Goal: Task Accomplishment & Management: Complete application form

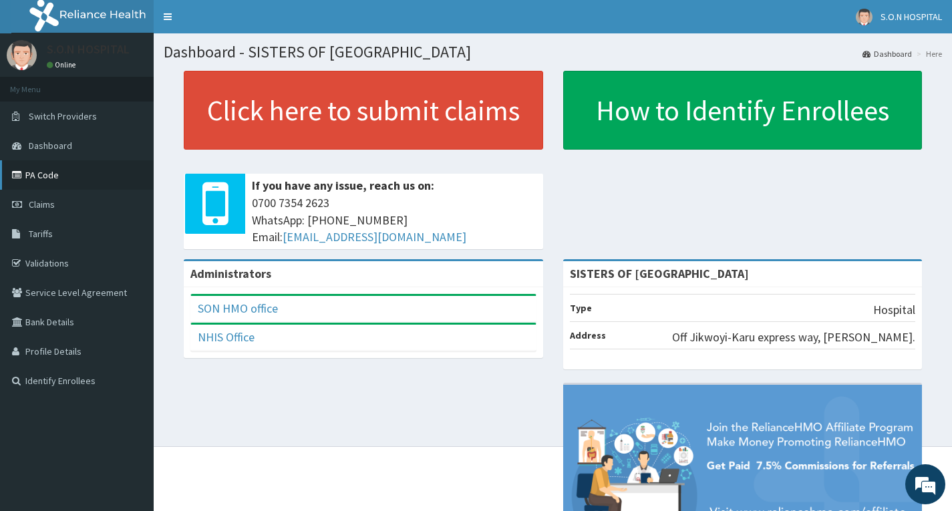
click at [47, 175] on link "PA Code" at bounding box center [77, 174] width 154 height 29
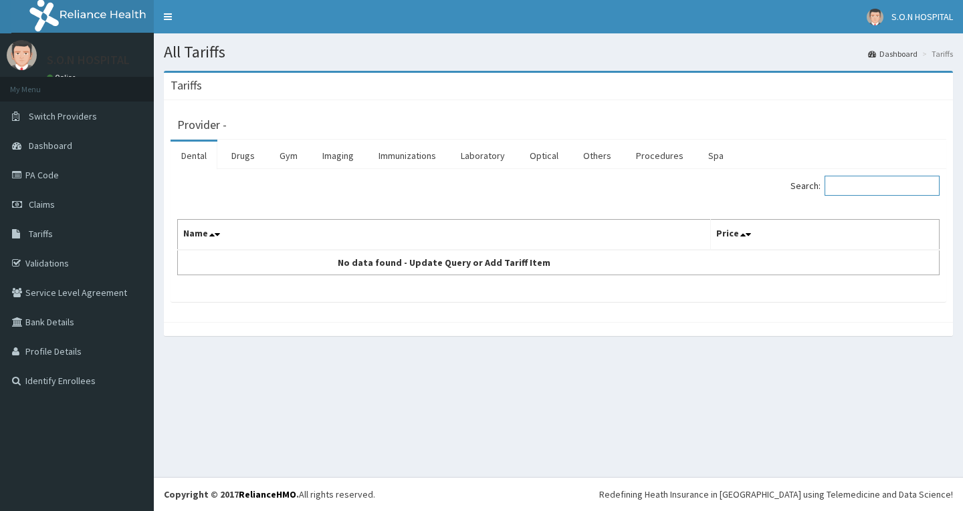
click at [850, 187] on input "Search:" at bounding box center [881, 186] width 115 height 20
type input "A"
type input "P"
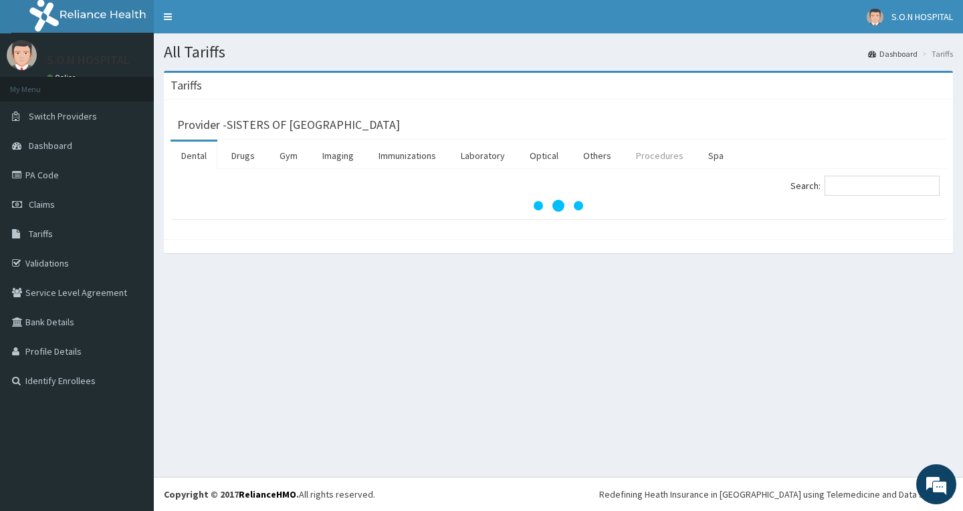
click at [662, 159] on link "Procedures" at bounding box center [659, 156] width 69 height 28
click at [863, 182] on input "Search:" at bounding box center [881, 186] width 115 height 20
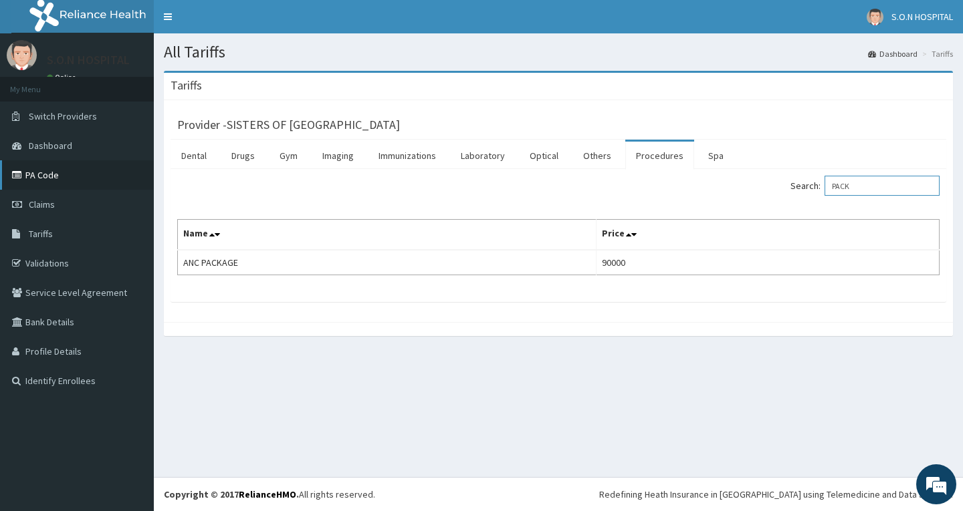
type input "PACK"
click at [39, 177] on link "PA Code" at bounding box center [77, 174] width 154 height 29
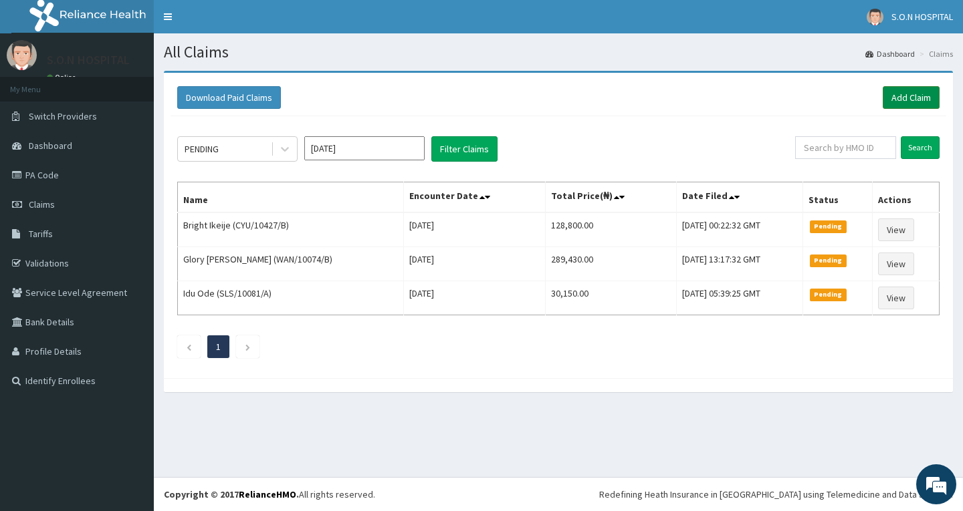
click at [908, 98] on link "Add Claim" at bounding box center [910, 97] width 57 height 23
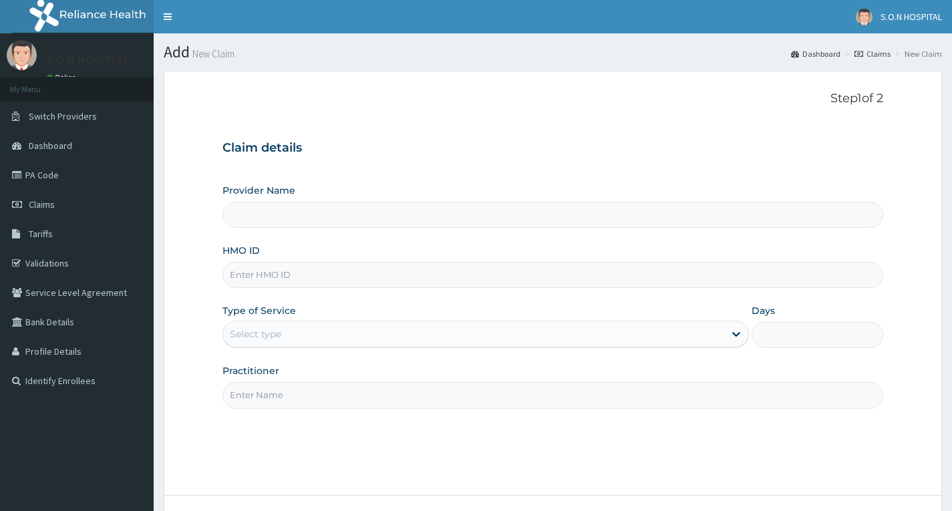
click at [336, 280] on input "HMO ID" at bounding box center [553, 275] width 661 height 26
type input "SISTERS OF [GEOGRAPHIC_DATA]"
type input "PA/34FCC2"
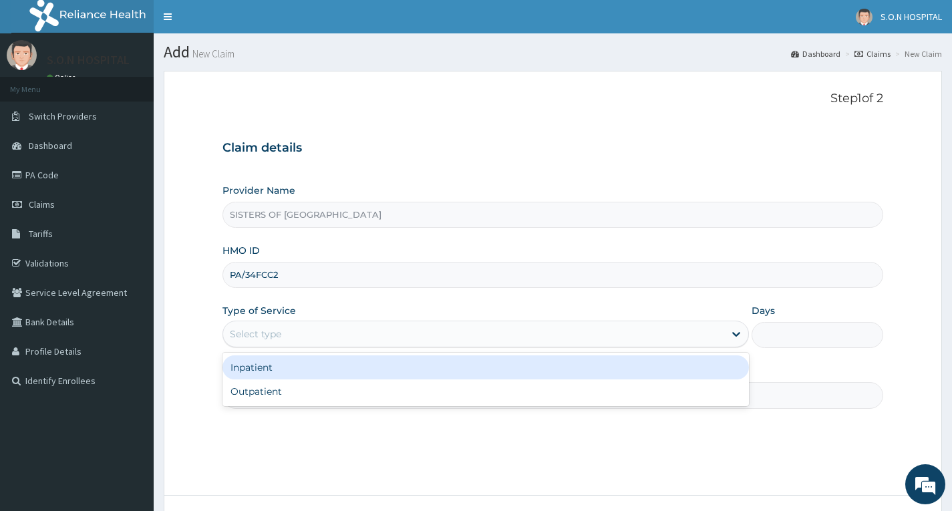
click at [314, 330] on div "Select type" at bounding box center [473, 334] width 501 height 21
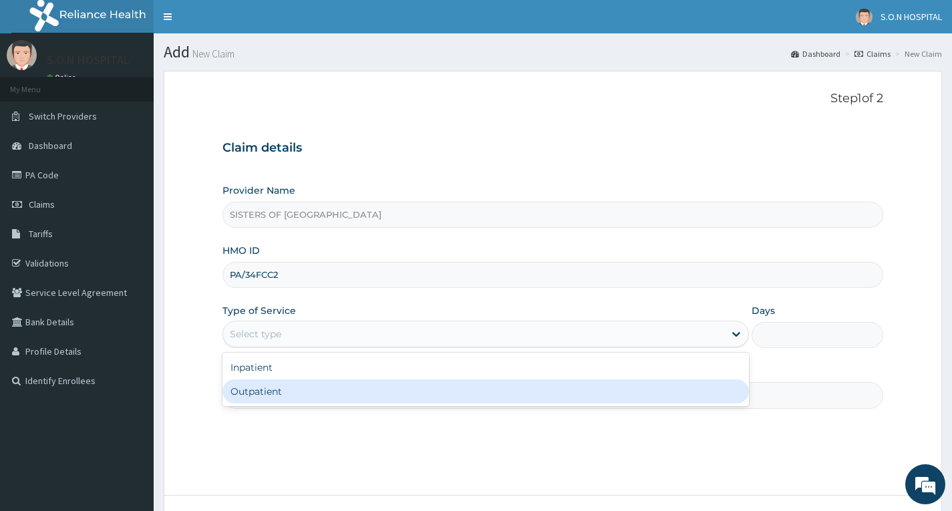
click at [301, 385] on div "Outpatient" at bounding box center [486, 392] width 527 height 24
type input "1"
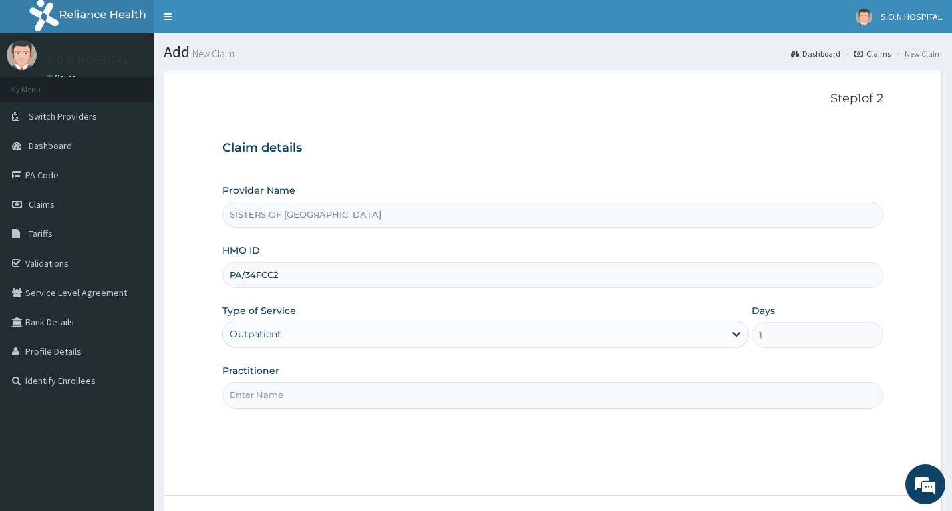
click at [301, 398] on input "Practitioner" at bounding box center [553, 395] width 661 height 26
type input "Dr. Ibeh"
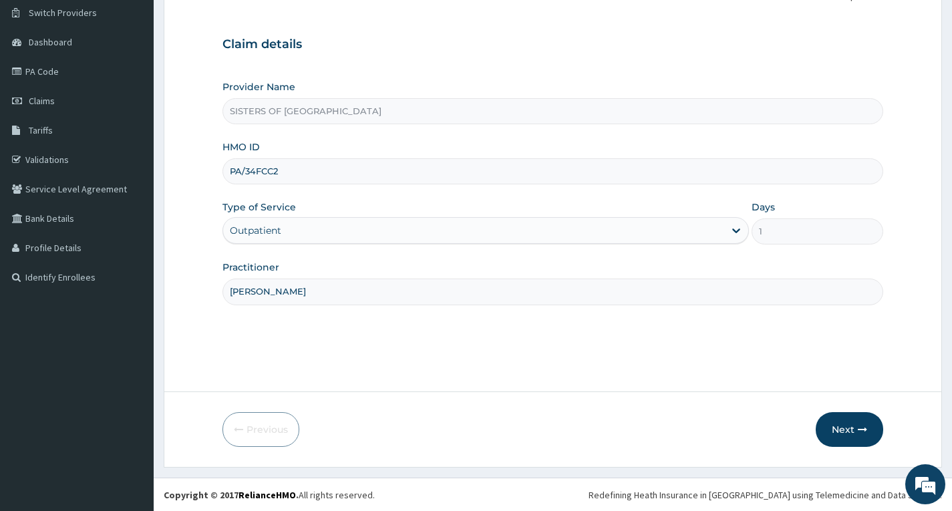
scroll to position [104, 0]
click at [853, 430] on button "Next" at bounding box center [850, 429] width 68 height 35
type input "P"
paste input "ICA/10033/A"
type input "ICA/10033/A"
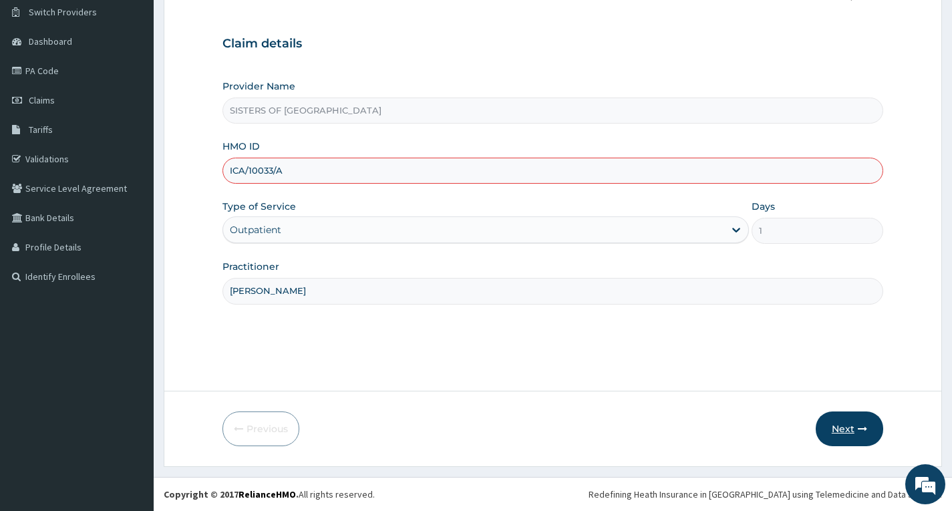
click at [840, 429] on button "Next" at bounding box center [850, 429] width 68 height 35
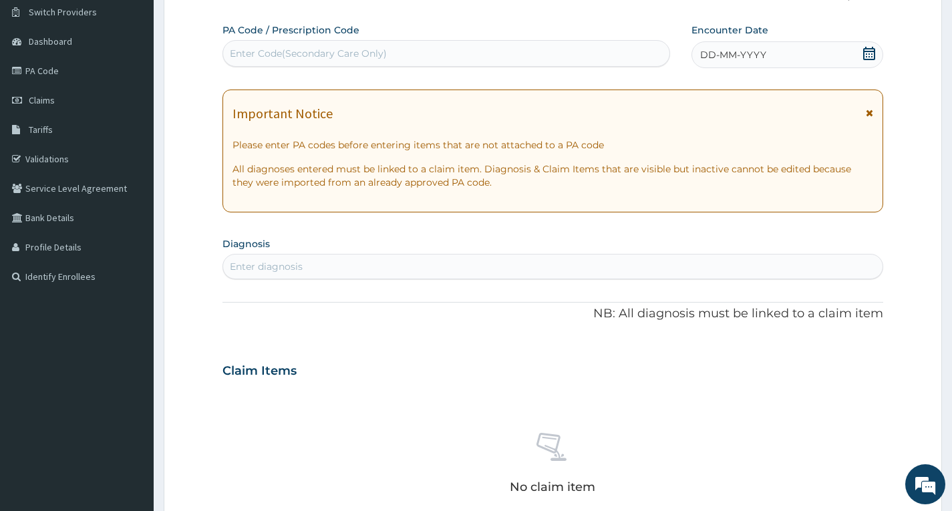
click at [277, 44] on div "Enter Code(Secondary Care Only)" at bounding box center [446, 53] width 446 height 21
type input "PA/34FCC2"
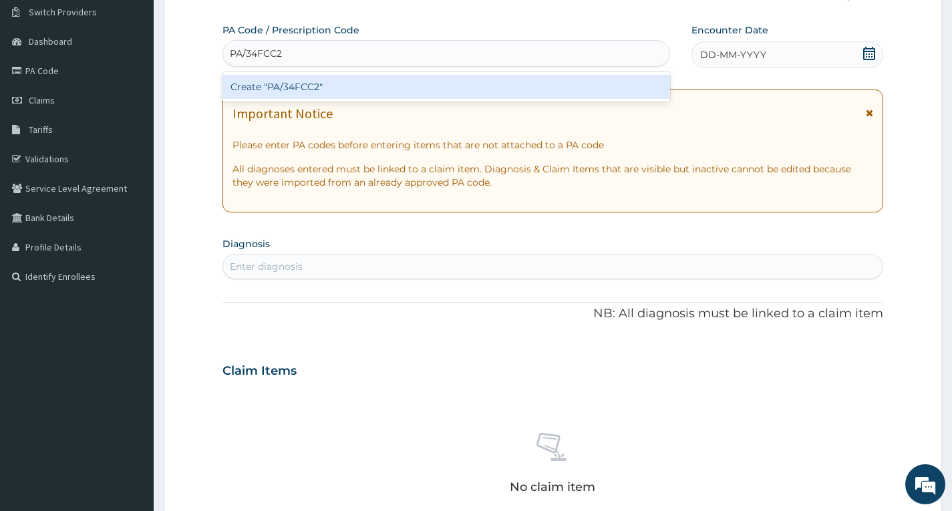
click at [274, 88] on div "Create "PA/34FCC2"" at bounding box center [447, 87] width 448 height 24
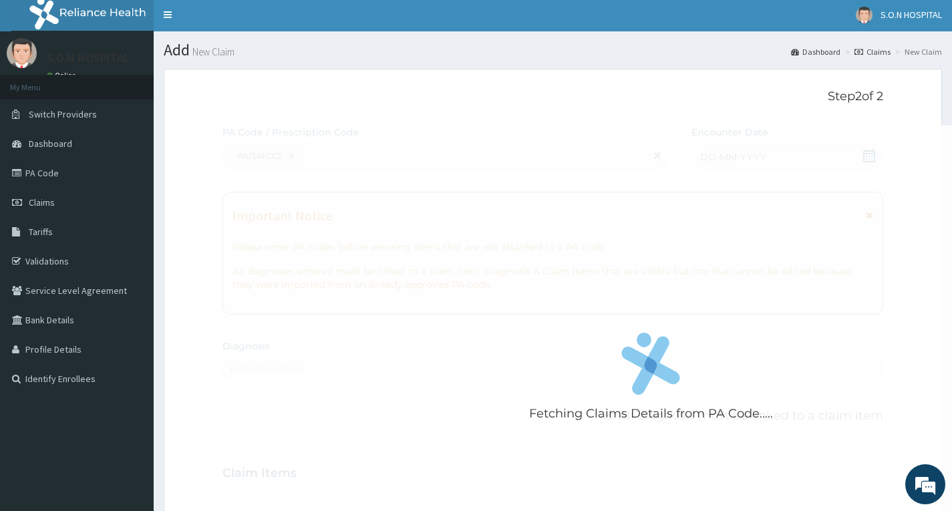
scroll to position [0, 0]
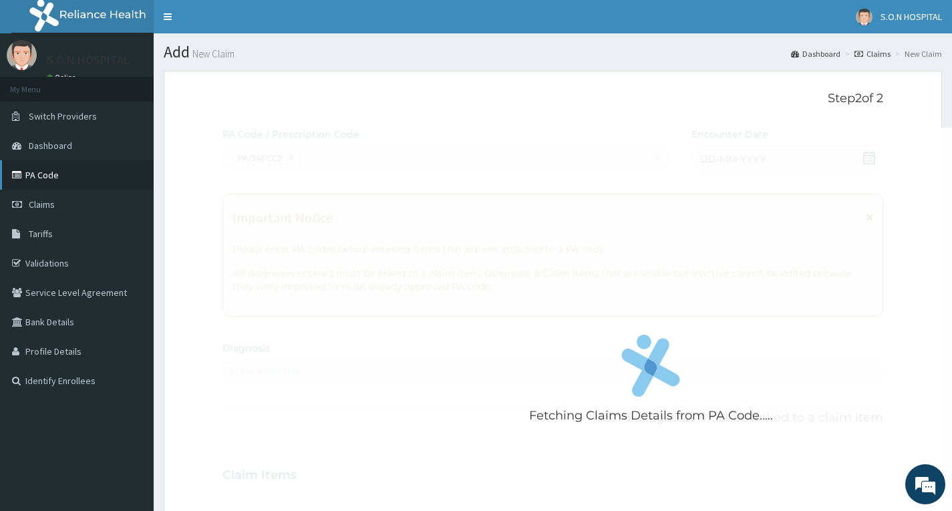
click at [50, 171] on link "PA Code" at bounding box center [77, 174] width 154 height 29
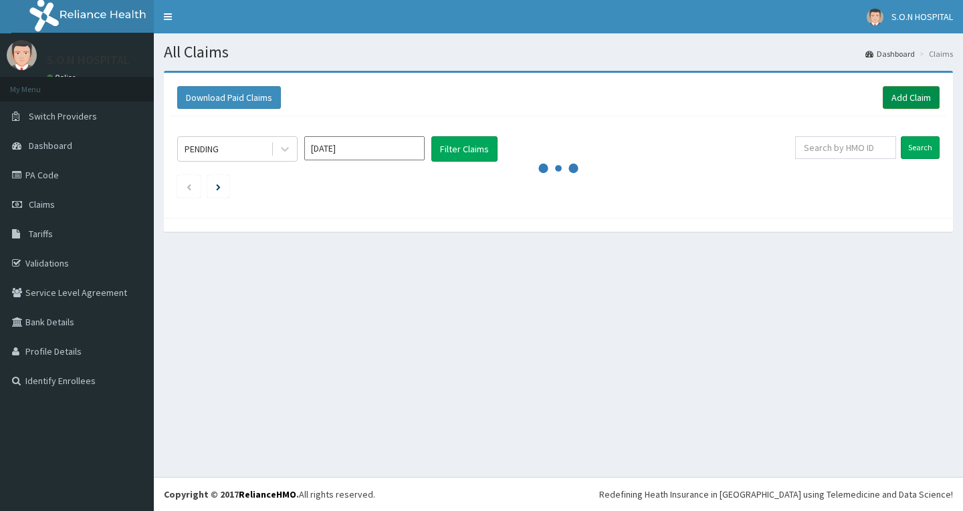
click at [916, 95] on link "Add Claim" at bounding box center [910, 97] width 57 height 23
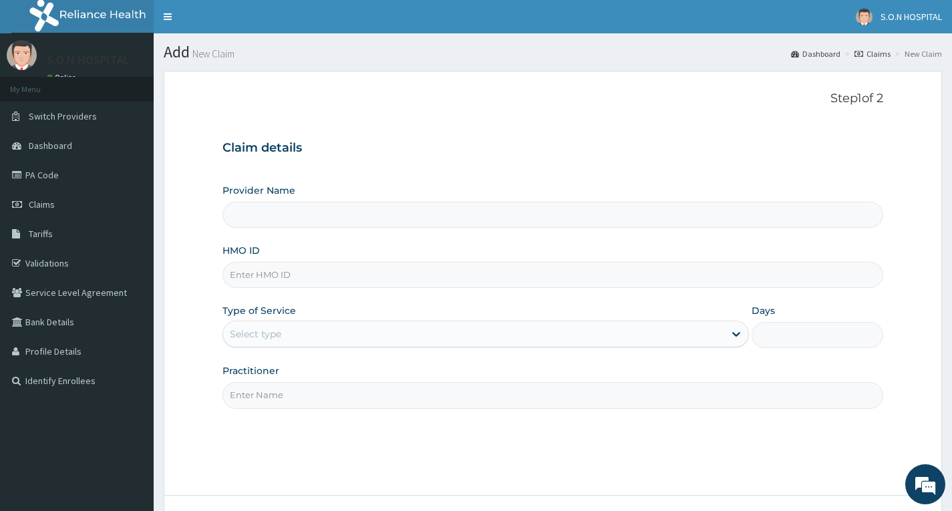
type input "SISTERS OF [GEOGRAPHIC_DATA]"
paste input "ICA/10033/A"
type input "ICA/10033/A"
click at [332, 337] on div "Select type" at bounding box center [473, 334] width 501 height 21
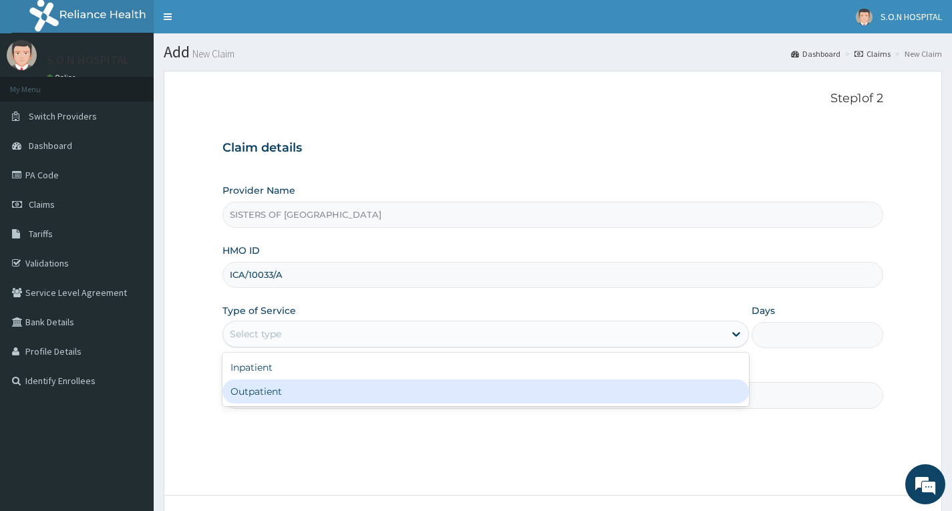
click at [300, 389] on div "Outpatient" at bounding box center [486, 392] width 527 height 24
type input "1"
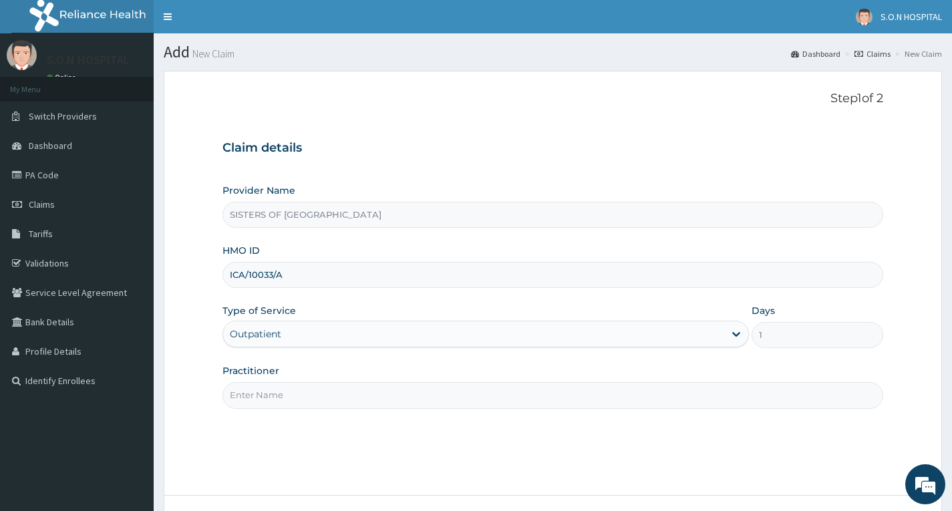
click at [291, 389] on input "Practitioner" at bounding box center [553, 395] width 661 height 26
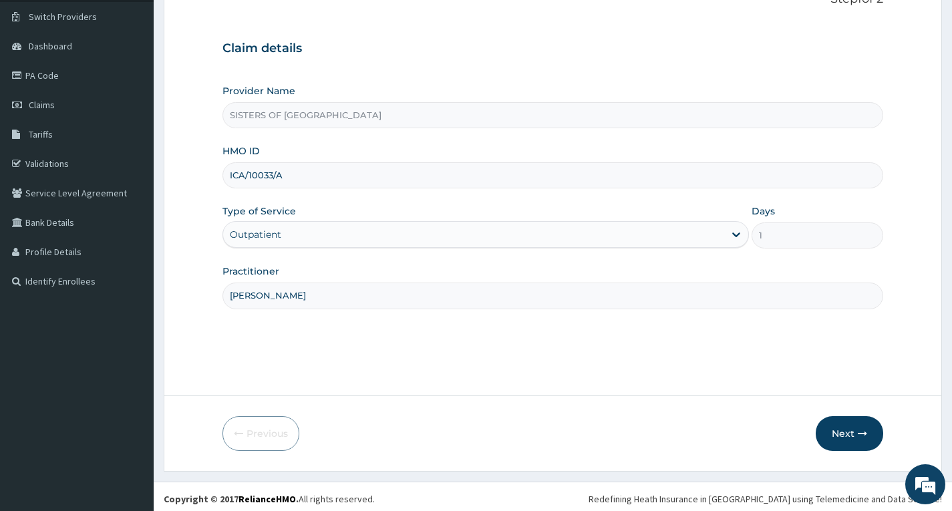
scroll to position [104, 0]
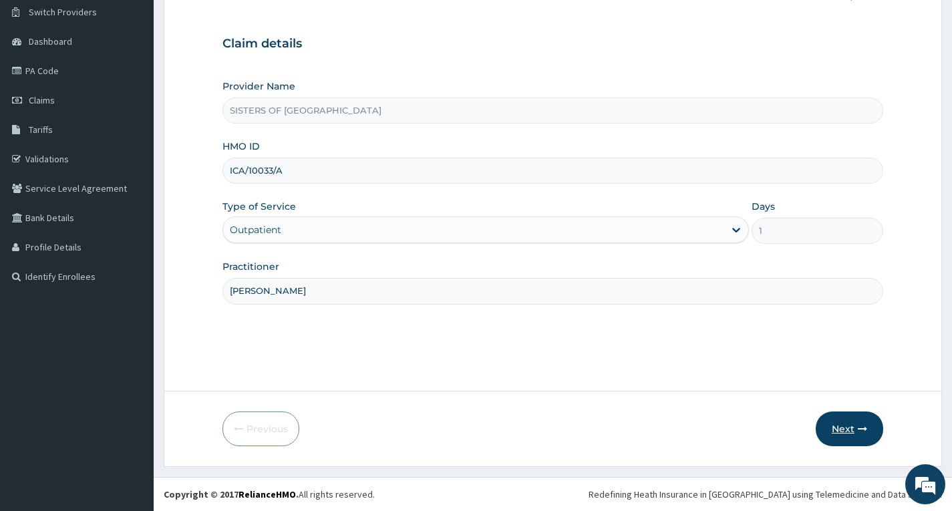
type input "DR. IBEH"
click at [842, 429] on button "Next" at bounding box center [850, 429] width 68 height 35
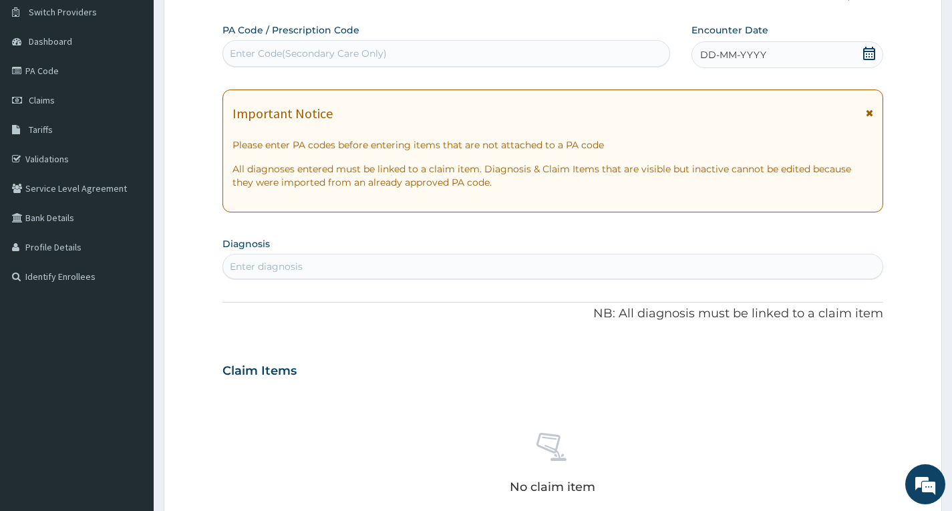
click at [305, 50] on div "Enter Code(Secondary Care Only)" at bounding box center [308, 53] width 157 height 13
type input "PA/34FCC2"
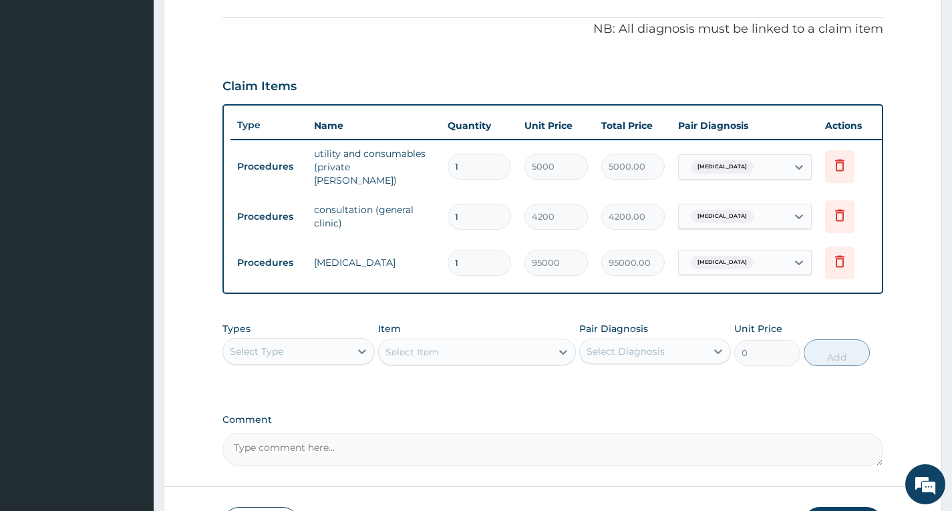
scroll to position [460, 0]
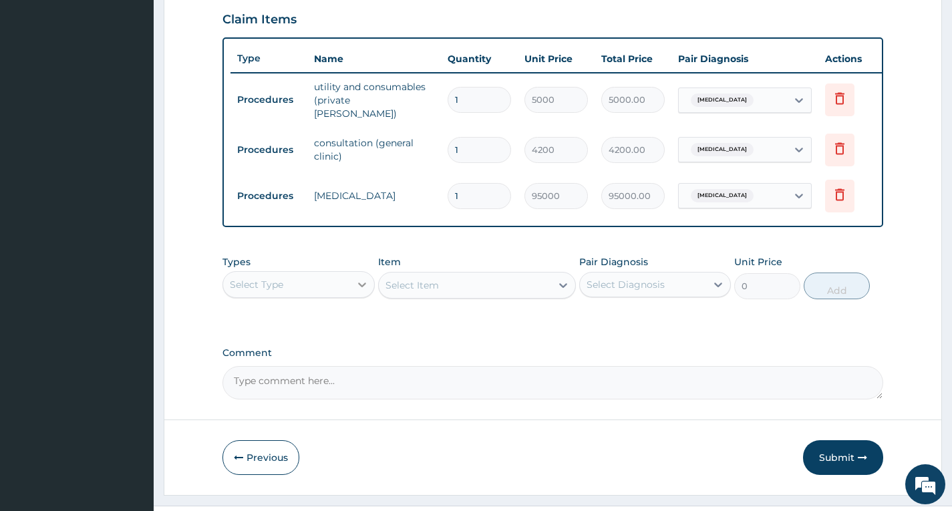
click at [361, 291] on icon at bounding box center [362, 284] width 13 height 13
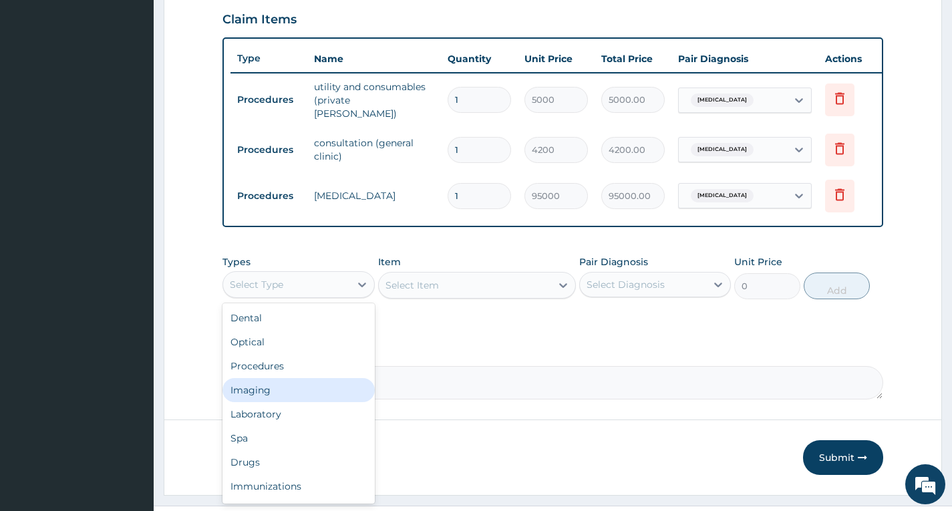
scroll to position [491, 0]
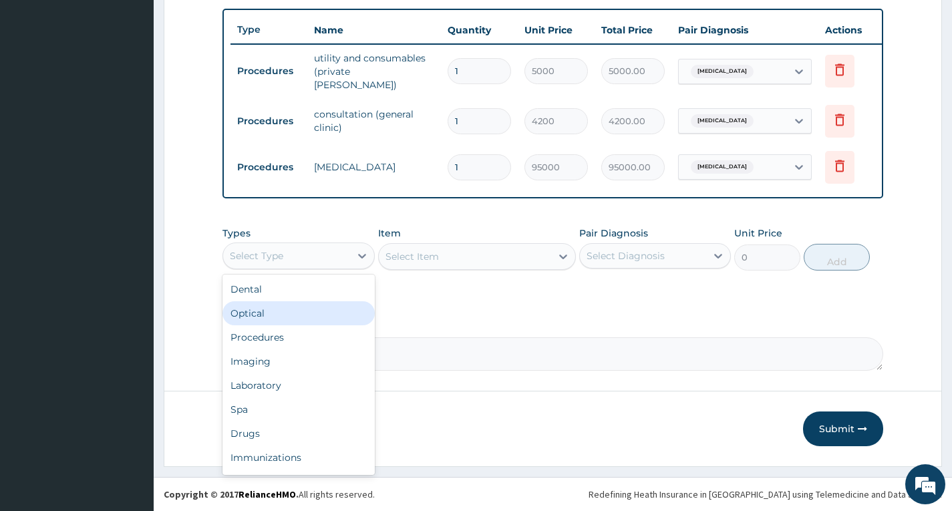
click at [486, 111] on input "1" at bounding box center [479, 121] width 63 height 26
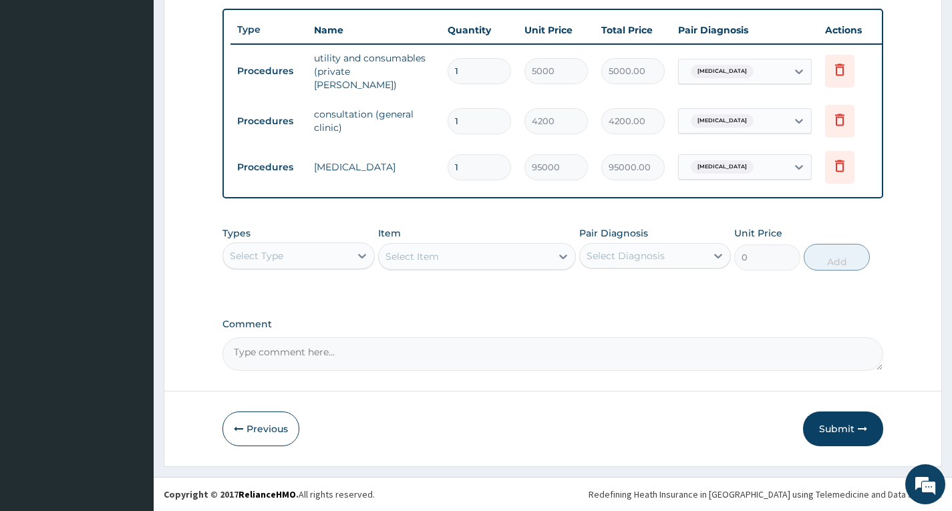
type input "0.00"
type input "4"
type input "16800.00"
type input "4"
click at [474, 65] on input "1" at bounding box center [479, 71] width 63 height 26
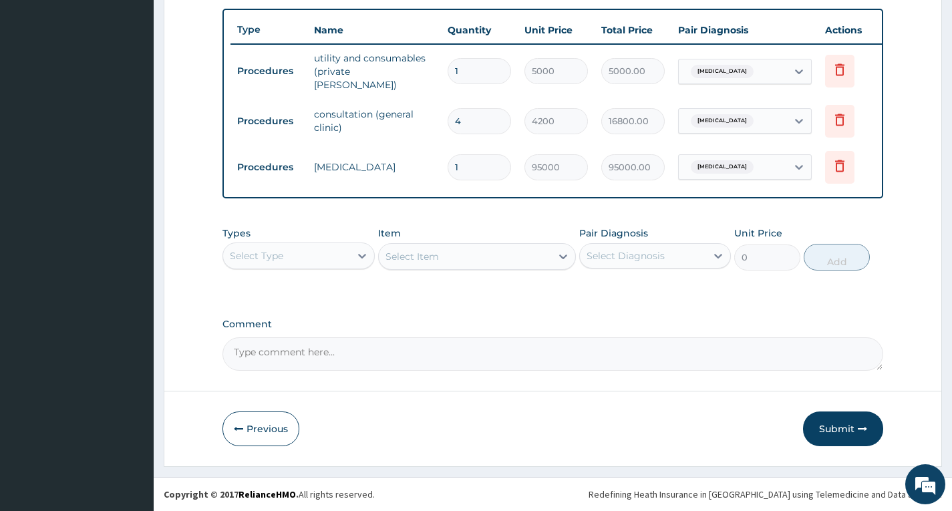
type input "0.00"
type input "2"
type input "10000.00"
type input "0.00"
type input "4"
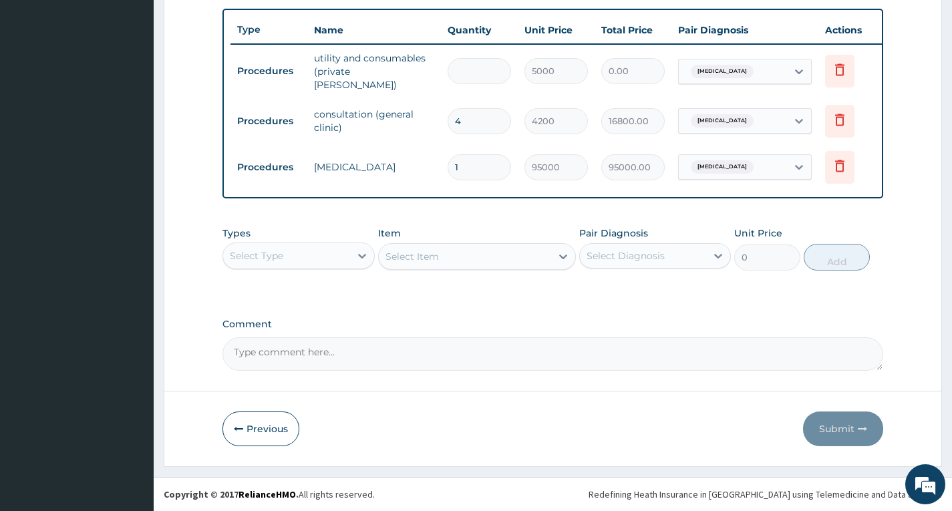
type input "20000.00"
type input "4"
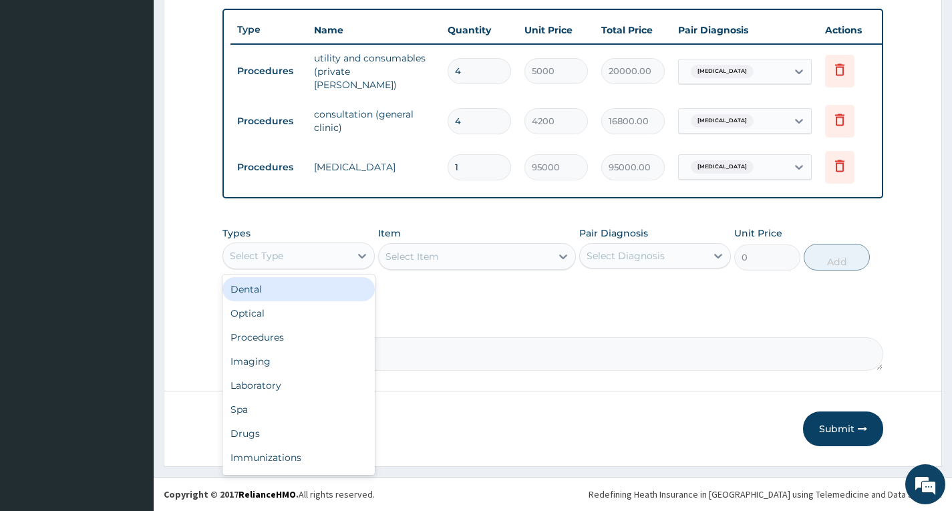
click at [350, 255] on div "Select Type" at bounding box center [286, 255] width 126 height 21
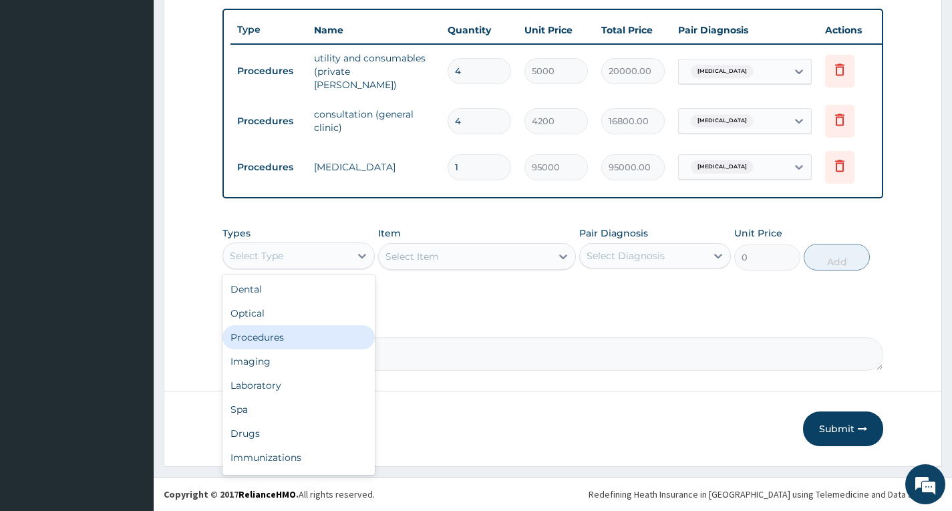
click at [277, 340] on div "Procedures" at bounding box center [299, 338] width 152 height 24
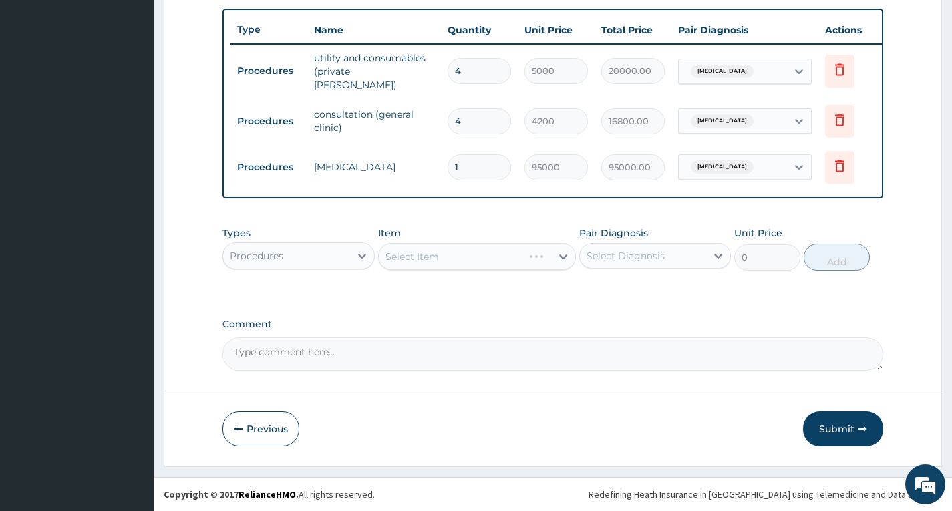
click at [526, 259] on div "Select Item" at bounding box center [477, 256] width 199 height 27
click at [566, 253] on div "Select Item" at bounding box center [477, 256] width 199 height 27
click at [558, 257] on div "Select Item" at bounding box center [477, 256] width 199 height 27
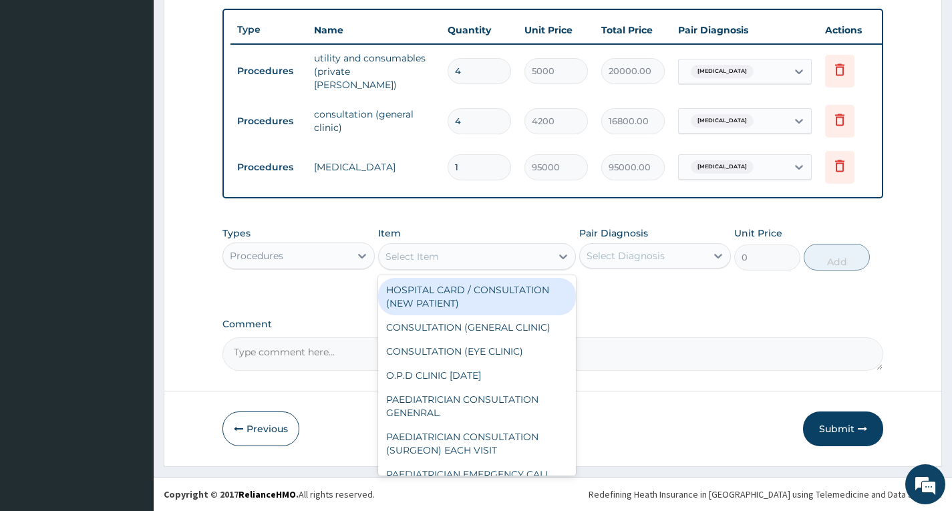
click at [535, 259] on div "Select Item" at bounding box center [465, 256] width 173 height 21
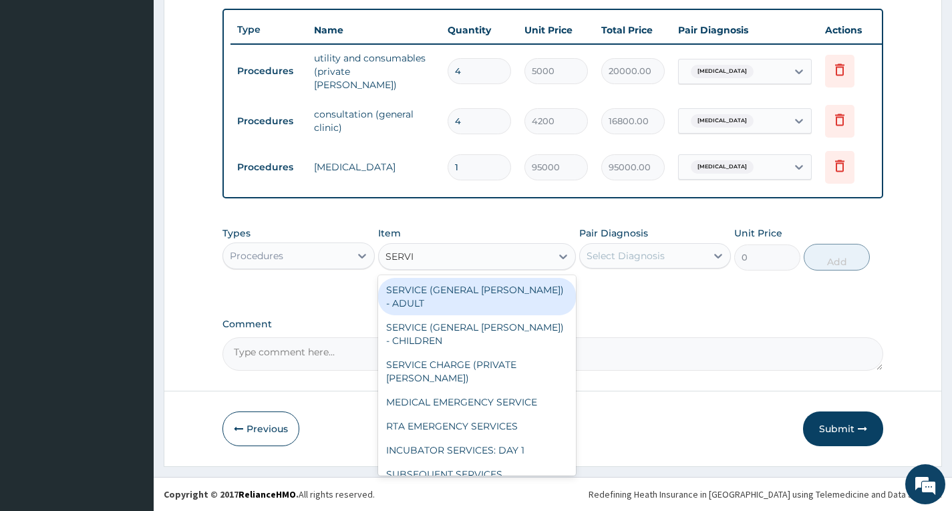
type input "SERVIC"
click at [493, 294] on div "SERVICE (GENERAL WARD) - ADULT" at bounding box center [477, 296] width 199 height 37
type input "3700"
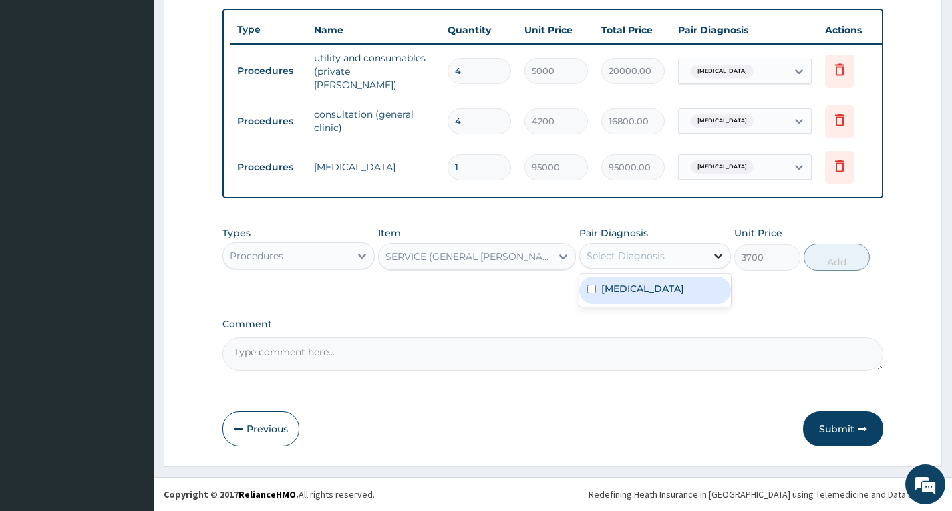
click at [721, 259] on icon at bounding box center [718, 255] width 13 height 13
click at [592, 289] on input "checkbox" at bounding box center [592, 289] width 9 height 9
checkbox input "true"
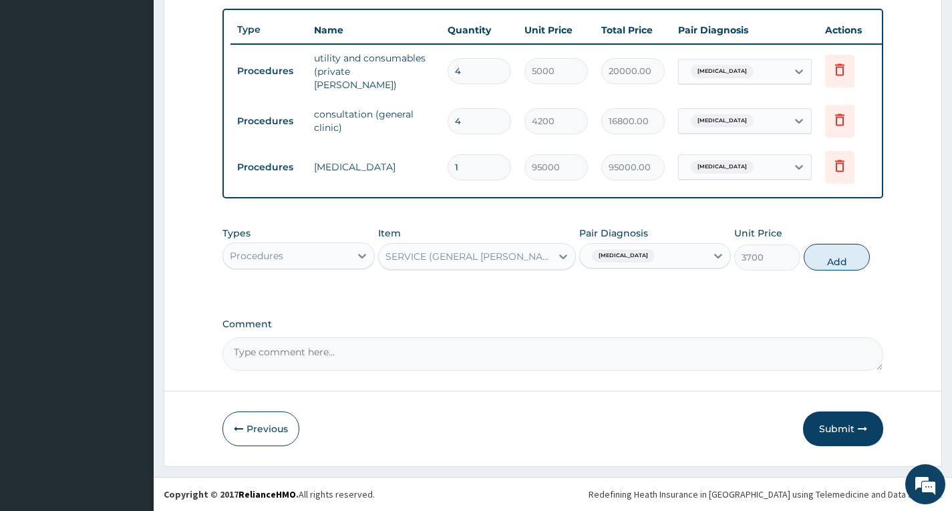
click at [824, 317] on div "PA Code / Prescription Code PA/34FCC2 Encounter Date 12-09-2025 Important Notic…" at bounding box center [553, 5] width 661 height 732
click at [832, 253] on button "Add" at bounding box center [837, 257] width 66 height 27
type input "0"
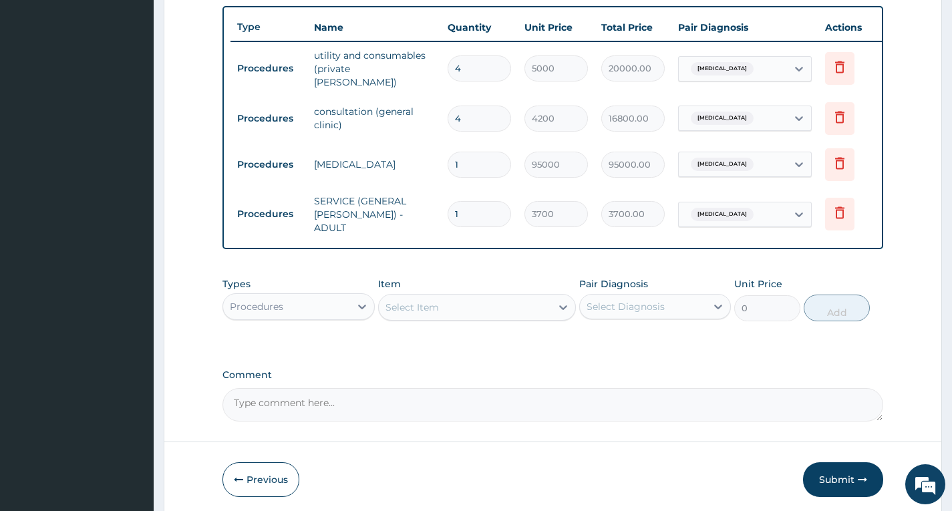
type input "0.00"
type input "4"
type input "14800.00"
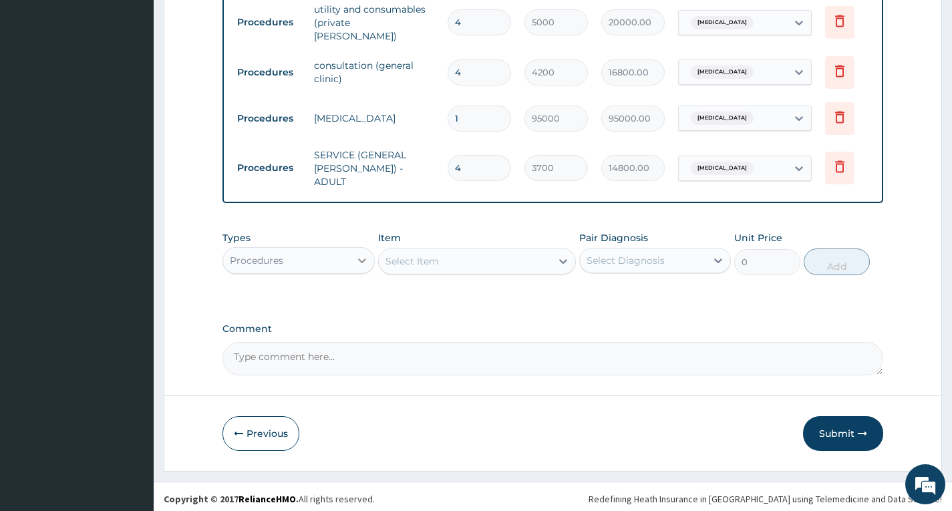
type input "4"
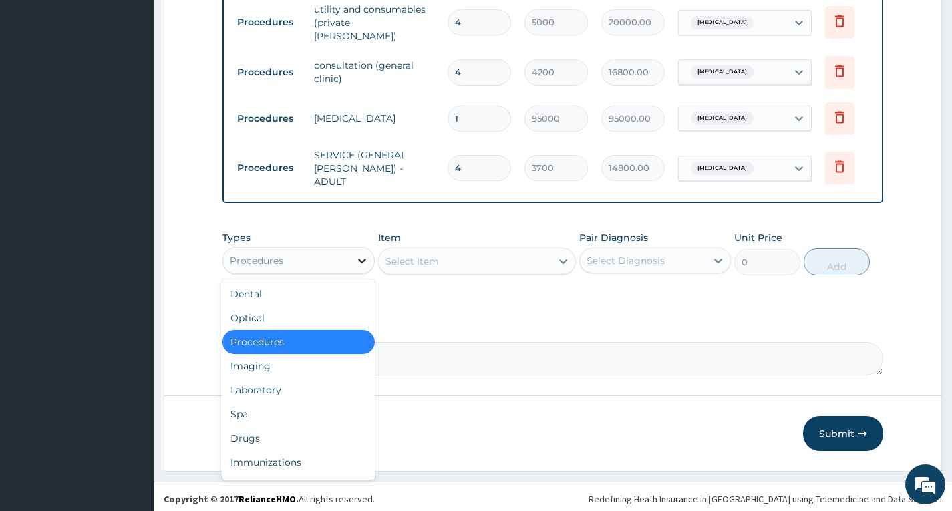
click at [356, 258] on icon at bounding box center [362, 260] width 13 height 13
click at [346, 345] on div "Procedures" at bounding box center [299, 342] width 152 height 24
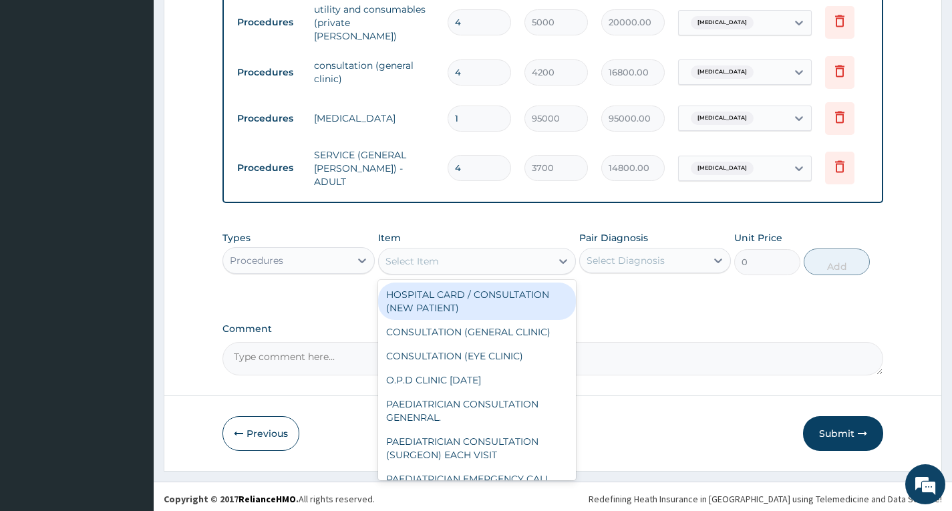
click at [491, 262] on div "Select Item" at bounding box center [465, 261] width 173 height 21
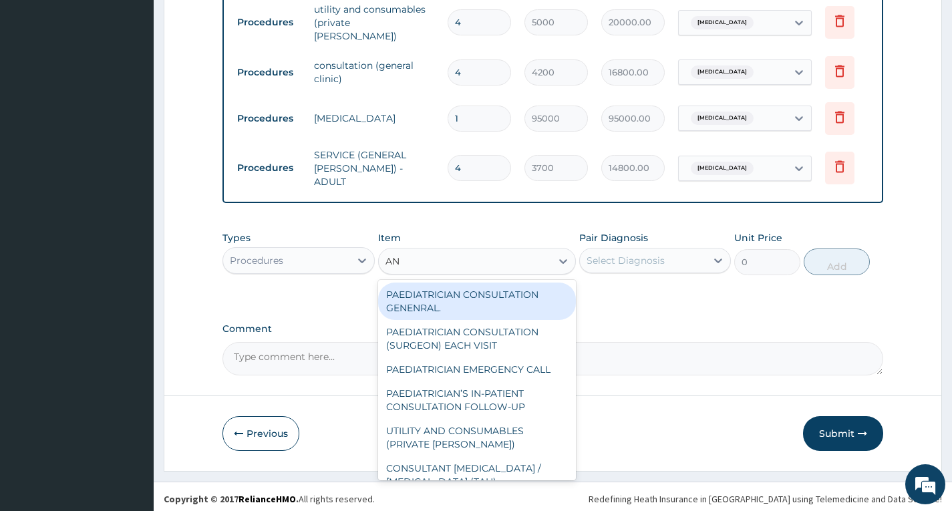
type input "ANA"
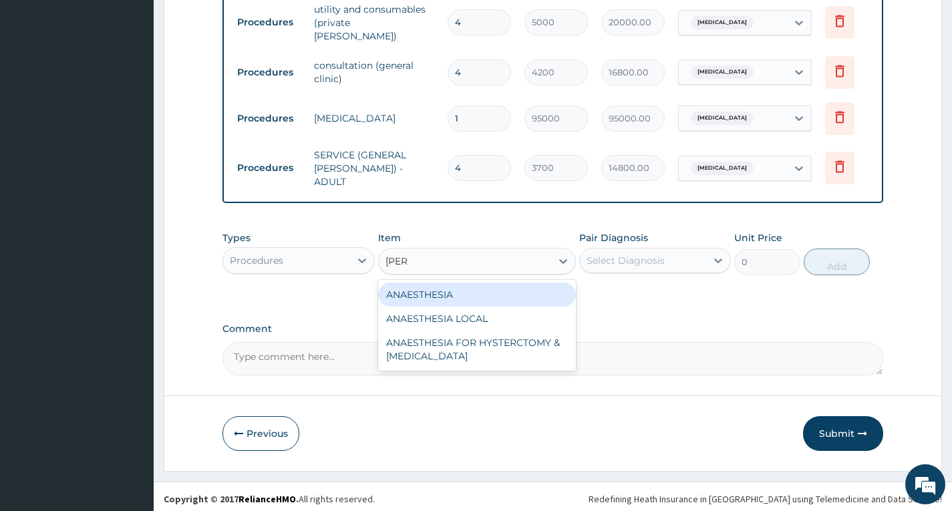
click at [473, 299] on div "ANAESTHESIA" at bounding box center [477, 295] width 199 height 24
type input "40000"
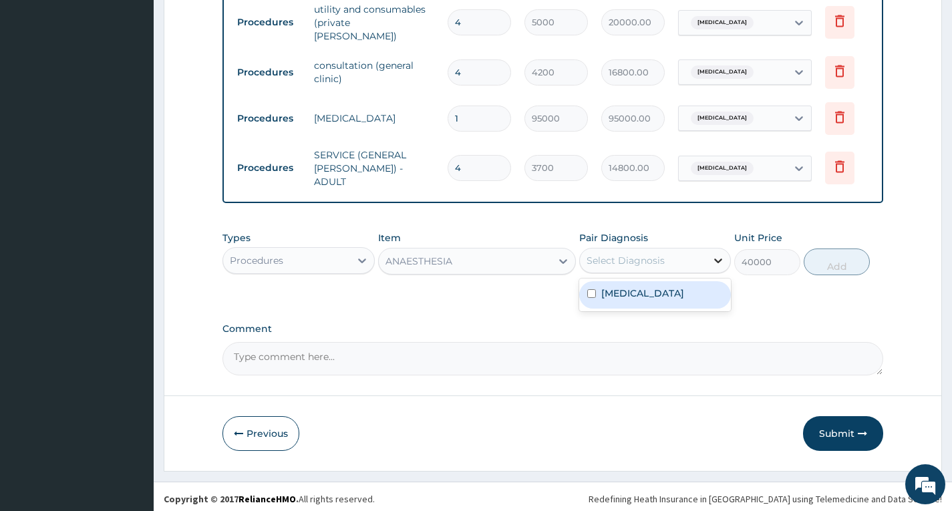
click at [715, 255] on icon at bounding box center [718, 260] width 13 height 13
click at [590, 289] on input "checkbox" at bounding box center [592, 293] width 9 height 9
checkbox input "true"
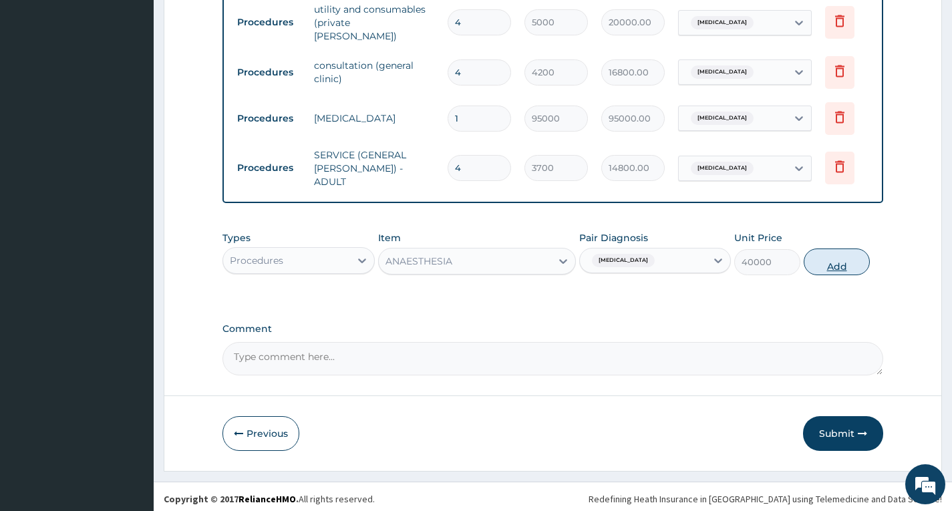
click at [823, 258] on button "Add" at bounding box center [837, 262] width 66 height 27
type input "0"
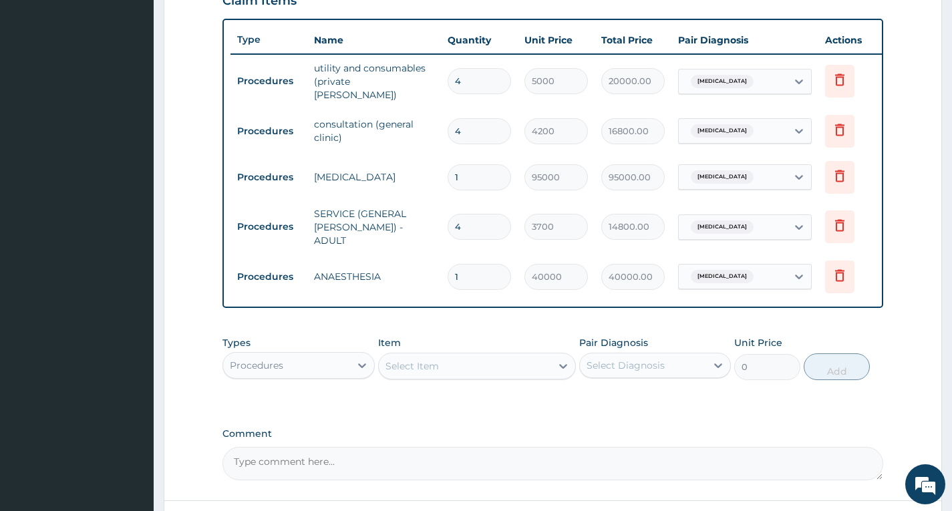
scroll to position [404, 0]
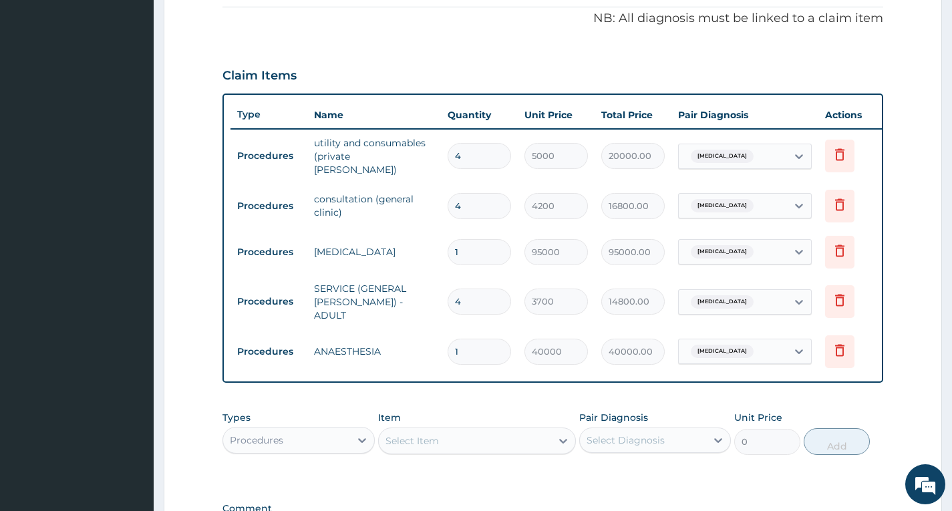
click at [481, 148] on input "4" at bounding box center [479, 156] width 63 height 26
type input "0.00"
type input "2"
type input "10000.00"
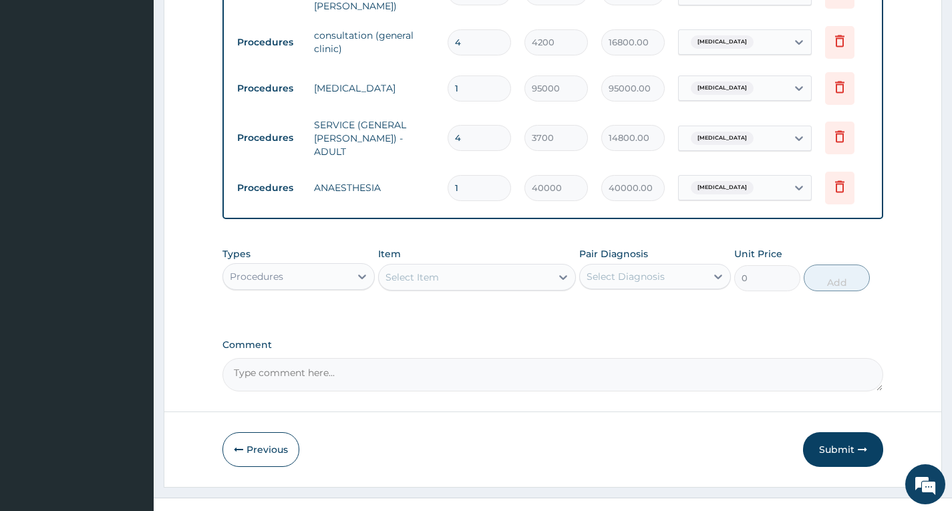
scroll to position [584, 0]
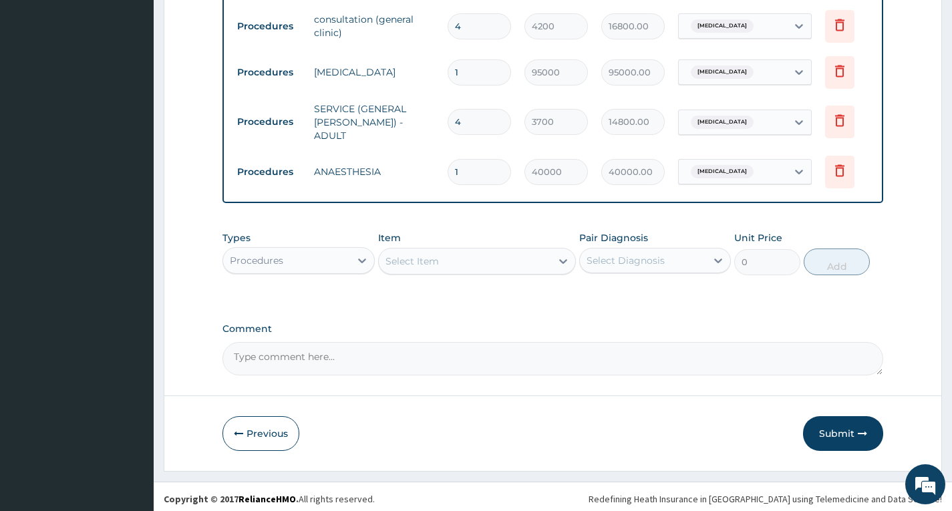
type input "2"
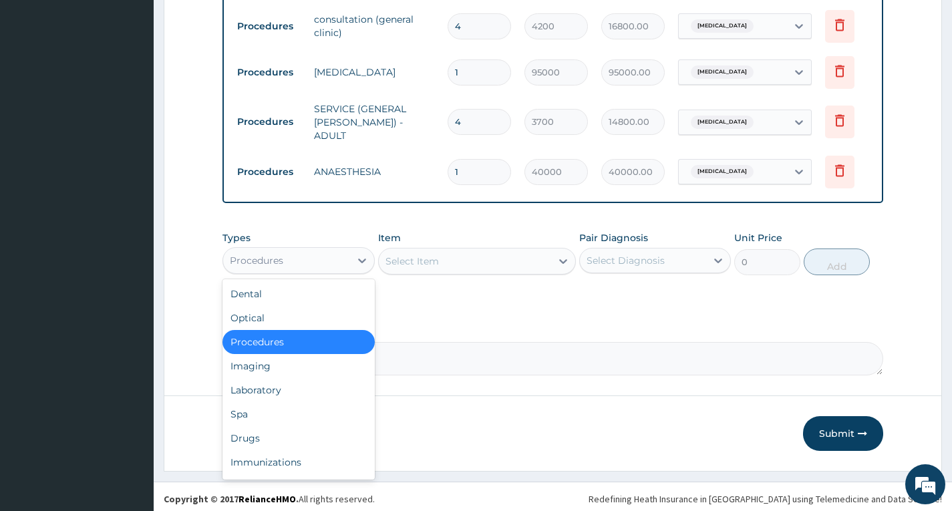
click at [307, 258] on div "Procedures" at bounding box center [286, 260] width 126 height 21
click at [291, 342] on div "Procedures" at bounding box center [299, 342] width 152 height 24
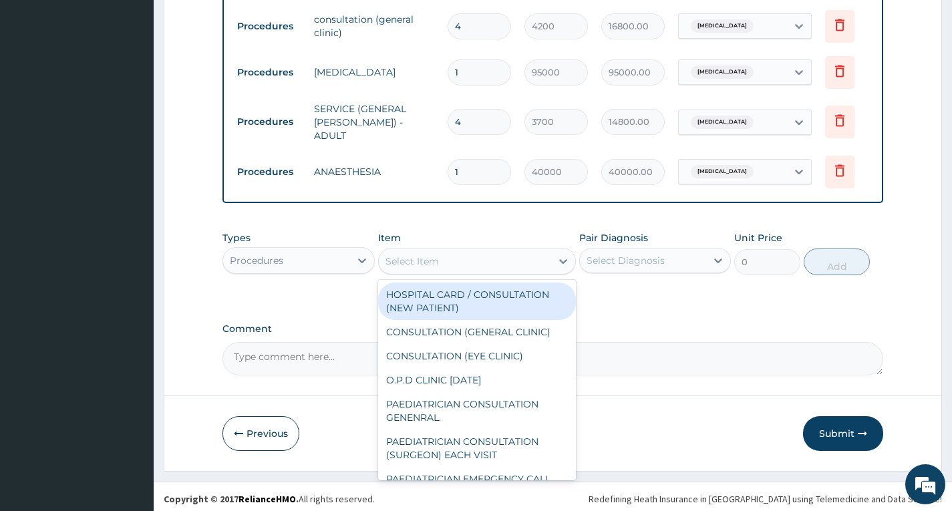
click at [509, 253] on div "Select Item" at bounding box center [465, 261] width 173 height 21
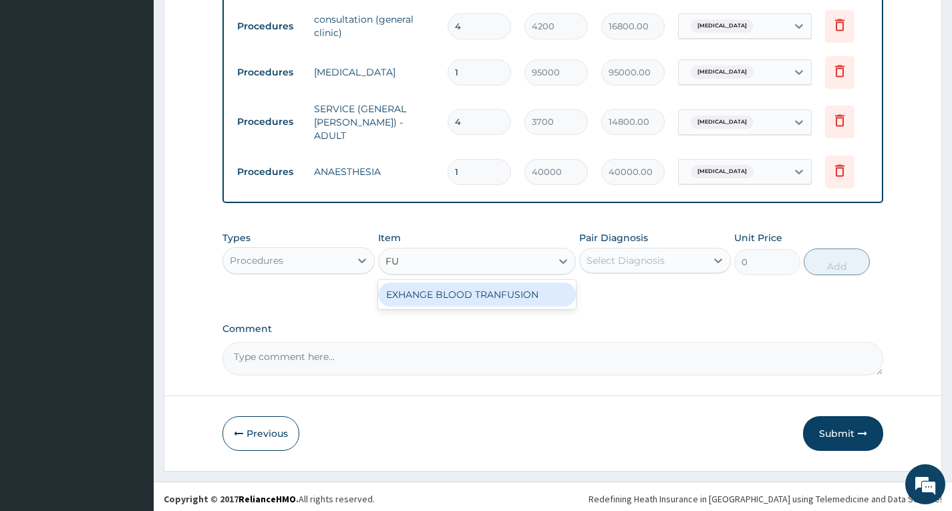
type input "F"
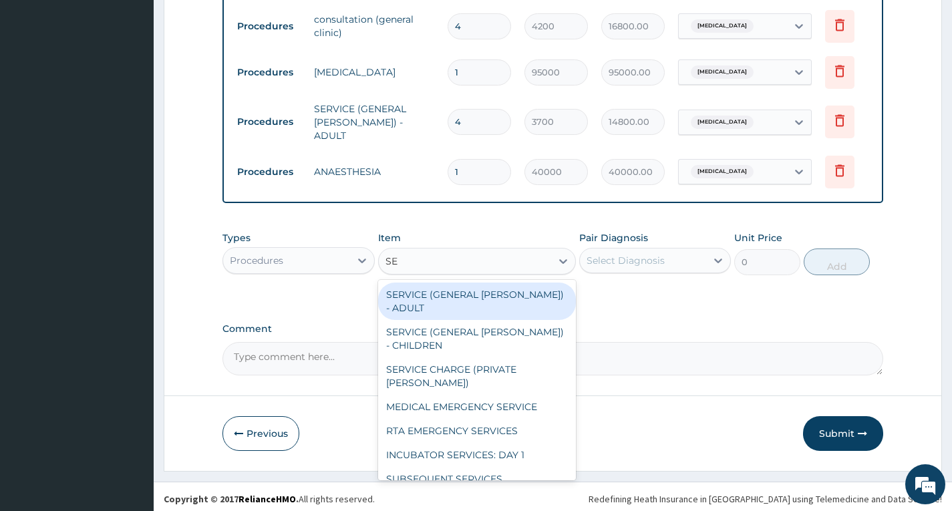
type input "S"
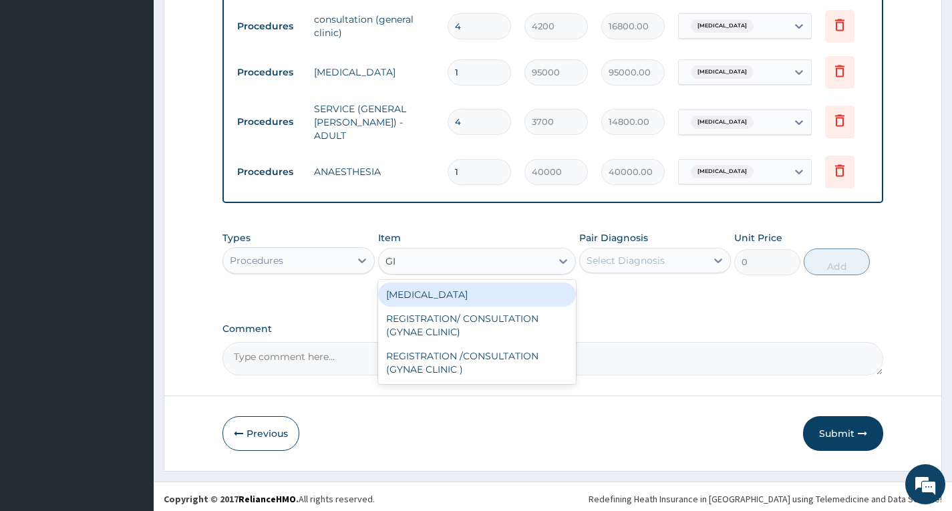
type input "G"
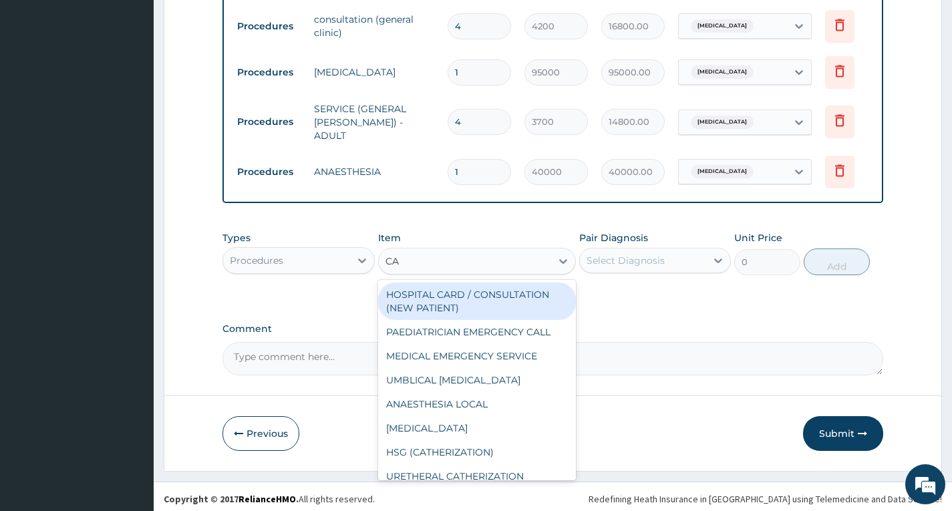
type input "C"
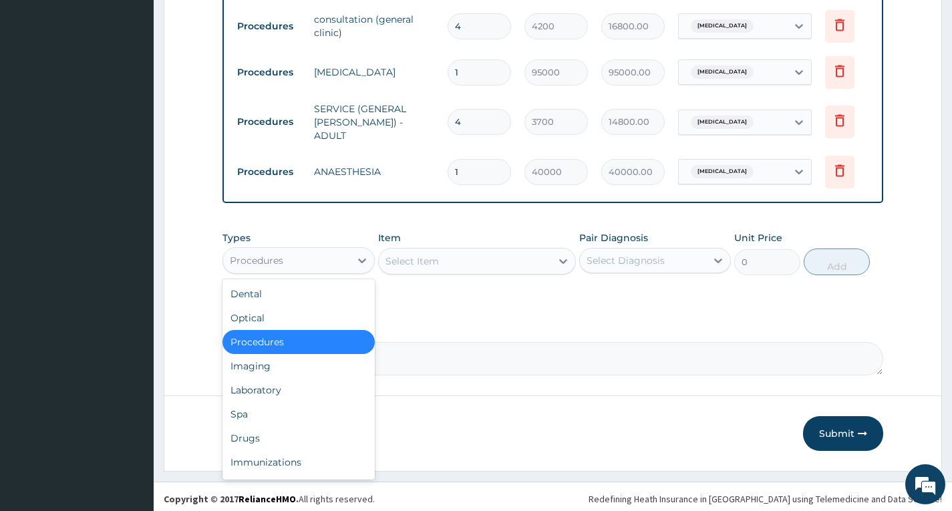
click at [347, 255] on div "Procedures" at bounding box center [286, 260] width 126 height 21
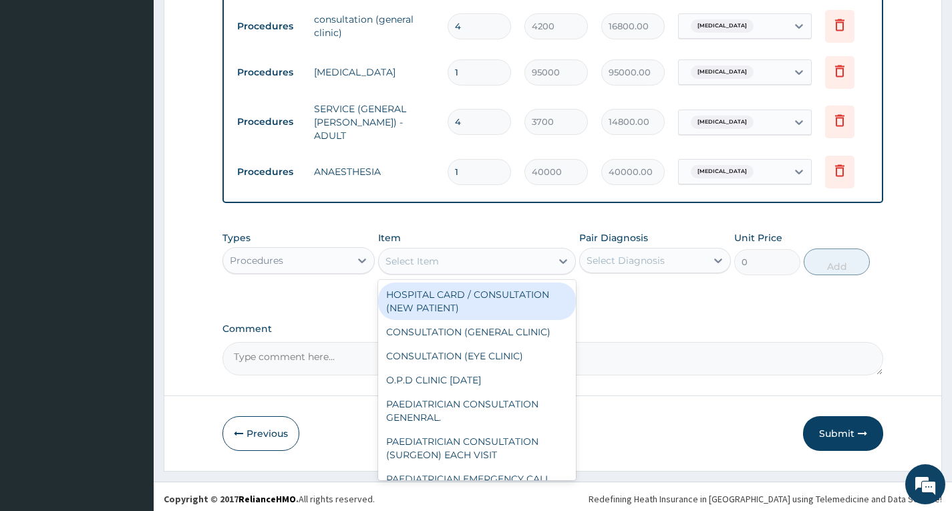
click at [453, 259] on div "Select Item" at bounding box center [465, 261] width 173 height 21
type input "N"
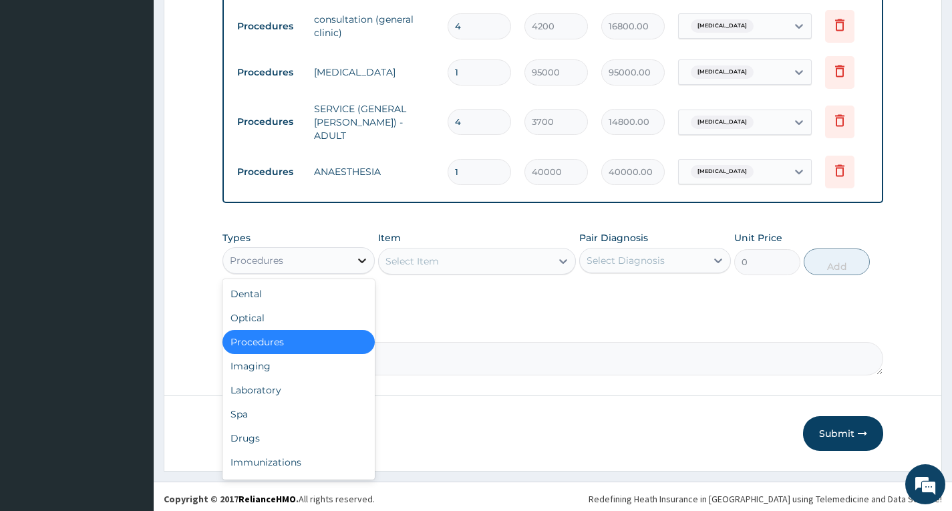
click at [356, 255] on icon at bounding box center [362, 260] width 13 height 13
click at [322, 426] on div "Drugs" at bounding box center [299, 438] width 152 height 24
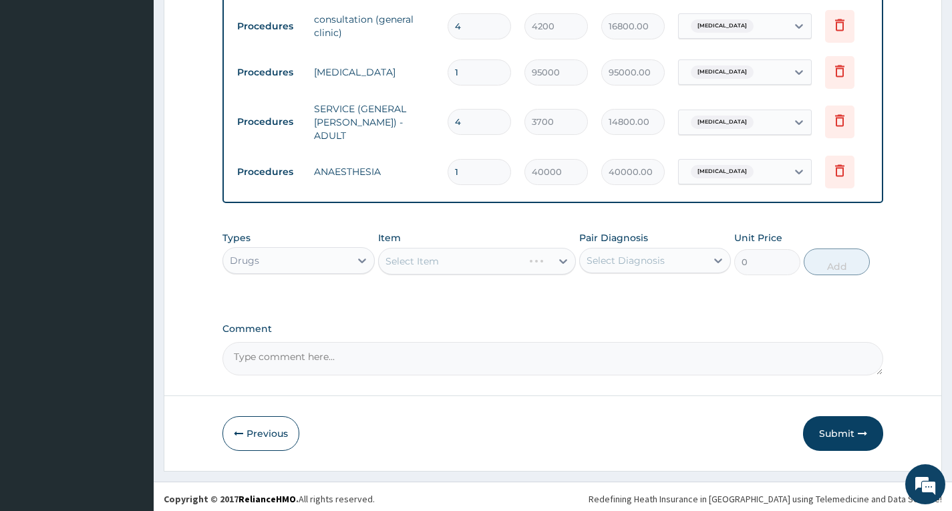
click at [513, 251] on div "Select Item" at bounding box center [477, 261] width 199 height 27
click at [553, 259] on div "Select Item" at bounding box center [477, 261] width 199 height 27
click at [559, 255] on div "Select Item" at bounding box center [477, 261] width 199 height 27
click at [561, 258] on div "Select Item" at bounding box center [477, 261] width 199 height 27
click at [537, 253] on div "Select Item" at bounding box center [477, 261] width 199 height 27
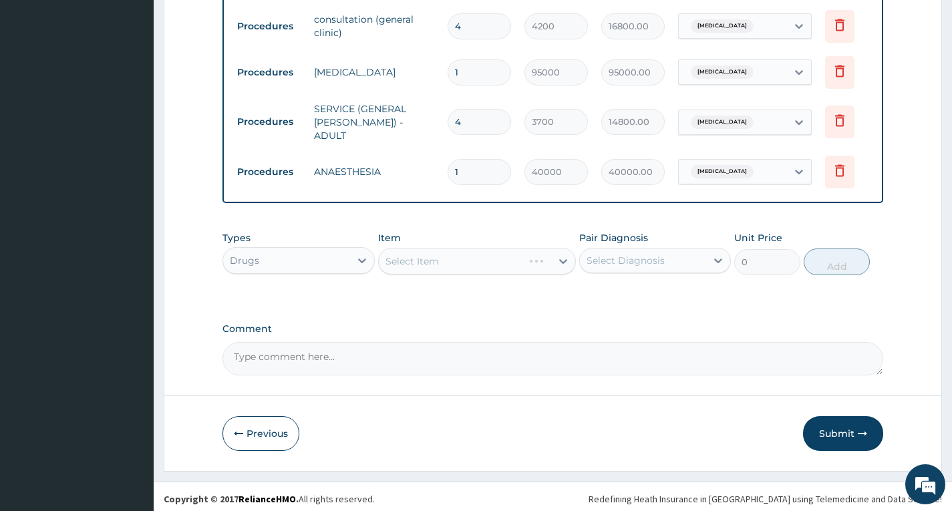
click at [563, 257] on div "Select Item" at bounding box center [477, 261] width 199 height 27
drag, startPoint x: 561, startPoint y: 257, endPoint x: 537, endPoint y: 254, distance: 23.5
click at [537, 254] on div "Select Item" at bounding box center [477, 261] width 199 height 27
click at [560, 260] on div "Select Item" at bounding box center [477, 261] width 199 height 27
click at [563, 253] on div "Select Item" at bounding box center [477, 261] width 199 height 27
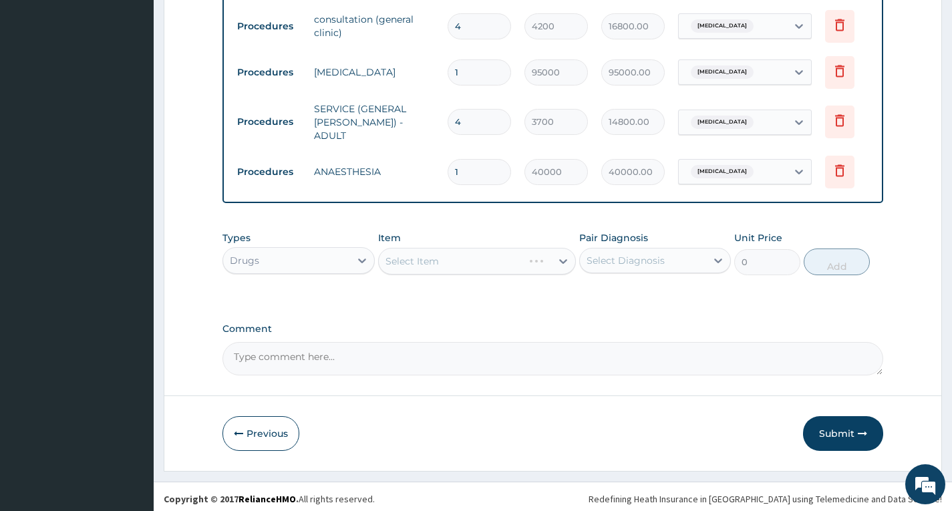
click at [563, 255] on div "Select Item" at bounding box center [477, 261] width 199 height 27
click at [715, 257] on icon at bounding box center [718, 260] width 13 height 13
click at [563, 256] on div "Select Item" at bounding box center [477, 261] width 199 height 27
click at [557, 257] on div "Select Item" at bounding box center [477, 261] width 199 height 27
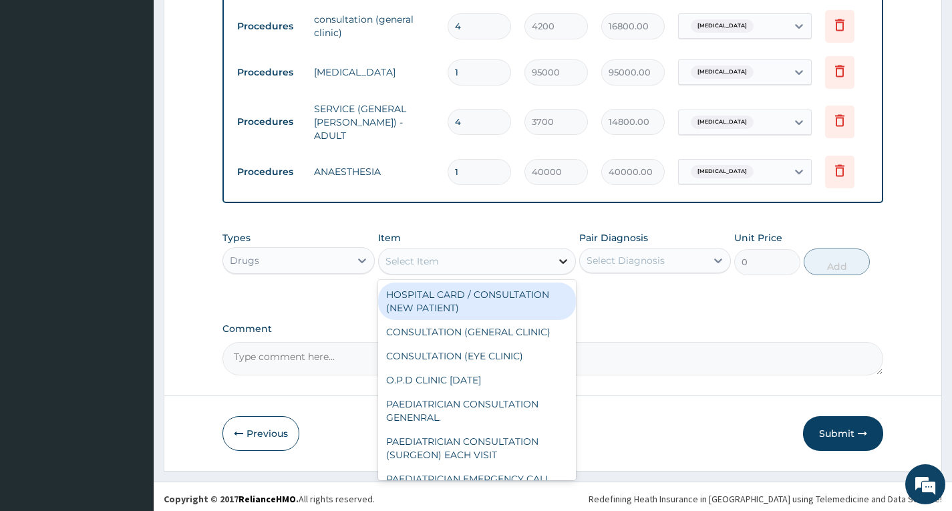
click at [559, 263] on icon at bounding box center [563, 261] width 13 height 13
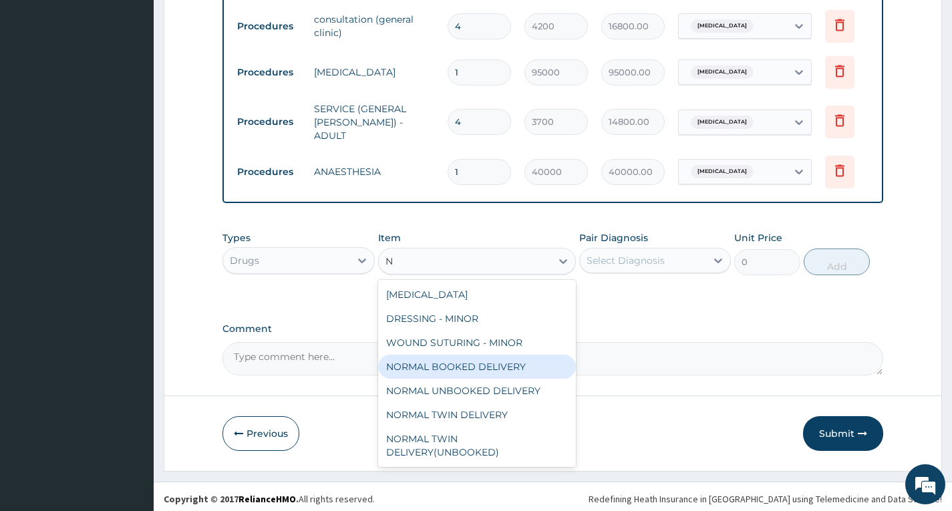
type input "N"
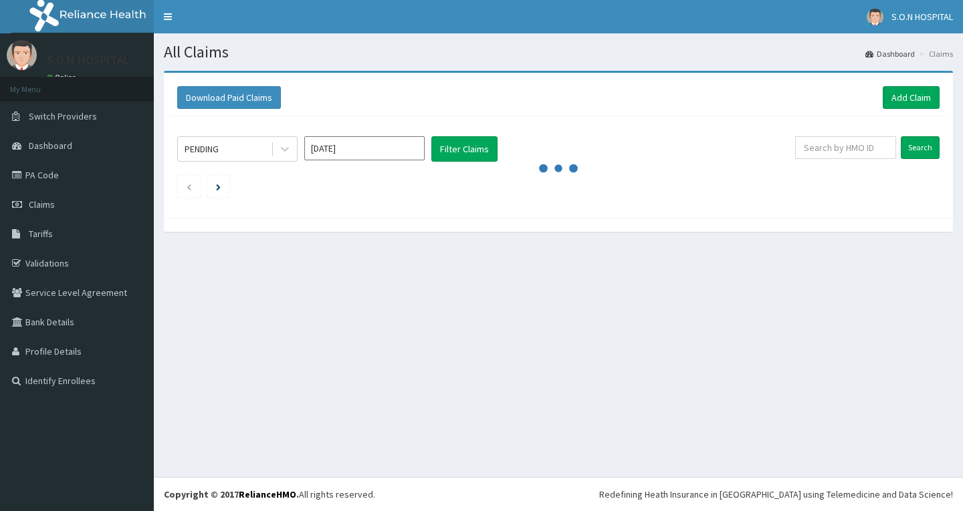
click at [904, 100] on link "Add Claim" at bounding box center [910, 97] width 57 height 23
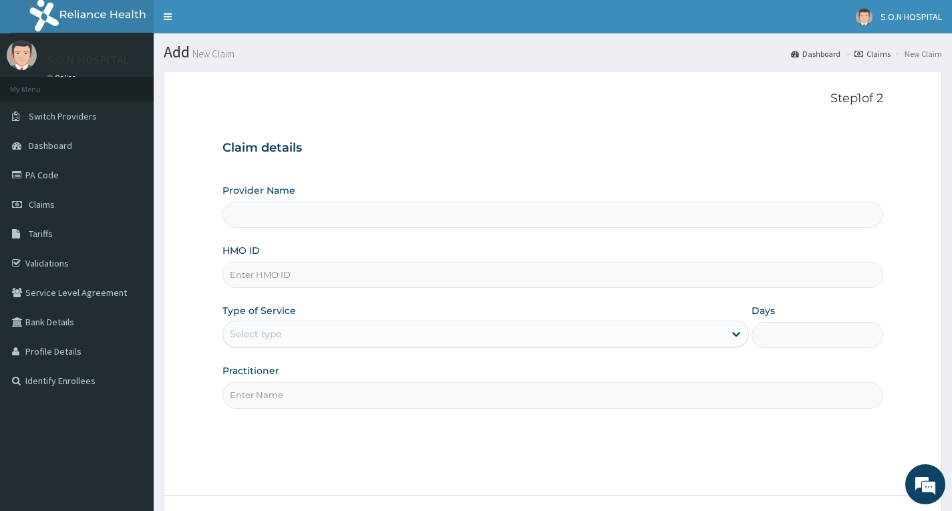
type input "SISTERS OF [GEOGRAPHIC_DATA]"
paste input "ICA/10033/A"
type input "ICA/10033/A"
click at [292, 335] on div "Select type" at bounding box center [473, 334] width 501 height 21
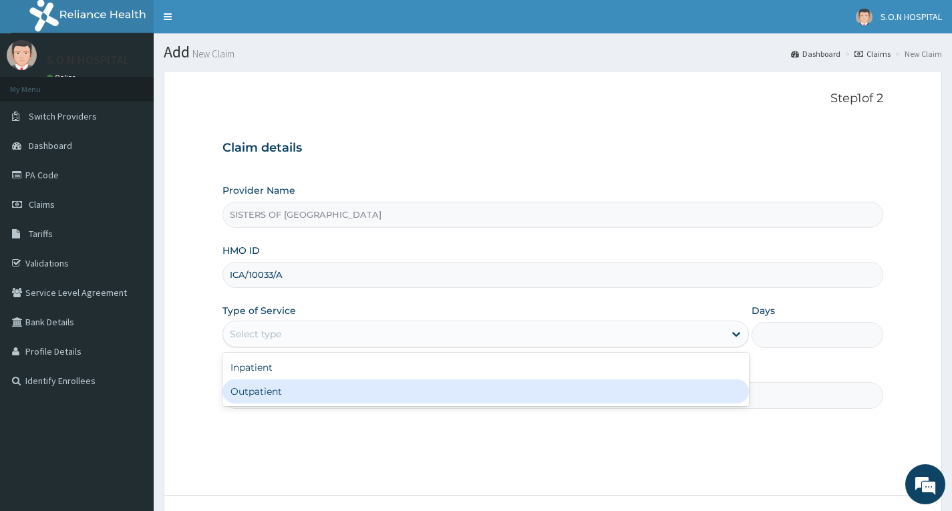
click at [297, 395] on div "Outpatient" at bounding box center [486, 392] width 527 height 24
type input "1"
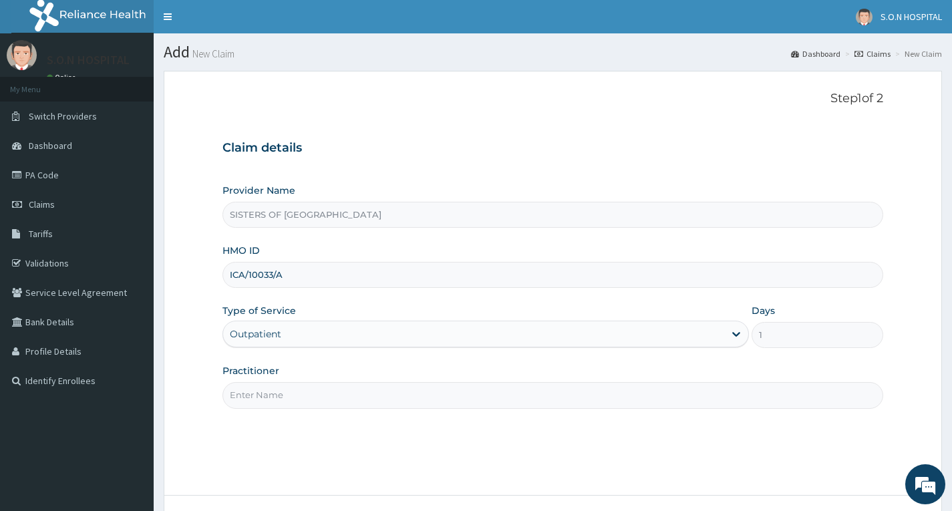
click at [297, 396] on input "Practitioner" at bounding box center [553, 395] width 661 height 26
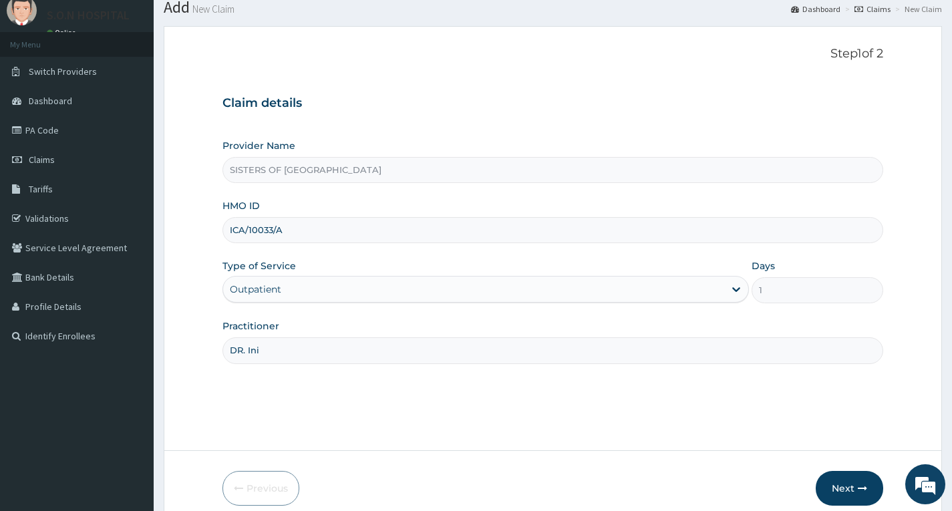
scroll to position [104, 0]
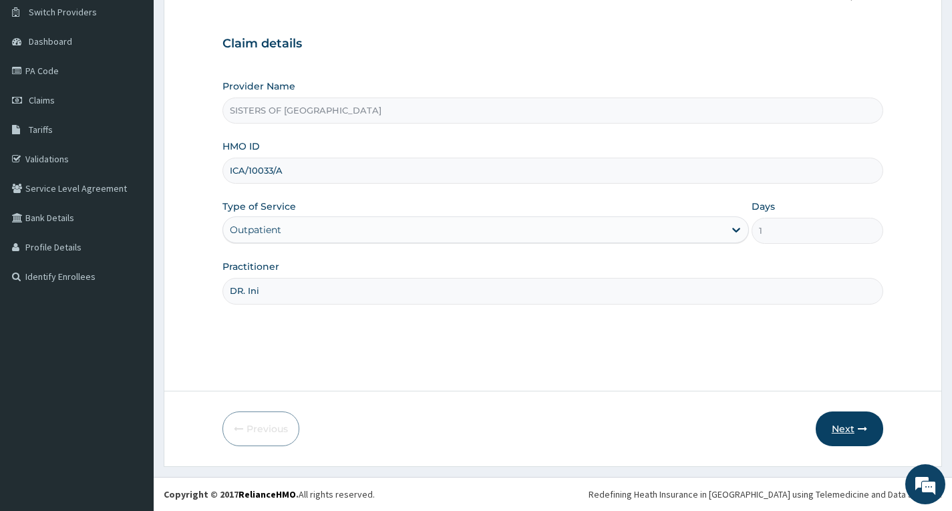
type input "DR. Ini"
click at [850, 434] on button "Next" at bounding box center [850, 429] width 68 height 35
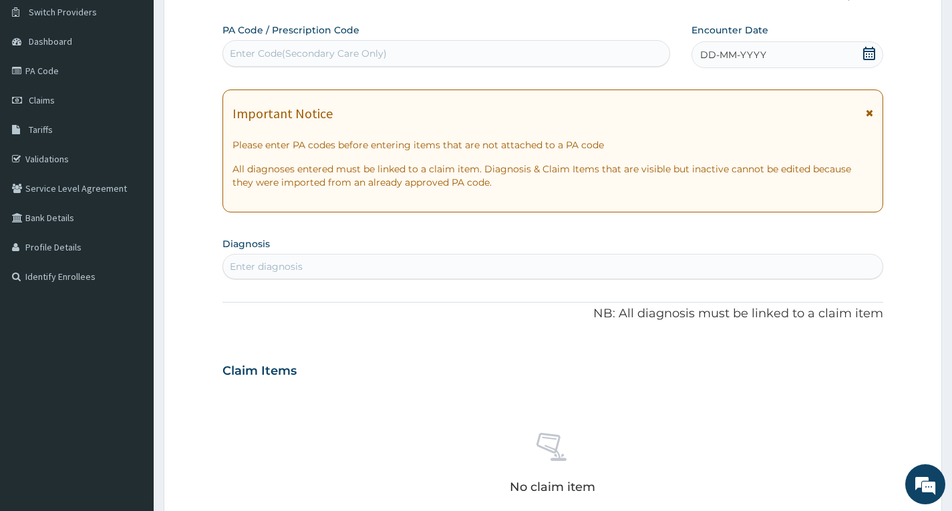
click at [394, 43] on div "Enter Code(Secondary Care Only)" at bounding box center [446, 53] width 446 height 21
type input "PA/34FCC2"
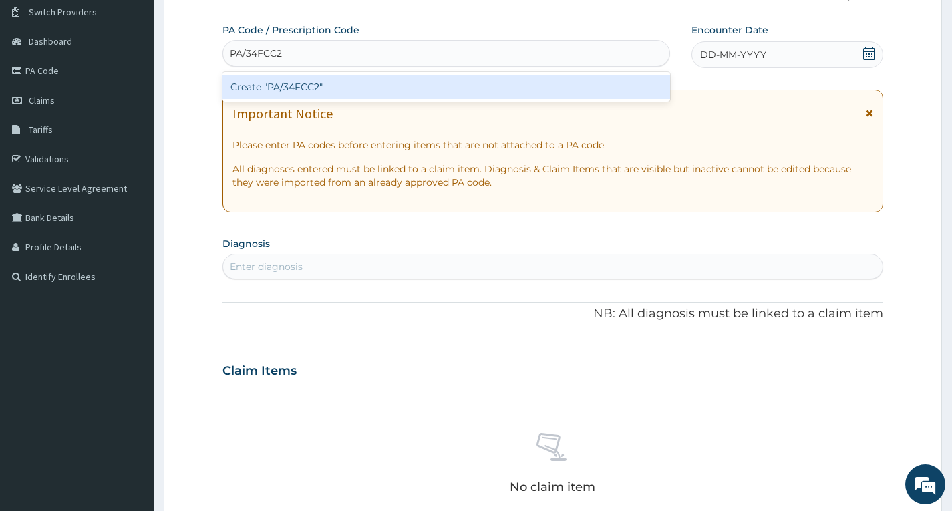
click at [322, 83] on div "Create "PA/34FCC2"" at bounding box center [447, 87] width 448 height 24
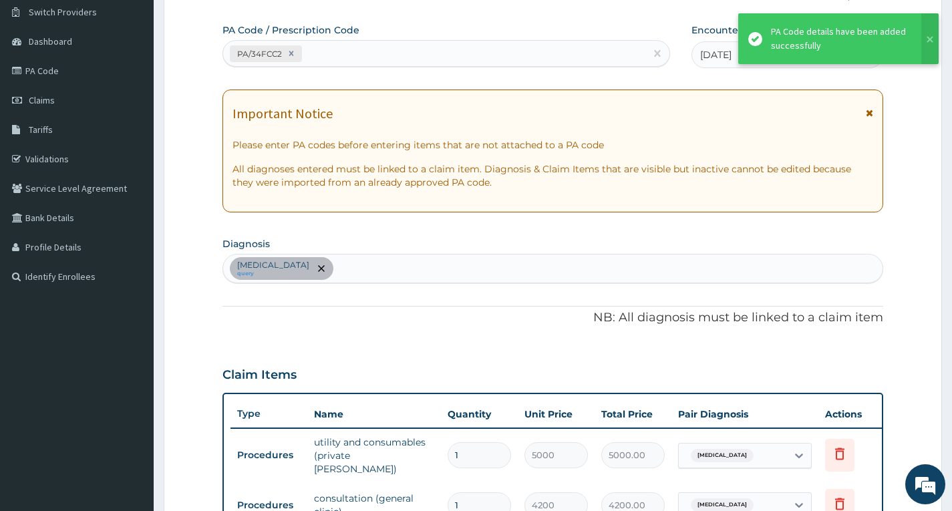
scroll to position [393, 0]
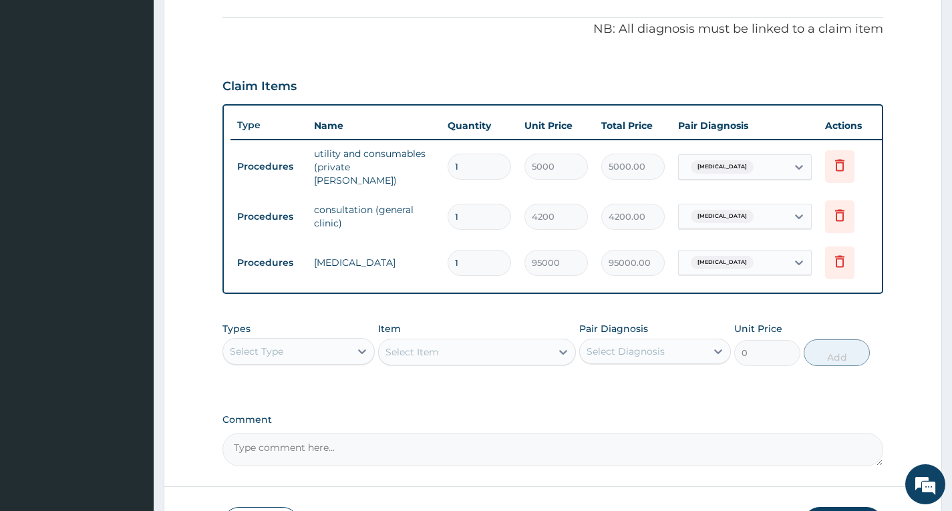
click at [471, 161] on input "1" at bounding box center [479, 167] width 63 height 26
type input "0.00"
type input "2"
type input "10000.00"
type input "2"
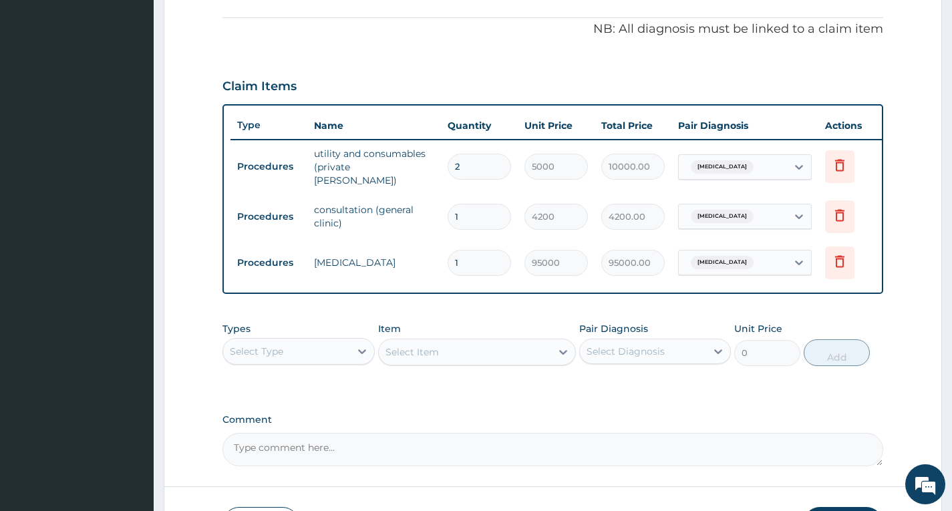
click at [467, 211] on input "1" at bounding box center [479, 217] width 63 height 26
type input "0.00"
type input "4"
type input "16800.00"
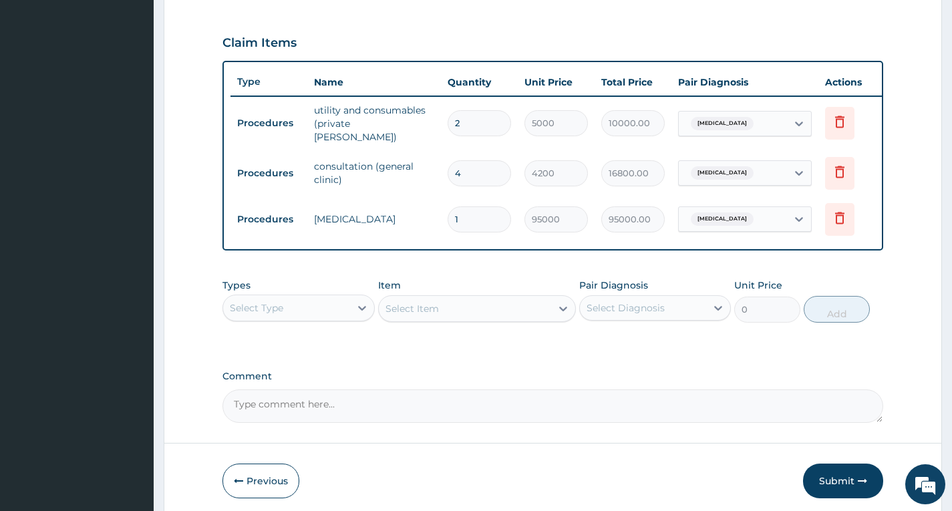
scroll to position [460, 0]
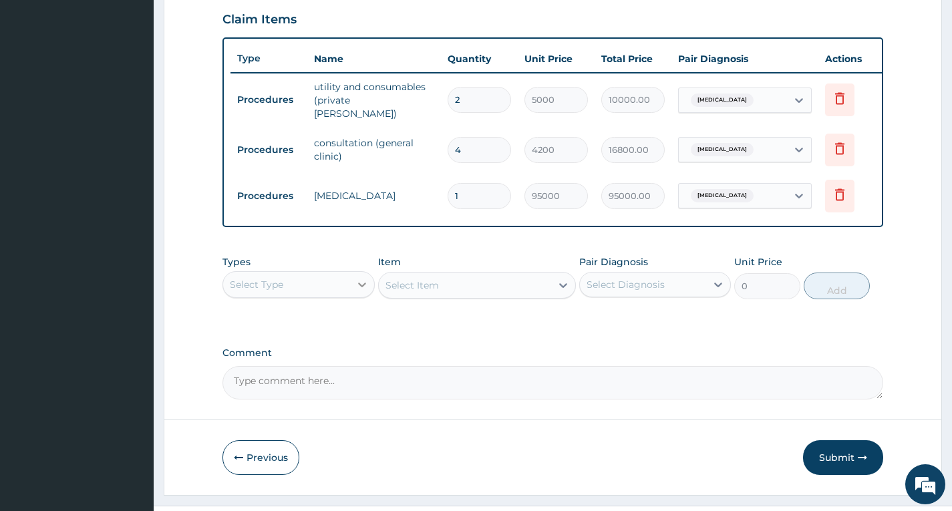
type input "4"
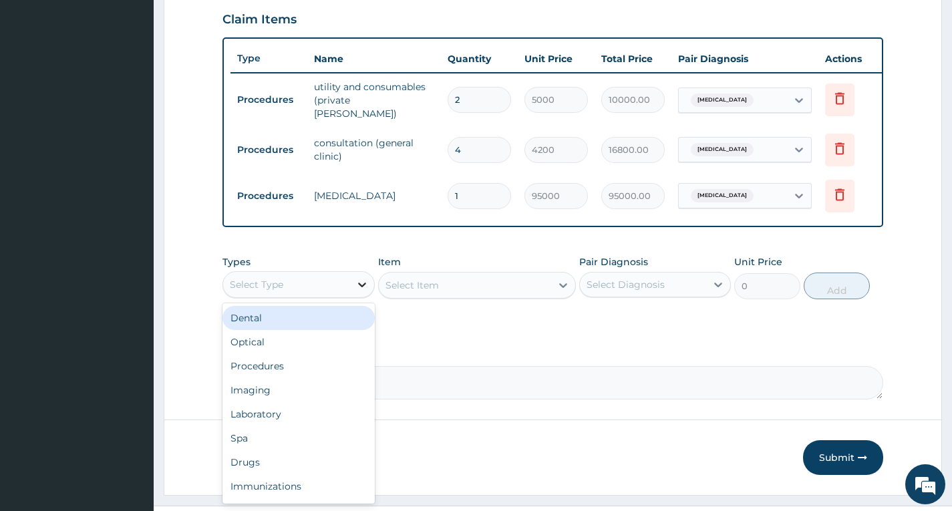
click at [352, 292] on div at bounding box center [362, 285] width 24 height 24
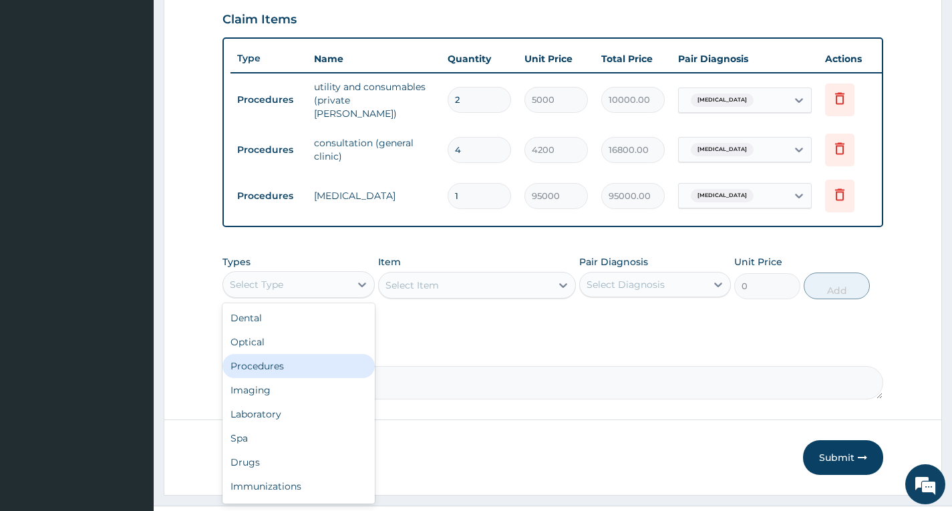
click at [283, 368] on div "Procedures" at bounding box center [299, 366] width 152 height 24
click at [361, 283] on icon at bounding box center [362, 284] width 13 height 13
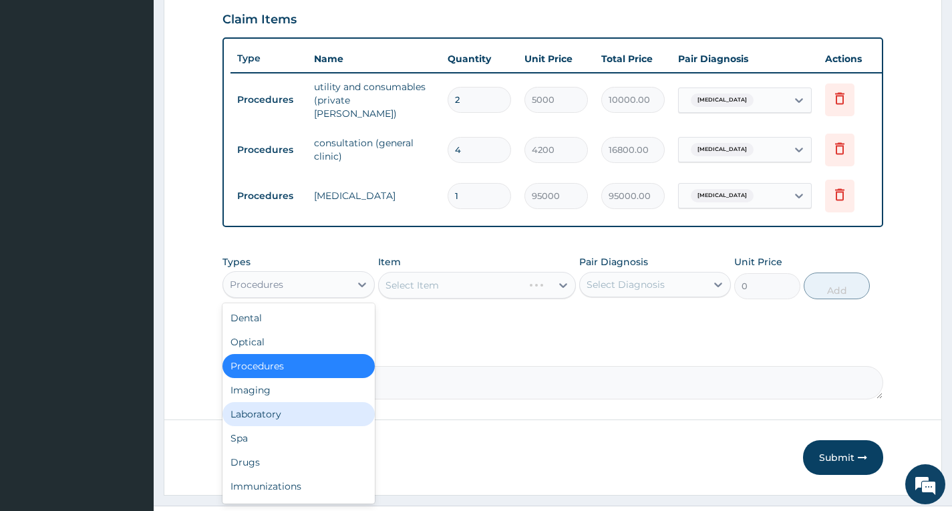
drag, startPoint x: 329, startPoint y: 409, endPoint x: 373, endPoint y: 373, distance: 57.0
click at [329, 410] on div "Laboratory" at bounding box center [299, 414] width 152 height 24
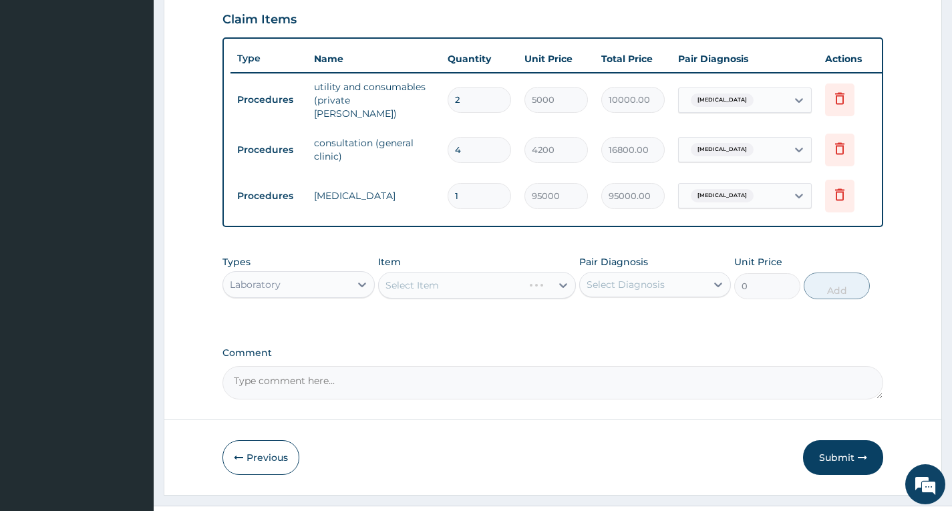
click at [509, 287] on div "Select Item" at bounding box center [477, 285] width 199 height 27
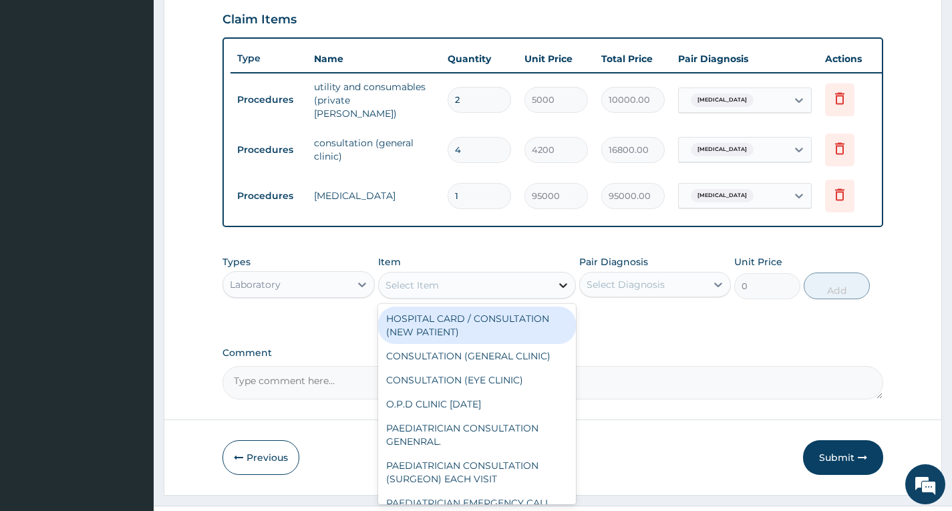
click at [566, 290] on icon at bounding box center [563, 285] width 13 height 13
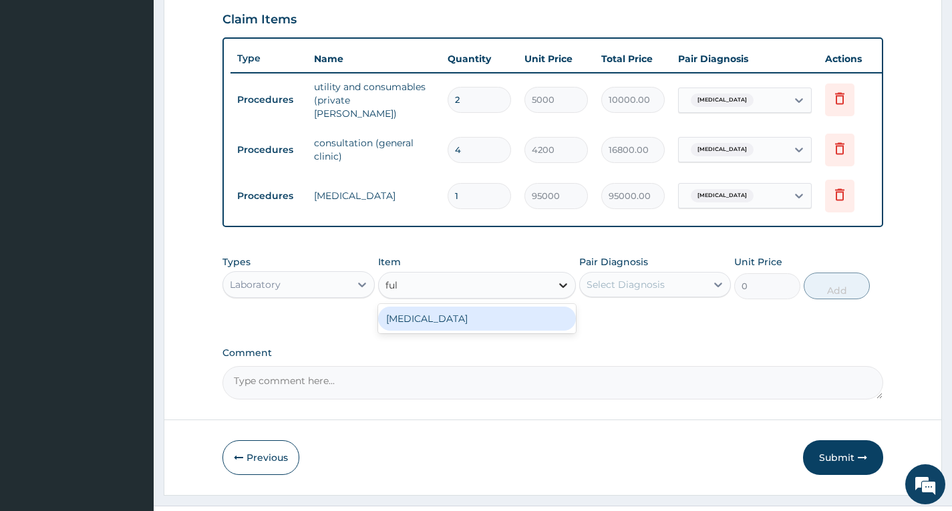
type input "full"
click at [537, 320] on div "FULL BLOOD COUNT" at bounding box center [477, 319] width 199 height 24
type input "5800"
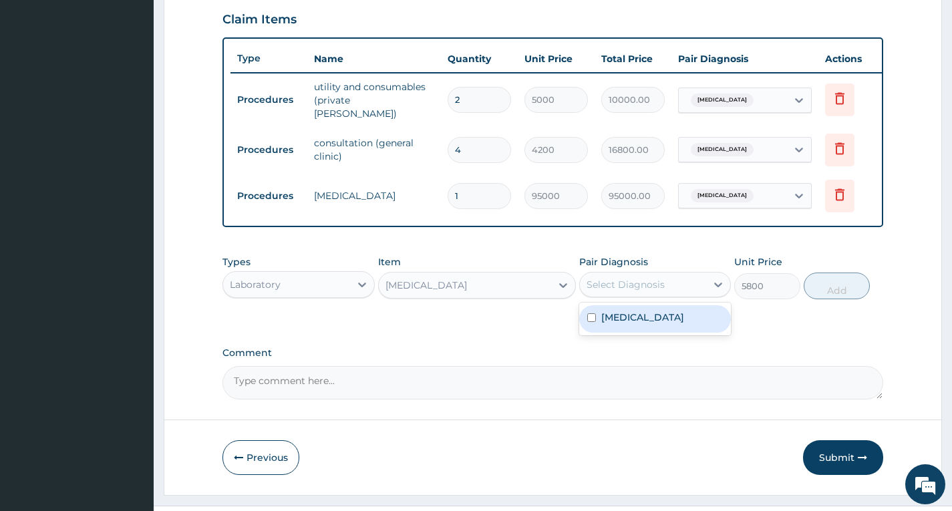
click at [672, 289] on div "Select Diagnosis" at bounding box center [643, 284] width 126 height 21
click at [666, 316] on div "[MEDICAL_DATA]" at bounding box center [656, 318] width 152 height 27
checkbox input "true"
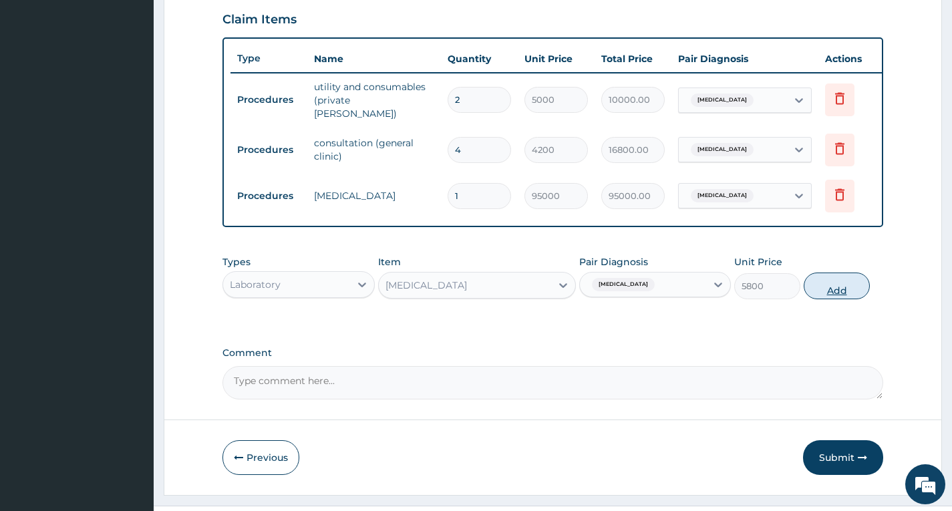
click at [840, 293] on button "Add" at bounding box center [837, 286] width 66 height 27
type input "0"
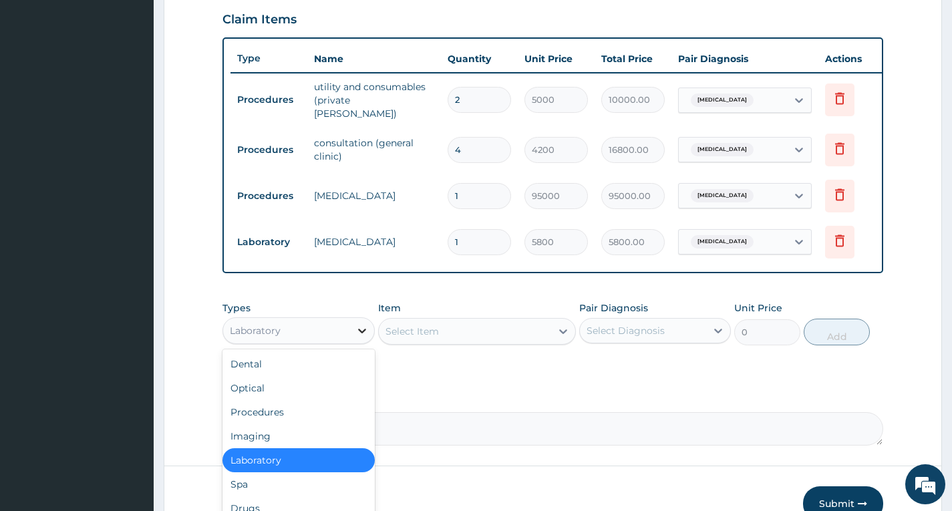
click at [354, 328] on div at bounding box center [362, 331] width 24 height 24
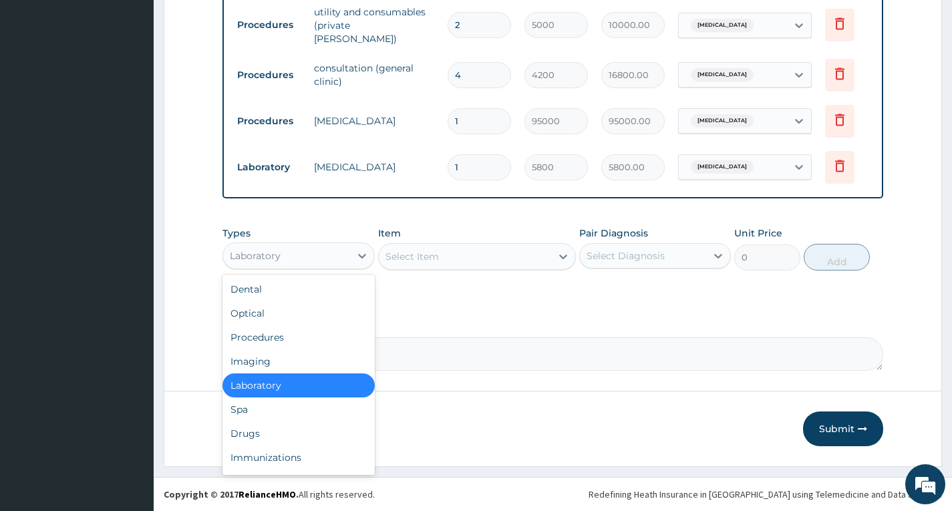
scroll to position [537, 0]
click at [285, 344] on div "Procedures" at bounding box center [299, 338] width 152 height 24
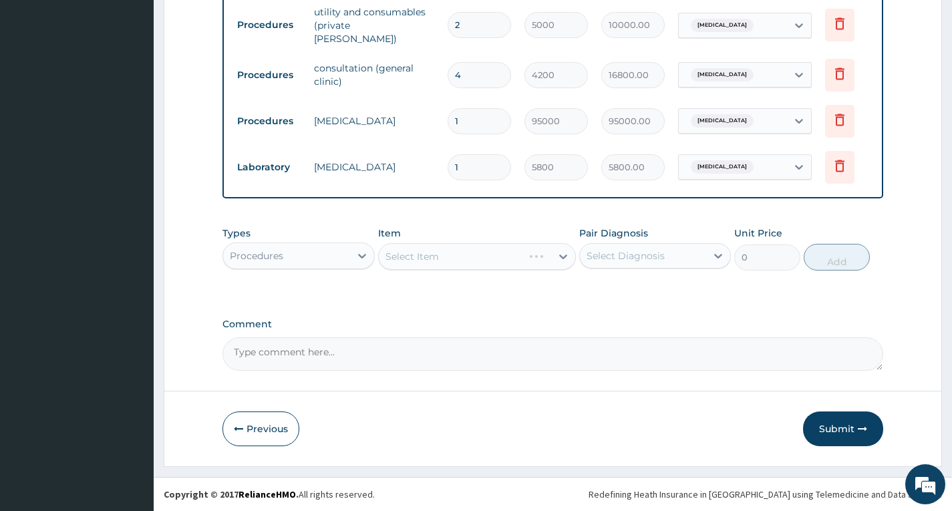
click at [536, 253] on div "Select Item" at bounding box center [477, 256] width 199 height 27
click at [545, 254] on div "Select Item" at bounding box center [477, 256] width 199 height 27
click at [563, 254] on div "Select Item" at bounding box center [477, 256] width 199 height 27
click at [561, 257] on icon at bounding box center [563, 256] width 13 height 13
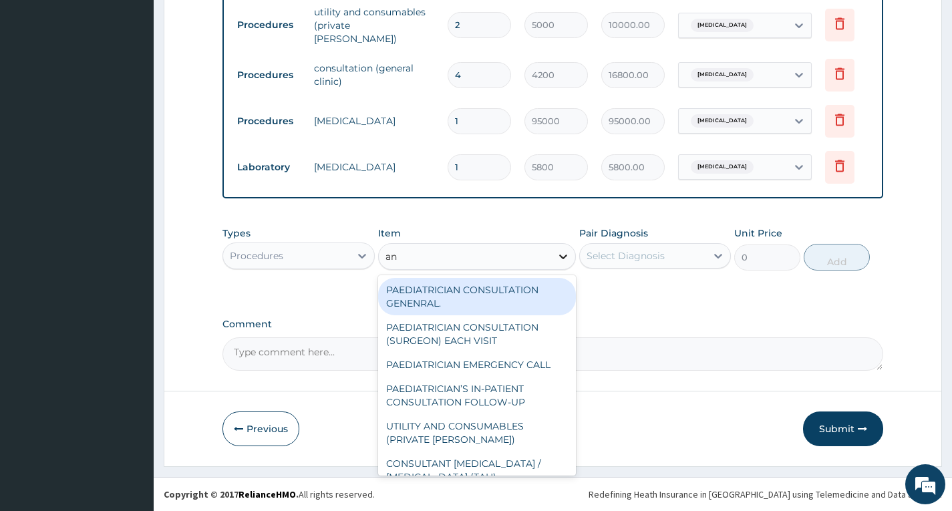
type input "ana"
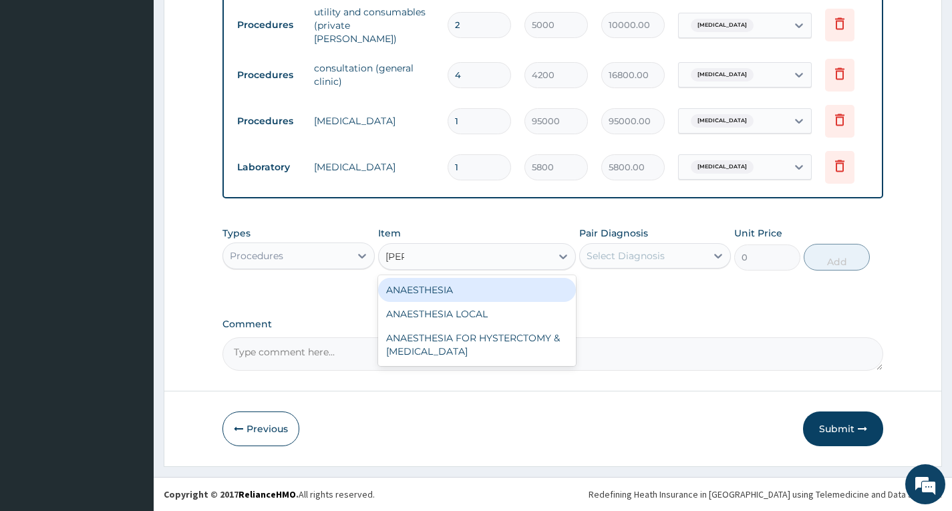
click at [465, 291] on div "ANAESTHESIA" at bounding box center [477, 290] width 199 height 24
type input "40000"
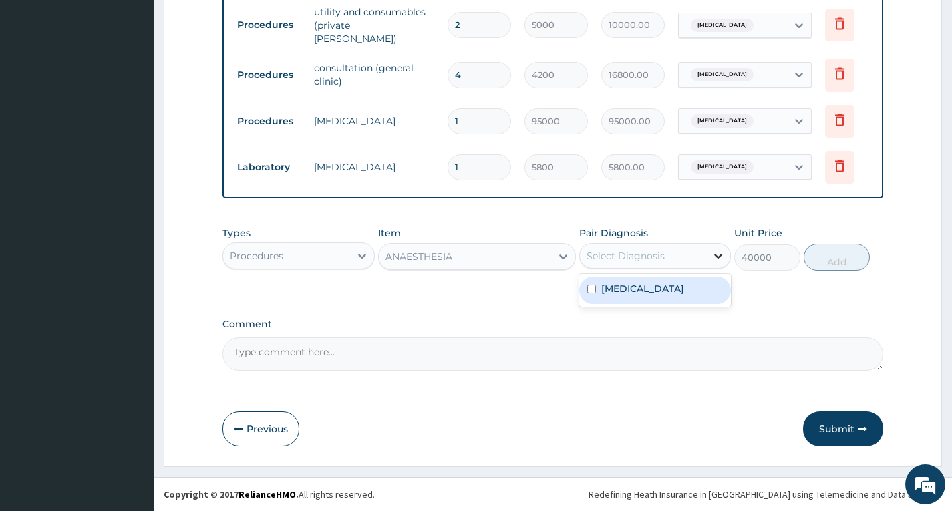
click at [719, 254] on icon at bounding box center [718, 255] width 13 height 13
click at [612, 295] on div "[MEDICAL_DATA]" at bounding box center [656, 290] width 152 height 27
checkbox input "true"
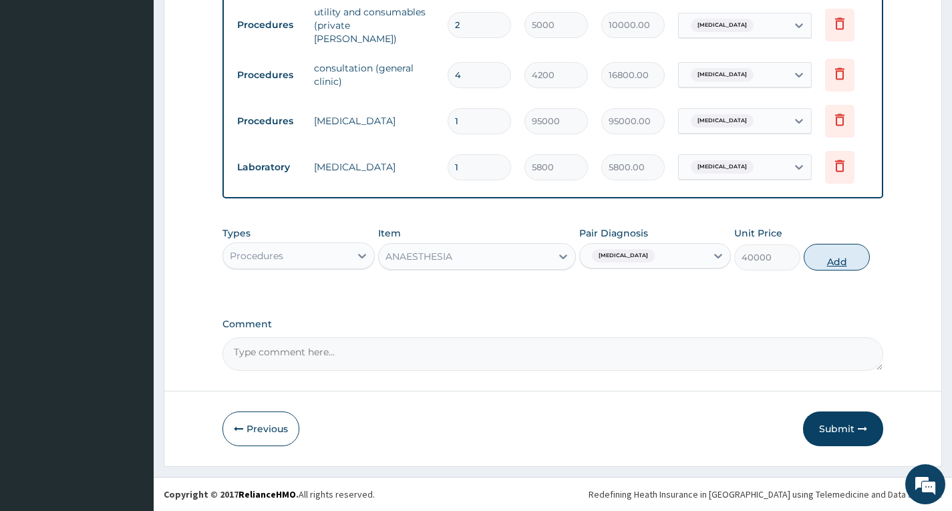
click at [829, 262] on button "Add" at bounding box center [837, 257] width 66 height 27
type input "0"
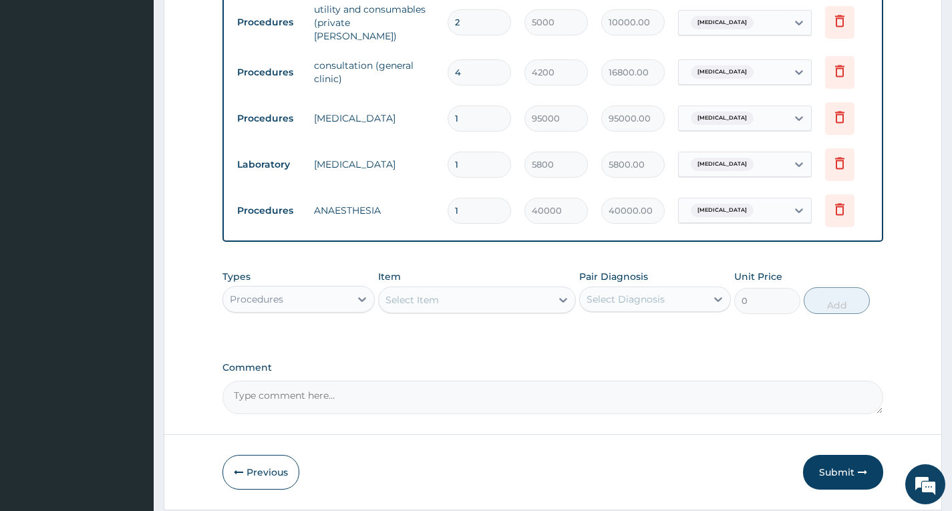
scroll to position [584, 0]
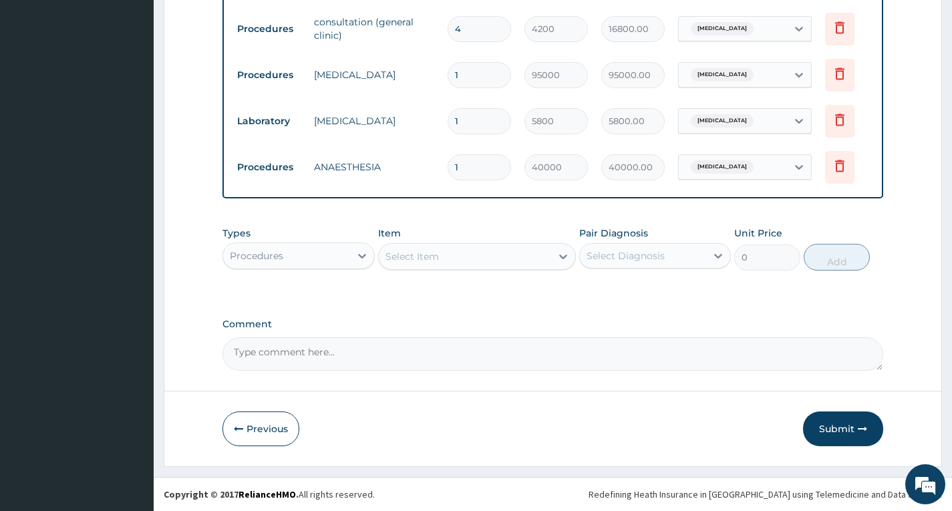
click at [531, 263] on div "Select Item" at bounding box center [465, 256] width 173 height 21
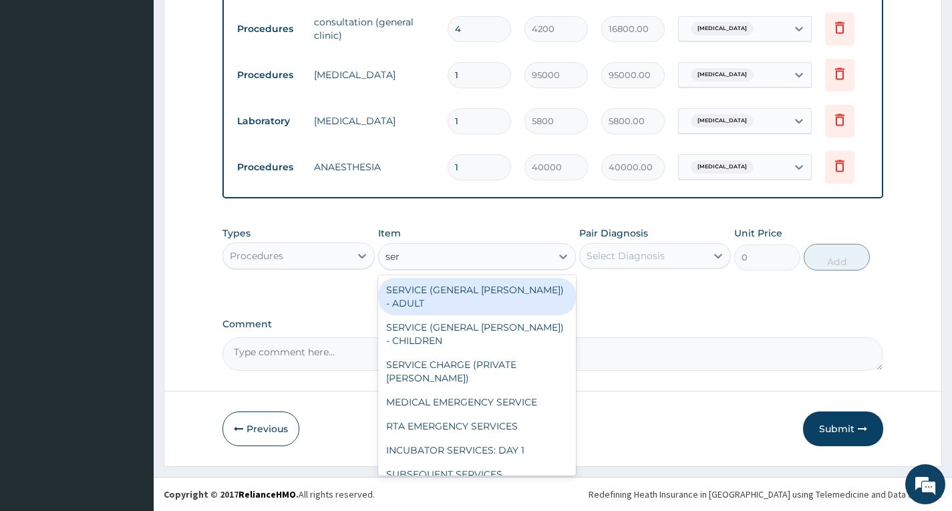
type input "serv"
click at [496, 289] on div "SERVICE (GENERAL WARD) - ADULT" at bounding box center [477, 296] width 199 height 37
type input "3700"
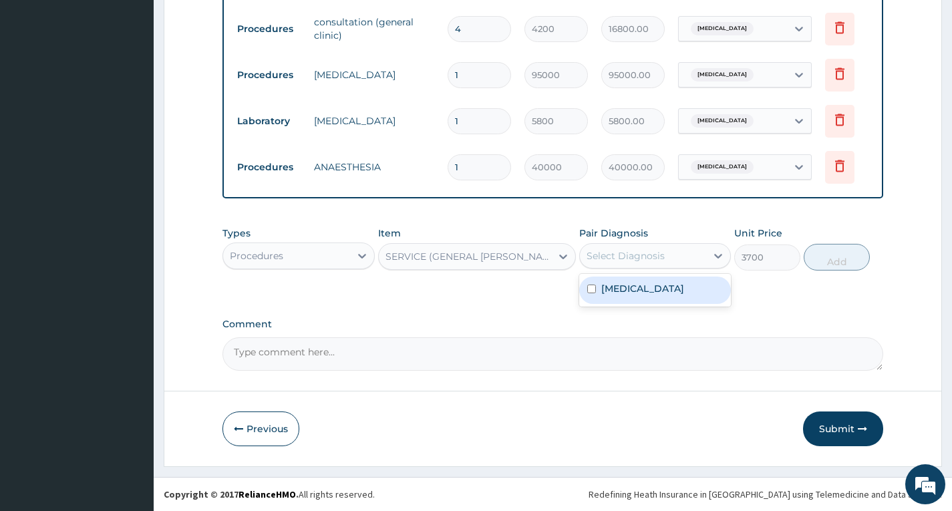
click at [706, 251] on div "Select Diagnosis" at bounding box center [643, 255] width 126 height 21
click at [622, 289] on label "[MEDICAL_DATA]" at bounding box center [643, 288] width 83 height 13
checkbox input "true"
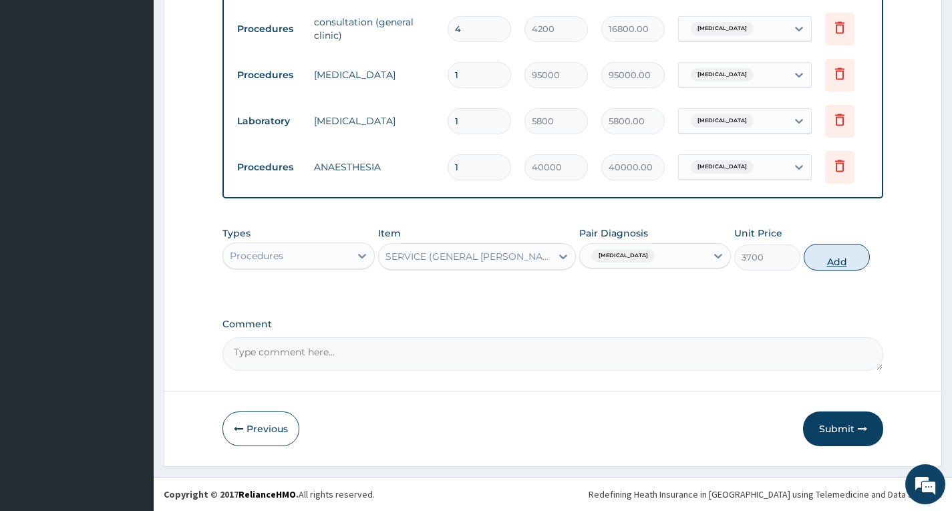
click at [838, 263] on button "Add" at bounding box center [837, 257] width 66 height 27
type input "0"
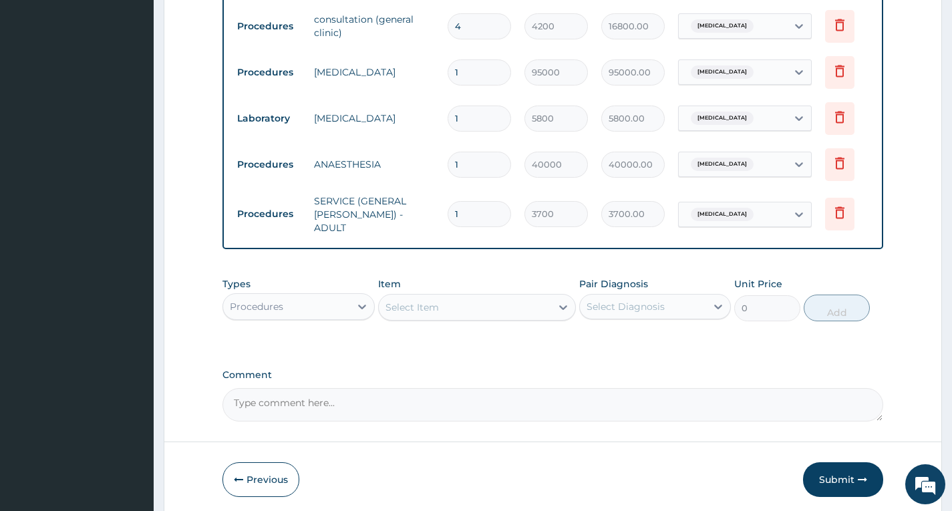
scroll to position [517, 0]
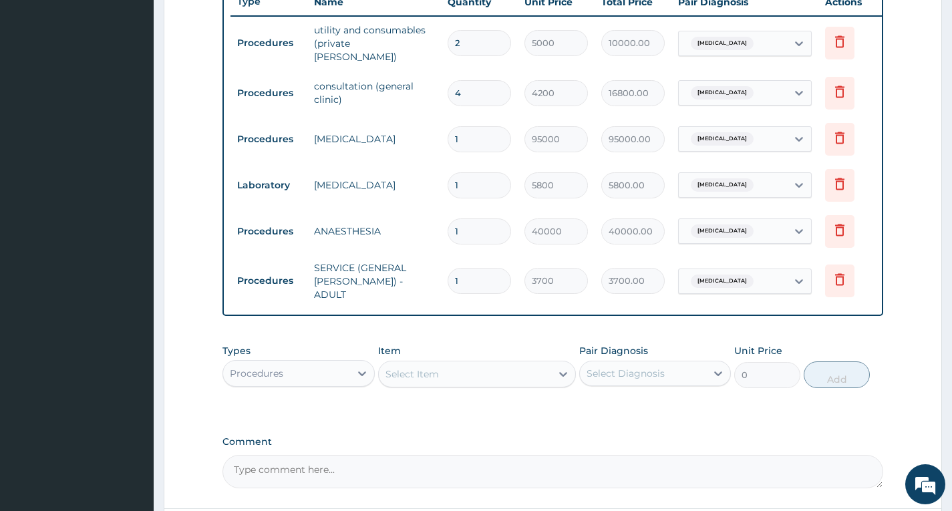
type input "0.00"
type input "4"
type input "14800.00"
type input "4"
click at [351, 366] on div at bounding box center [362, 374] width 24 height 24
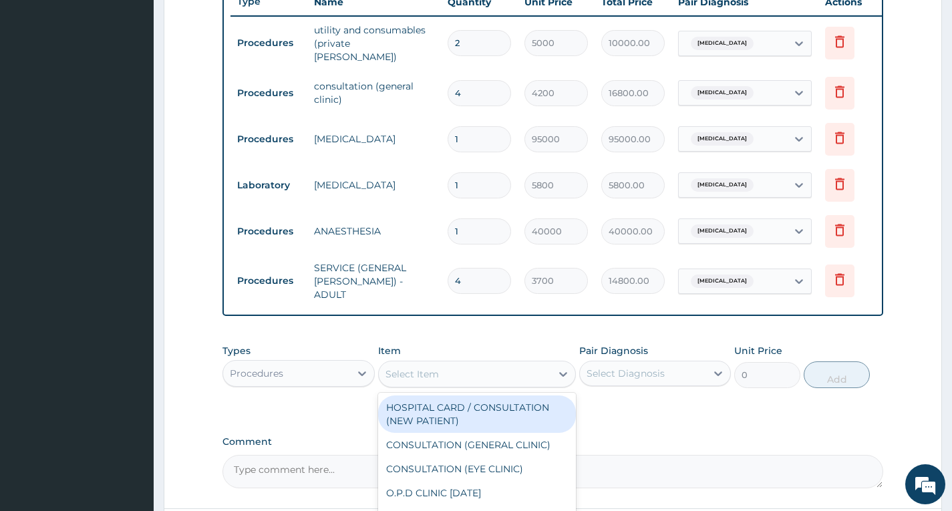
click at [539, 372] on div "Select Item" at bounding box center [465, 374] width 173 height 21
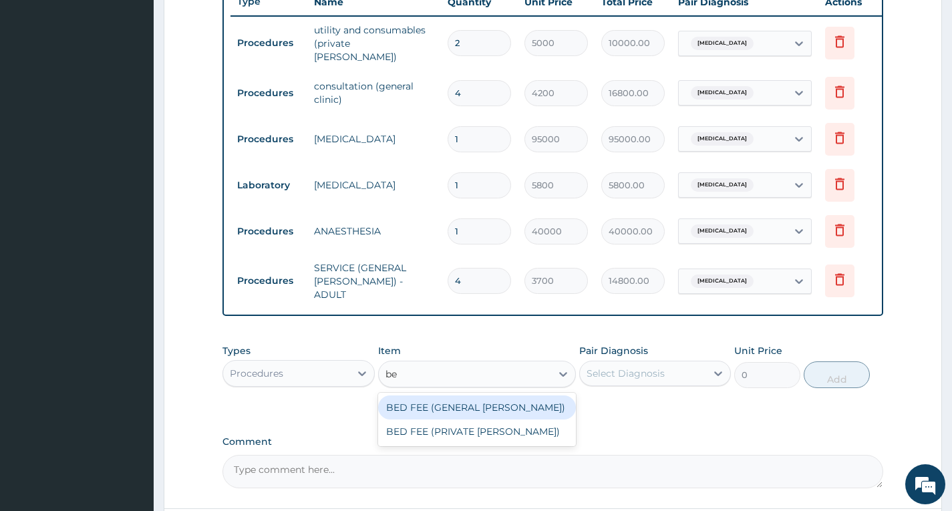
type input "bed"
click at [508, 403] on div "BED FEE (GENERAL WARD)" at bounding box center [477, 408] width 199 height 24
type input "3700"
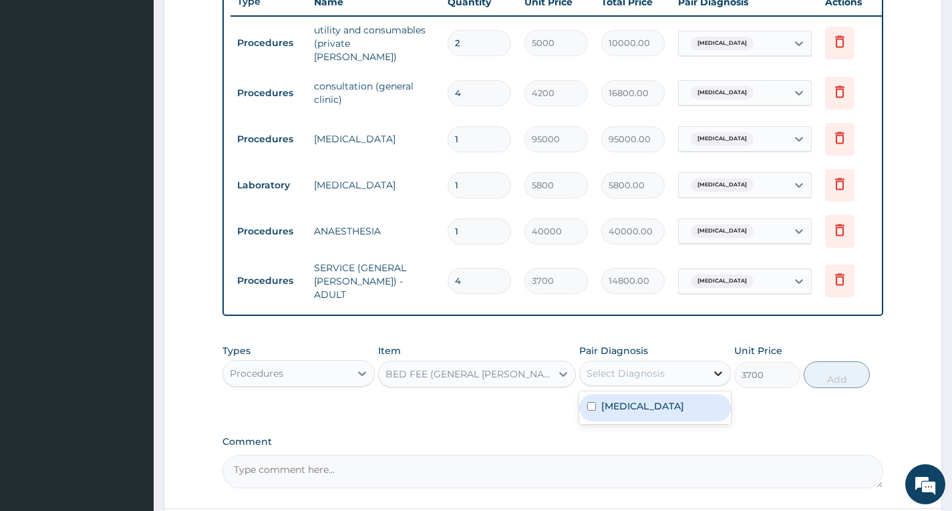
click at [717, 372] on icon at bounding box center [719, 374] width 8 height 5
click at [670, 401] on div "[MEDICAL_DATA]" at bounding box center [656, 407] width 152 height 27
checkbox input "true"
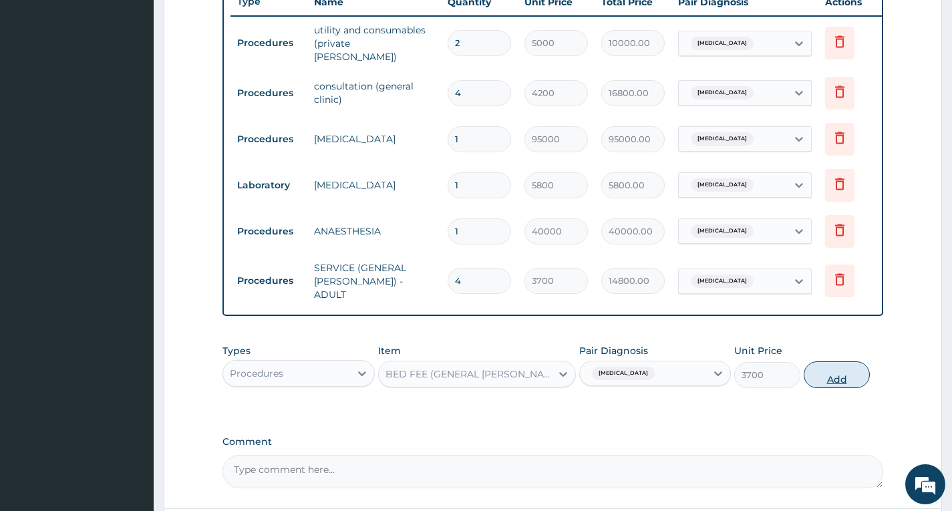
click at [823, 368] on button "Add" at bounding box center [837, 375] width 66 height 27
type input "0"
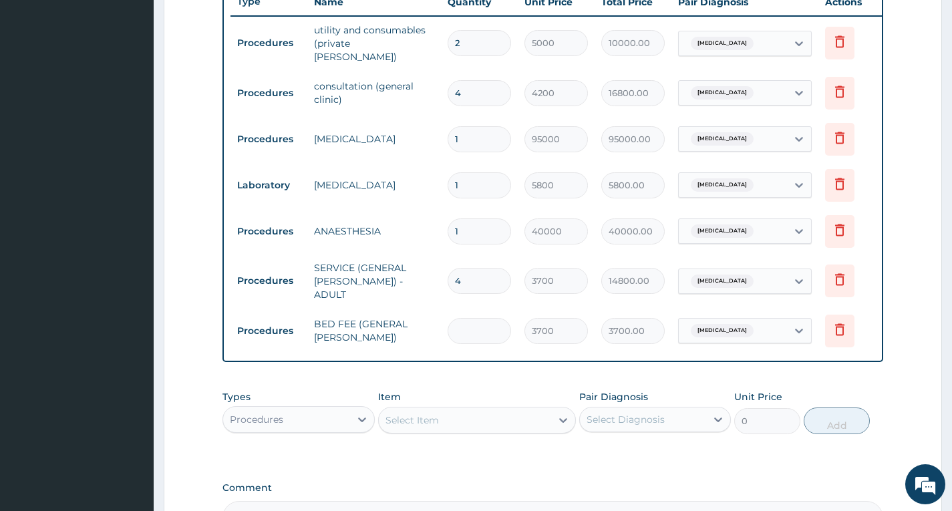
type input "0.00"
type input "5"
type input "18500.00"
type input "0.00"
type input "4"
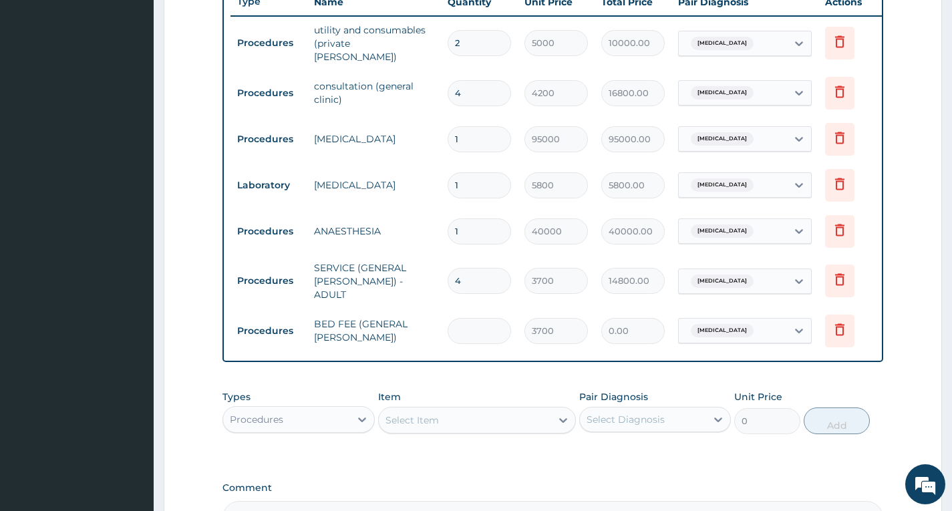
type input "14800.00"
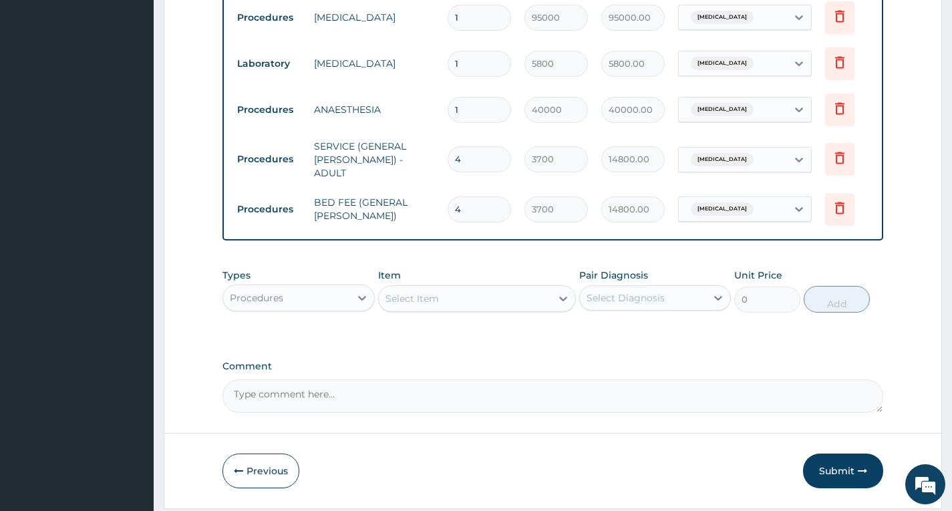
scroll to position [650, 0]
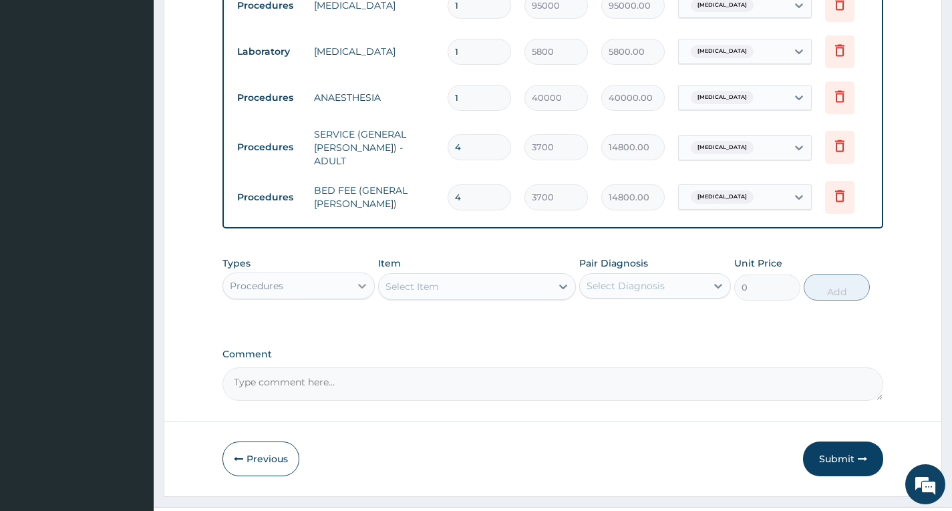
type input "4"
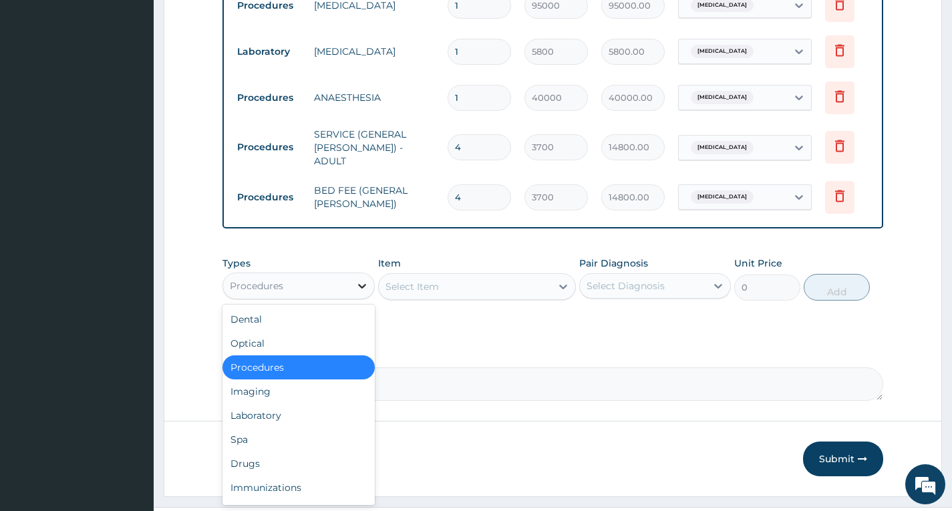
click at [360, 284] on icon at bounding box center [362, 286] width 8 height 5
click at [343, 362] on div "Procedures" at bounding box center [299, 368] width 152 height 24
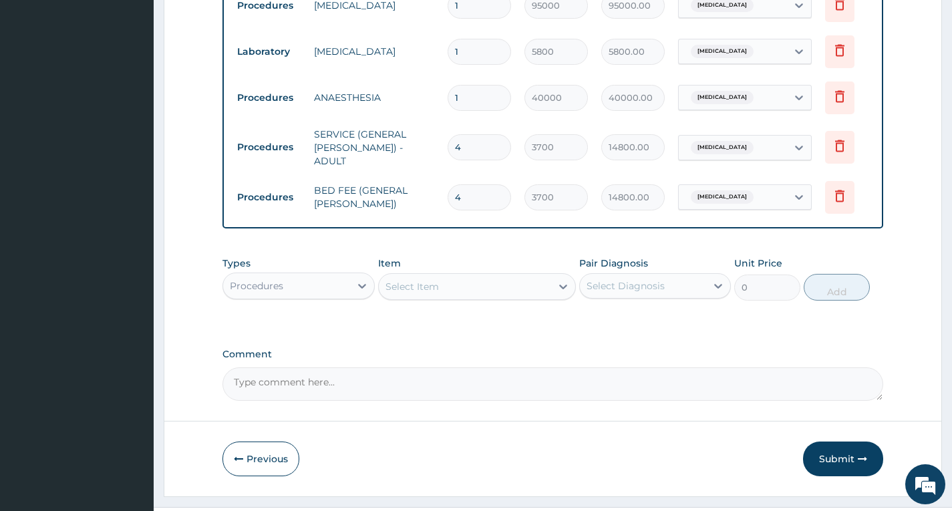
click at [450, 287] on div "Select Item" at bounding box center [465, 286] width 173 height 21
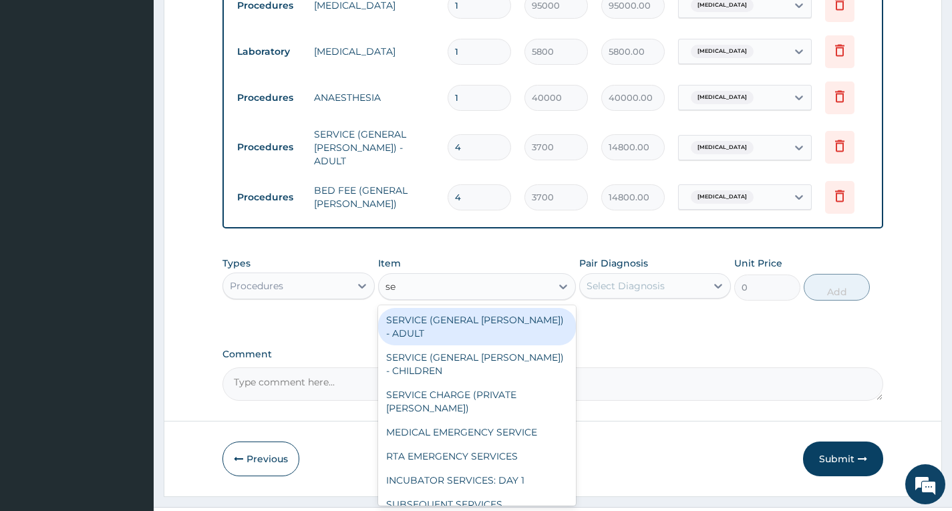
type input "s"
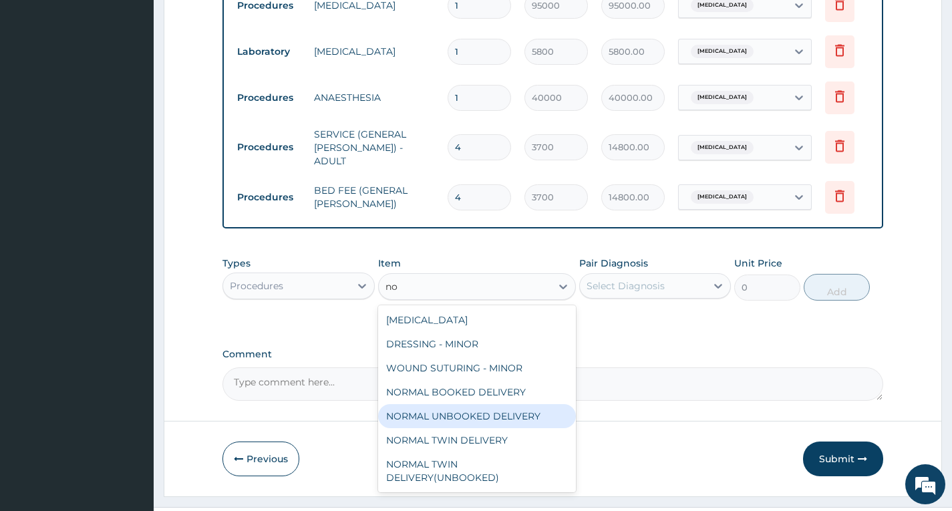
type input "n"
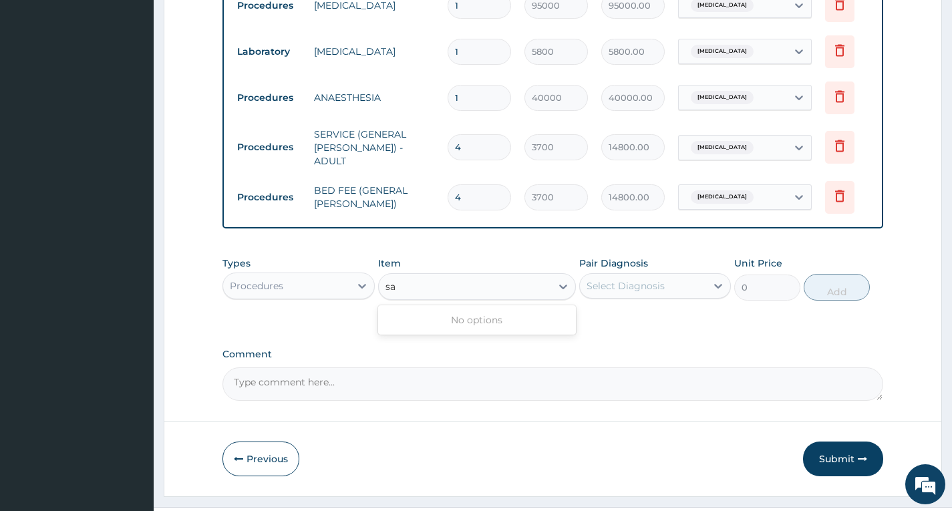
type input "s"
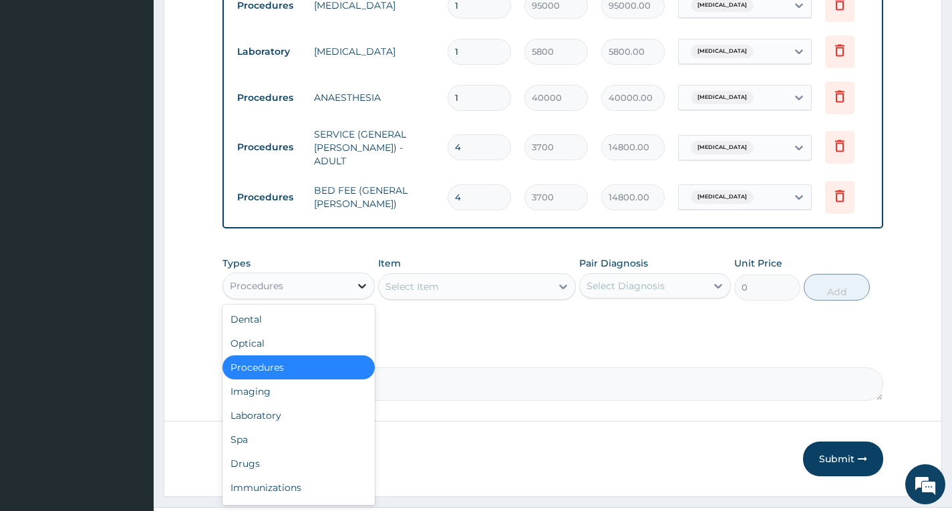
click at [357, 279] on icon at bounding box center [362, 285] width 13 height 13
click at [336, 452] on div "Drugs" at bounding box center [299, 464] width 152 height 24
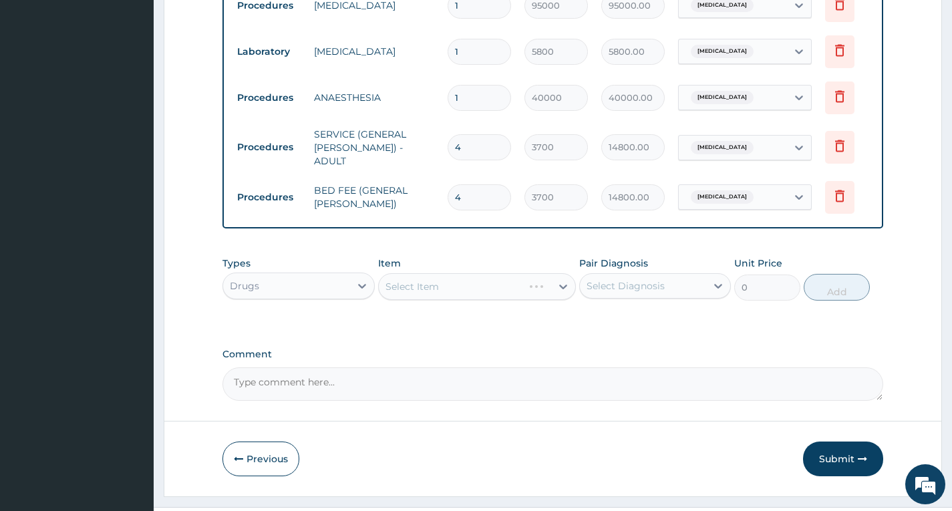
click at [563, 281] on div "Select Item" at bounding box center [477, 286] width 199 height 27
click at [561, 283] on div "Select Item" at bounding box center [477, 286] width 199 height 27
click at [539, 281] on div "Select Item" at bounding box center [477, 286] width 199 height 27
click at [551, 279] on div "Select Item" at bounding box center [477, 286] width 199 height 27
click at [563, 281] on div "Select Item" at bounding box center [477, 286] width 199 height 27
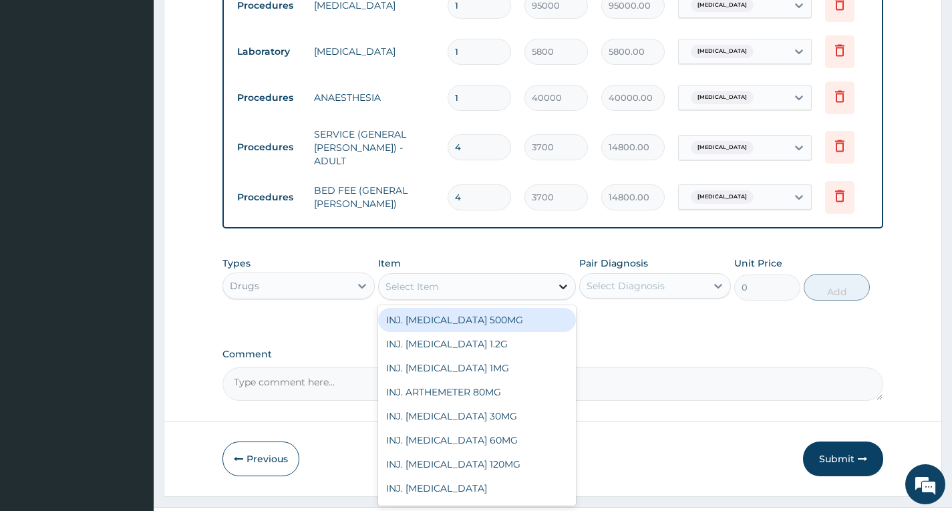
click at [559, 281] on icon at bounding box center [563, 286] width 13 height 13
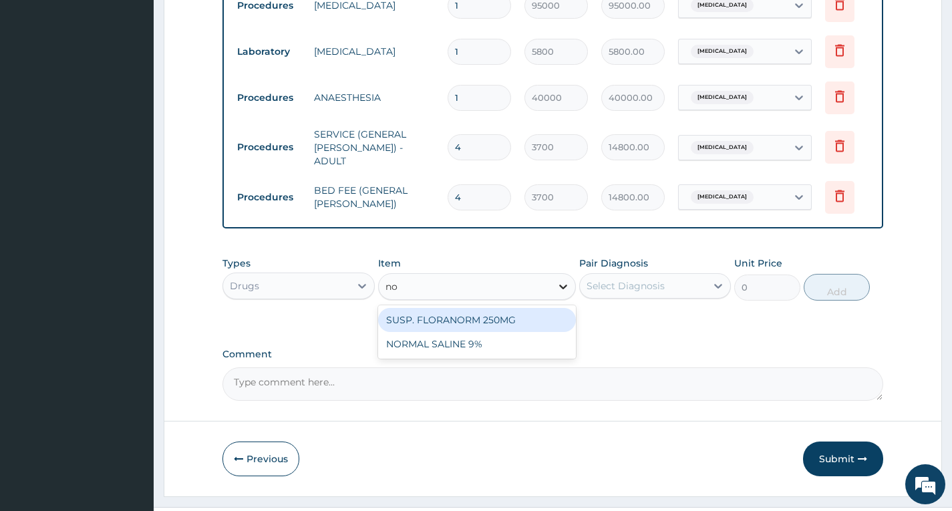
type input "nor"
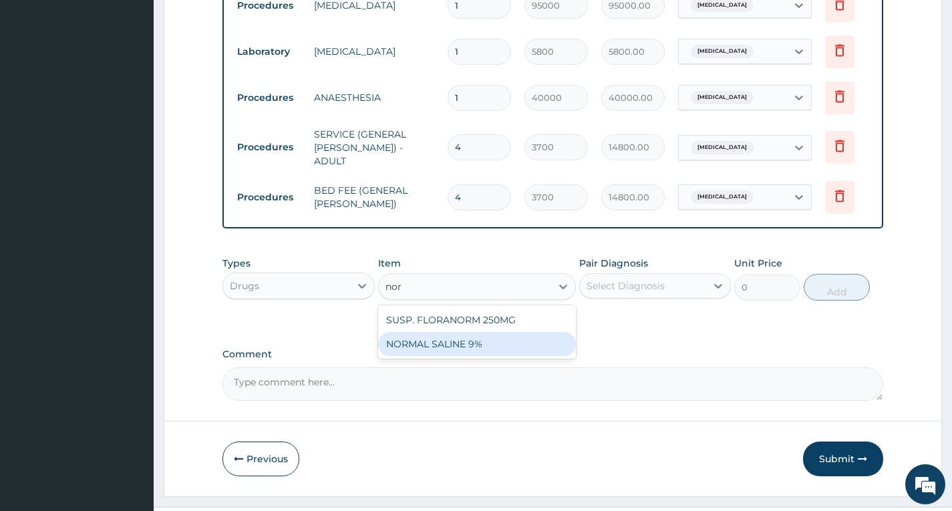
click at [462, 336] on div "NORMAL SALINE 9%" at bounding box center [477, 344] width 199 height 24
type input "1500"
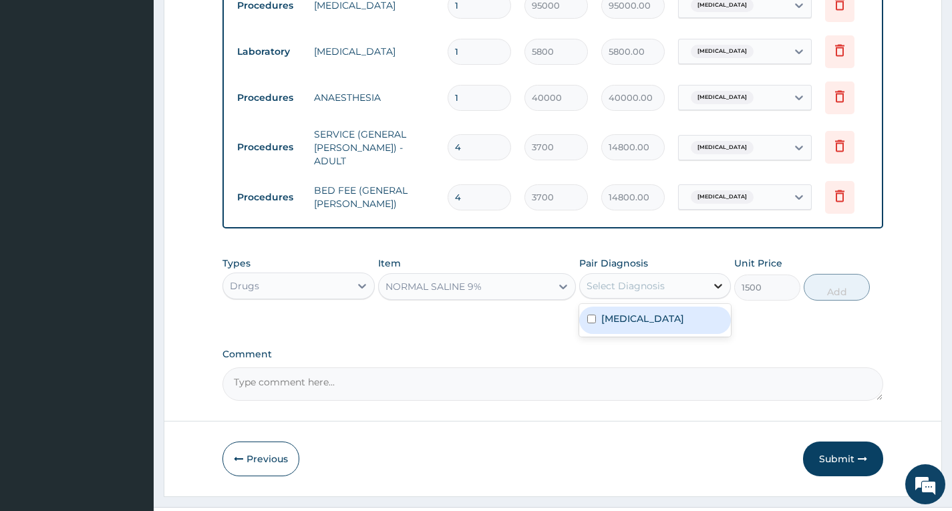
click at [717, 283] on icon at bounding box center [718, 285] width 13 height 13
click at [697, 314] on div "[MEDICAL_DATA]" at bounding box center [656, 320] width 152 height 27
checkbox input "true"
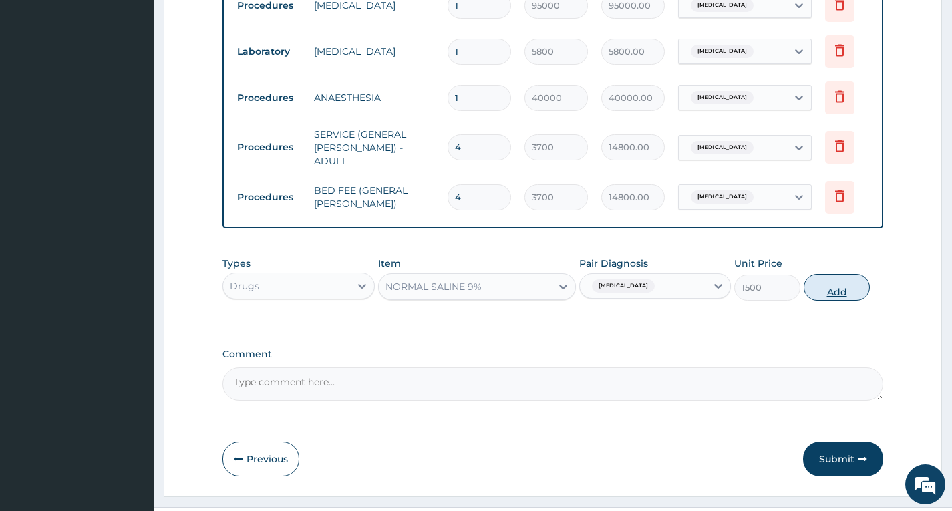
click at [840, 291] on button "Add" at bounding box center [837, 287] width 66 height 27
type input "0"
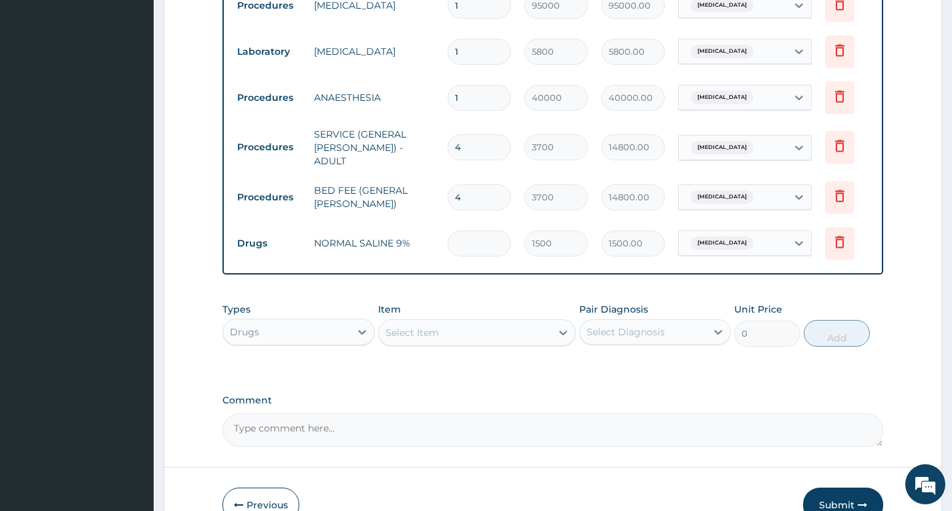
type input "0.00"
type input "2"
type input "3000.00"
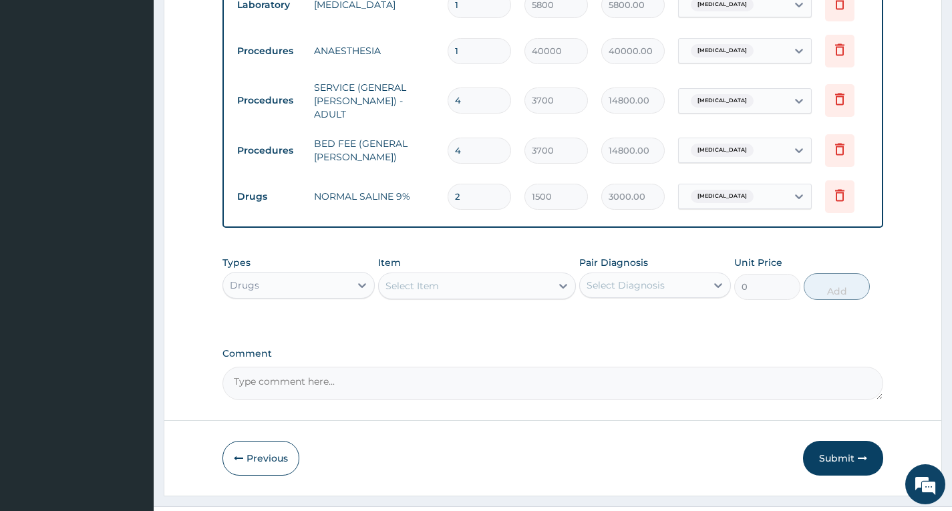
scroll to position [722, 0]
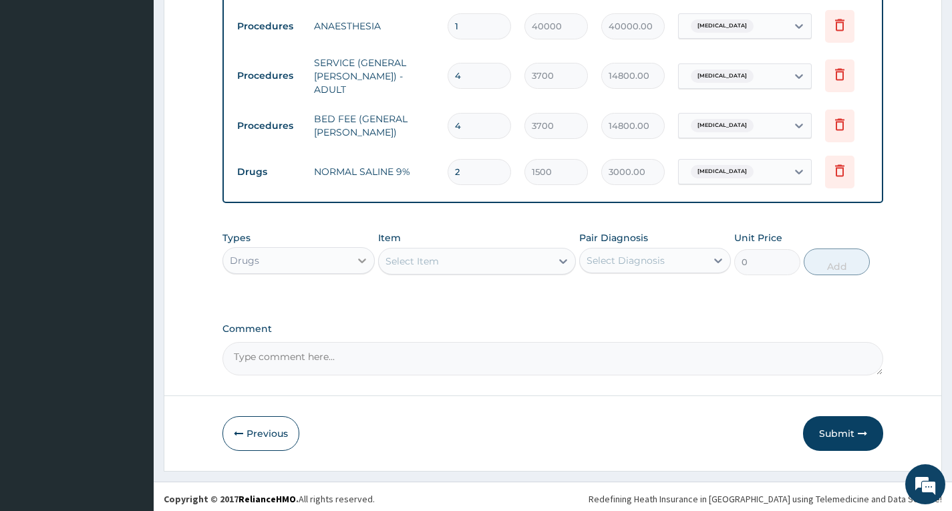
type input "2"
click at [356, 260] on icon at bounding box center [362, 260] width 13 height 13
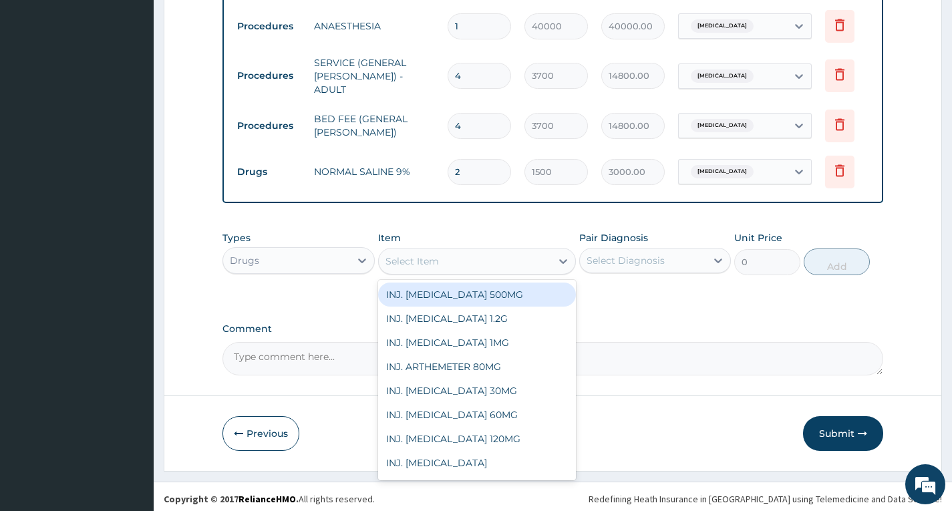
click at [512, 253] on div "Select Item" at bounding box center [465, 261] width 173 height 21
type input "ny"
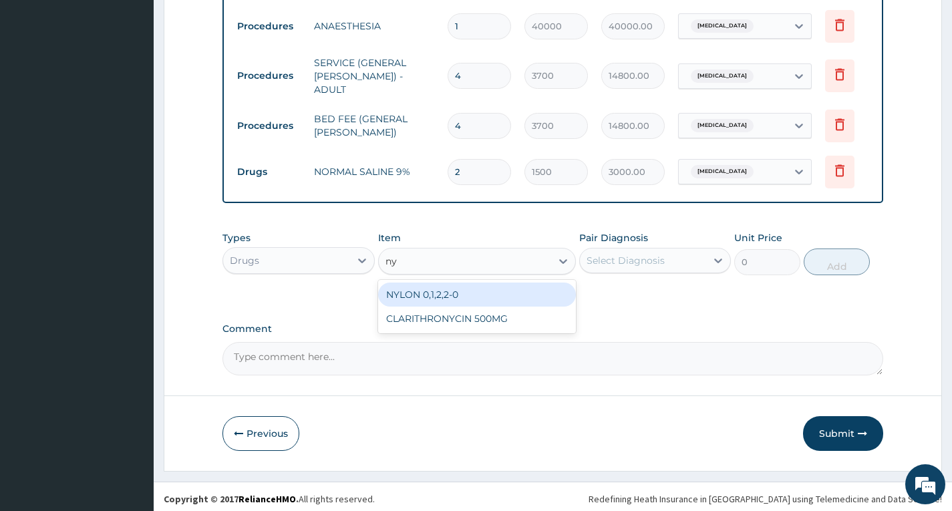
click at [483, 289] on div "NYLON 0,1,2,2-0" at bounding box center [477, 295] width 199 height 24
type input "1000"
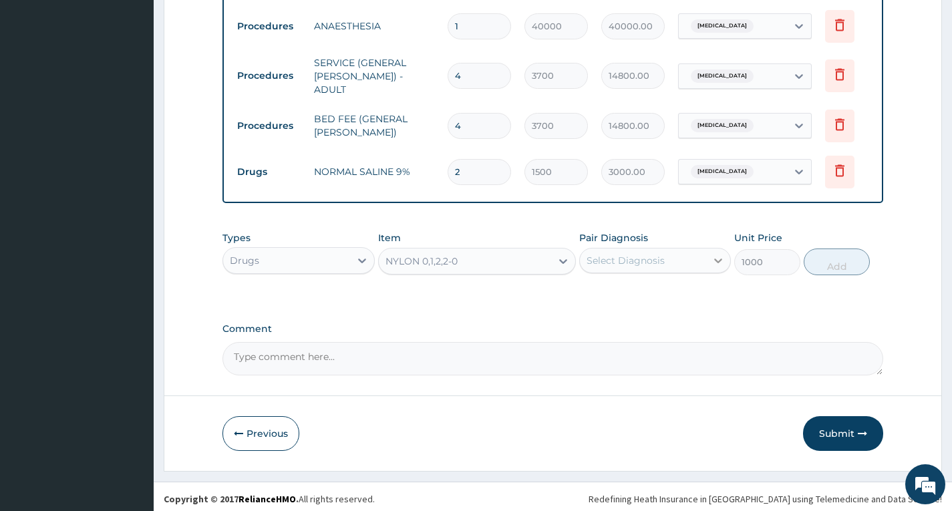
click at [719, 254] on icon at bounding box center [718, 260] width 13 height 13
click at [674, 295] on div "[MEDICAL_DATA]" at bounding box center [656, 294] width 152 height 27
checkbox input "true"
click at [832, 257] on button "Add" at bounding box center [837, 262] width 66 height 27
type input "0"
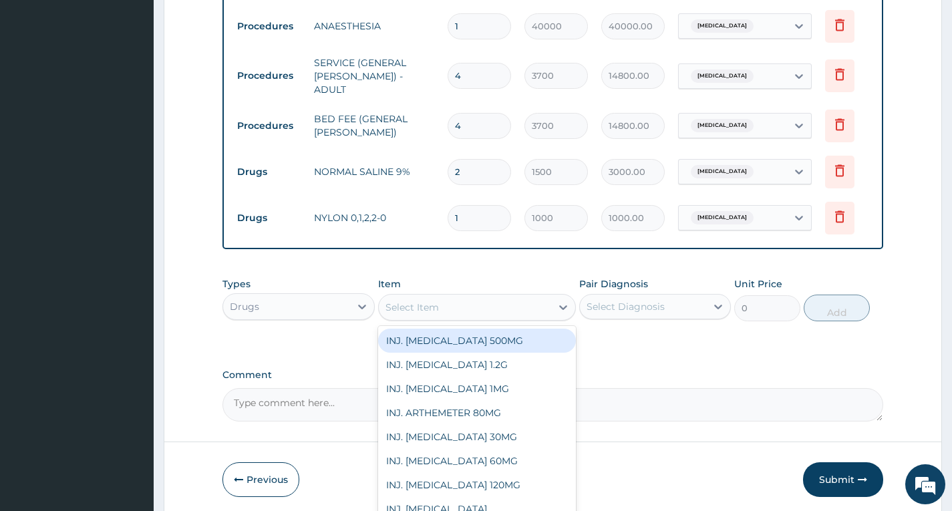
click at [464, 300] on div "Select Item" at bounding box center [465, 307] width 173 height 21
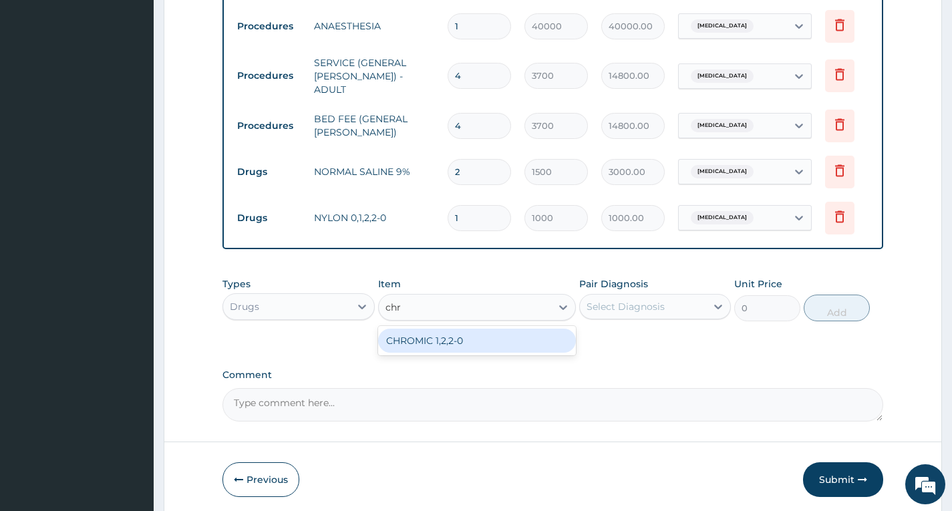
type input "chro"
click at [473, 338] on div "CHROMIC 1,2,2-0" at bounding box center [477, 341] width 199 height 24
type input "1000"
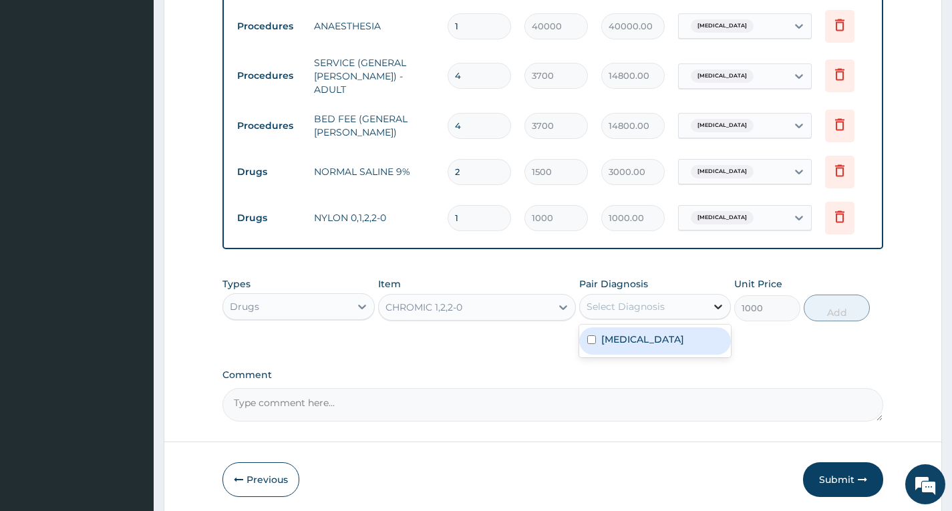
click at [717, 305] on icon at bounding box center [719, 307] width 8 height 5
click at [668, 337] on div "[MEDICAL_DATA]" at bounding box center [656, 341] width 152 height 27
checkbox input "true"
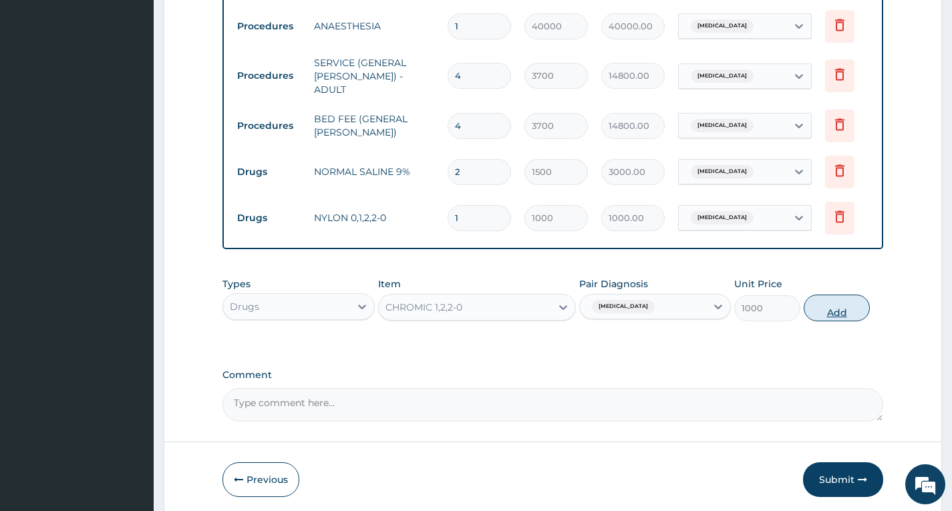
click at [838, 309] on button "Add" at bounding box center [837, 308] width 66 height 27
type input "0"
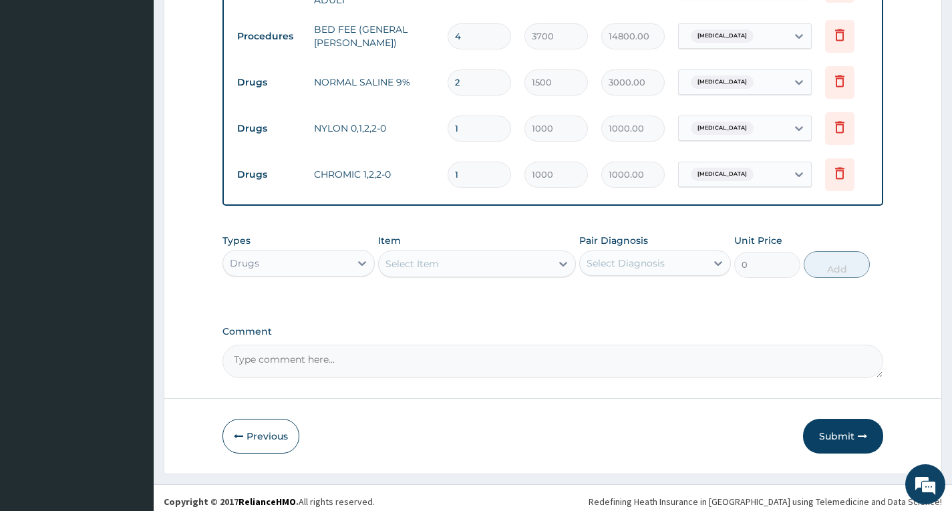
scroll to position [814, 0]
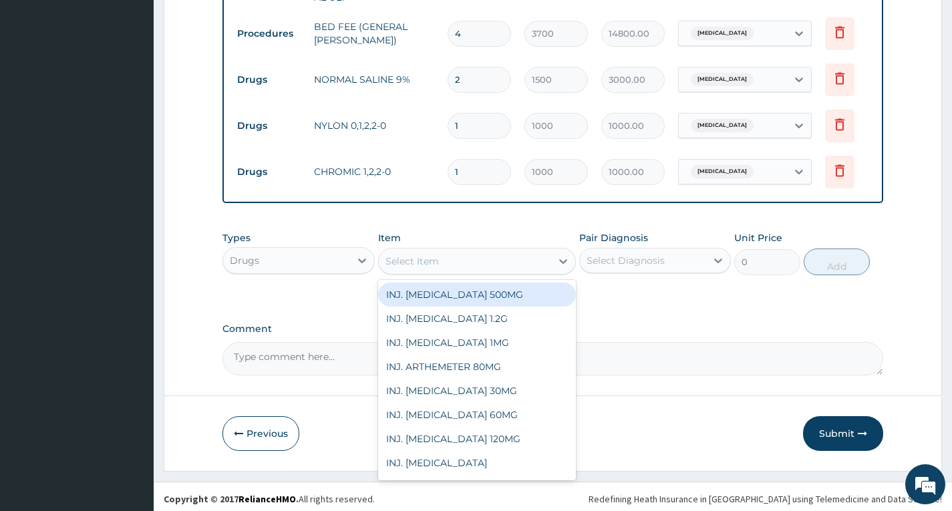
click at [539, 261] on div "Select Item" at bounding box center [465, 261] width 173 height 21
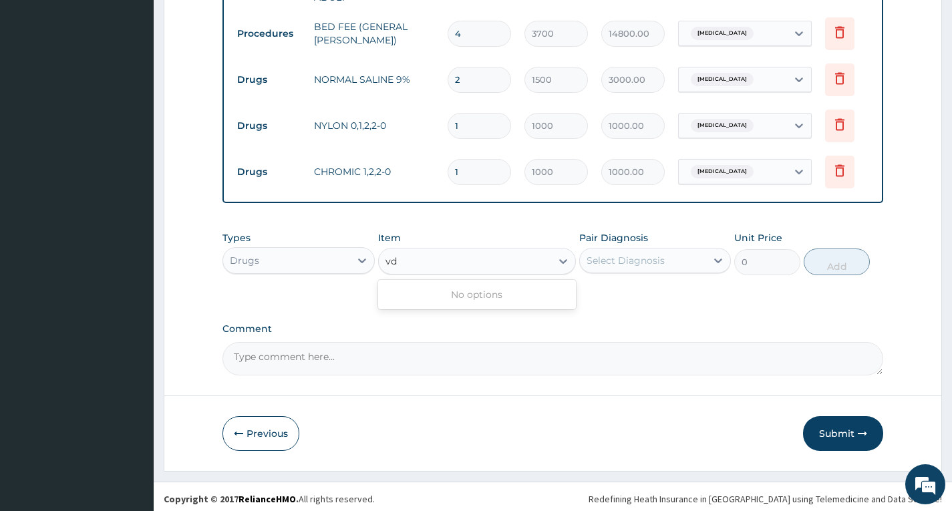
type input "v"
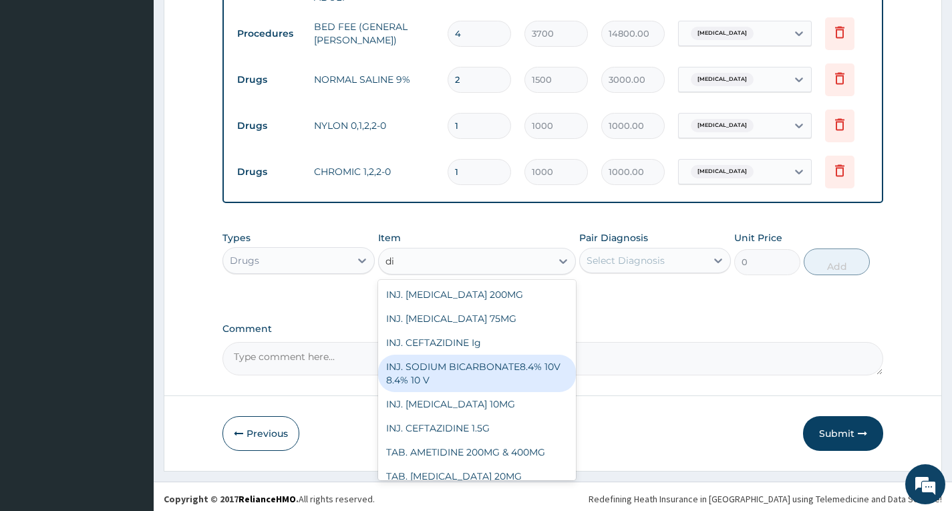
type input "dia"
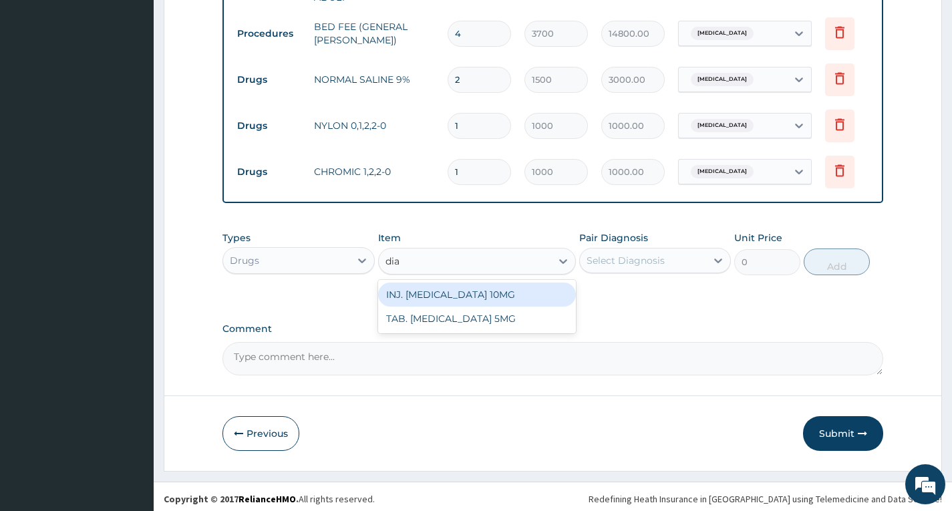
click at [463, 289] on div "INJ. DIAZEPAM 10MG" at bounding box center [477, 295] width 199 height 24
type input "2000"
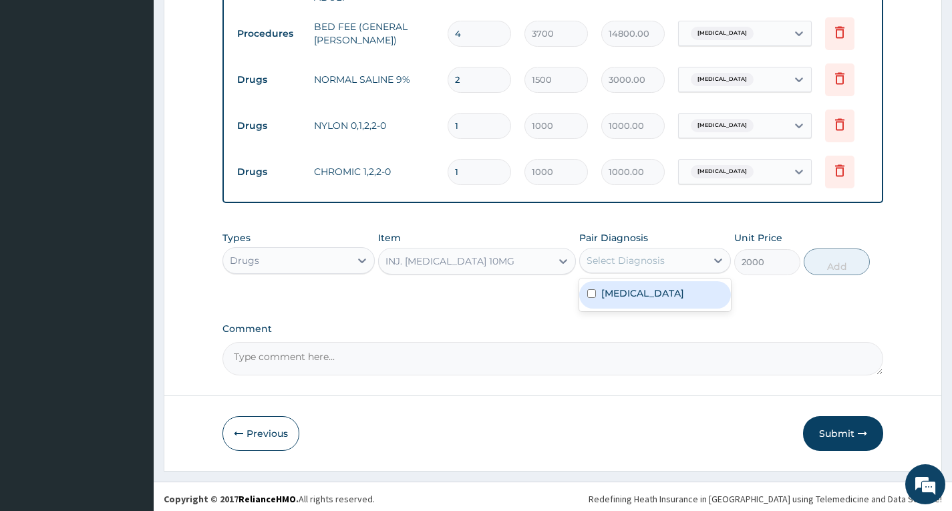
click at [678, 257] on div "Select Diagnosis" at bounding box center [643, 260] width 126 height 21
click at [670, 289] on div "[MEDICAL_DATA]" at bounding box center [656, 294] width 152 height 27
checkbox input "true"
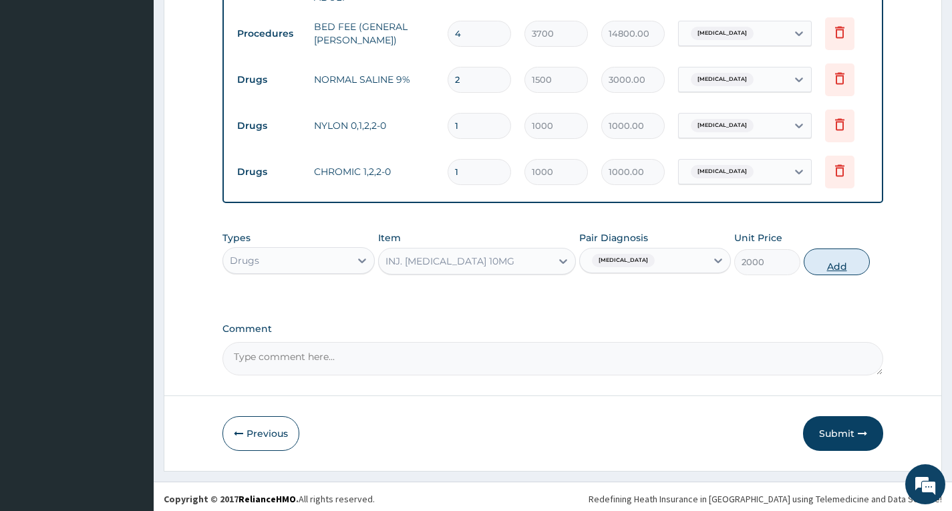
click at [835, 255] on button "Add" at bounding box center [837, 262] width 66 height 27
type input "0"
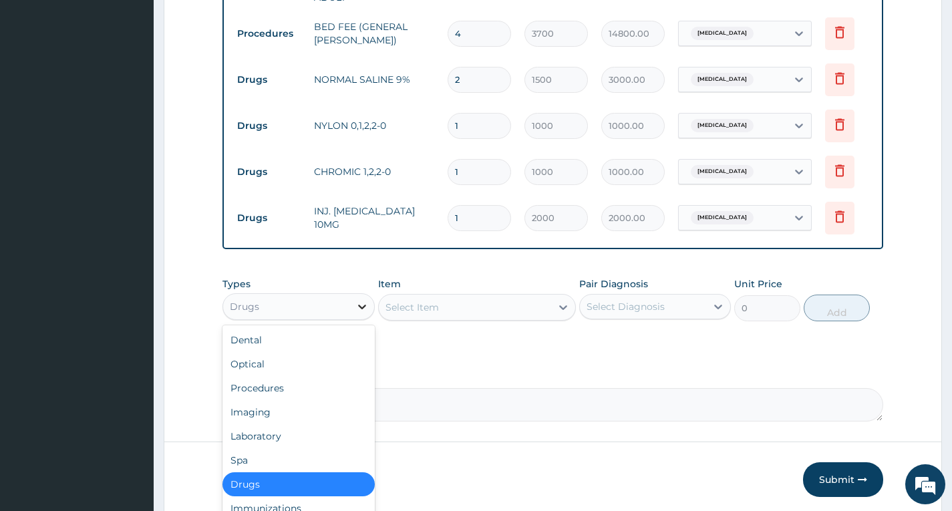
click at [358, 305] on icon at bounding box center [362, 306] width 13 height 13
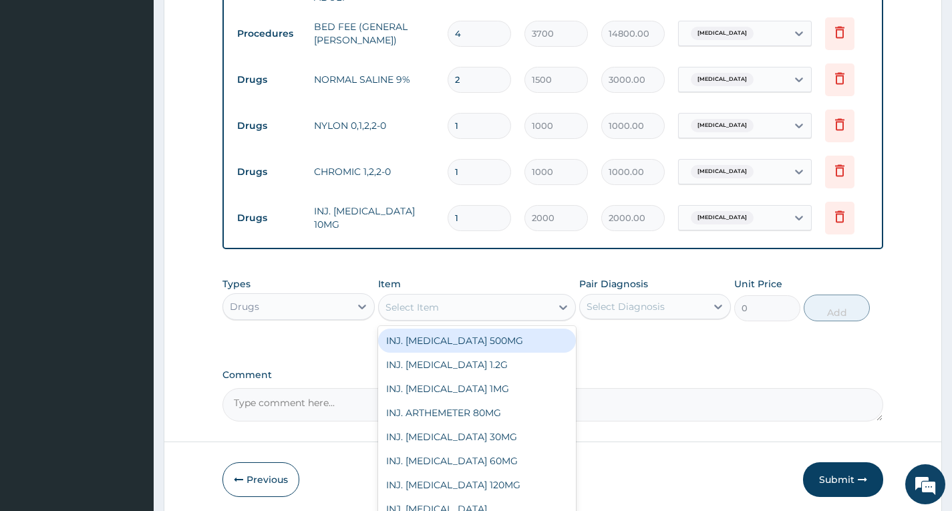
click at [455, 305] on div "Select Item" at bounding box center [465, 307] width 173 height 21
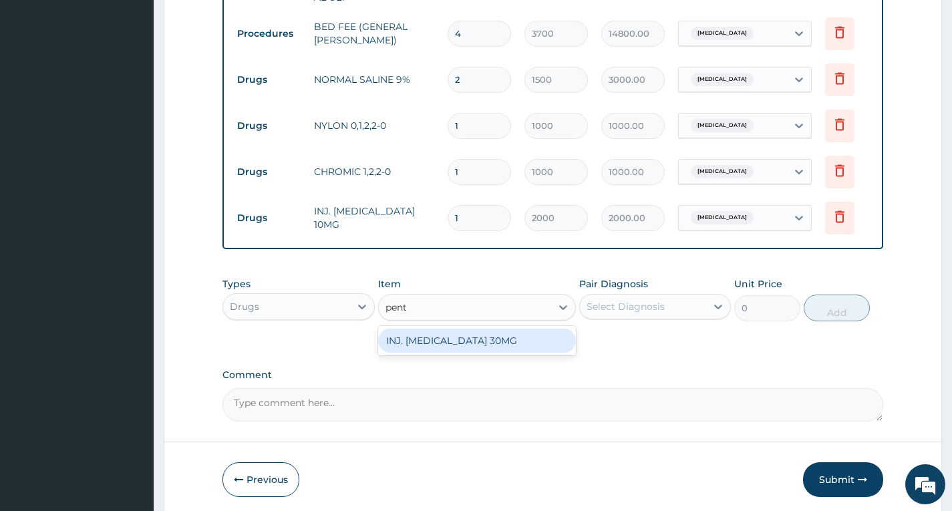
type input "penta"
click at [463, 334] on div "INJ. PENTAZOCINE 30MG" at bounding box center [477, 341] width 199 height 24
type input "2500"
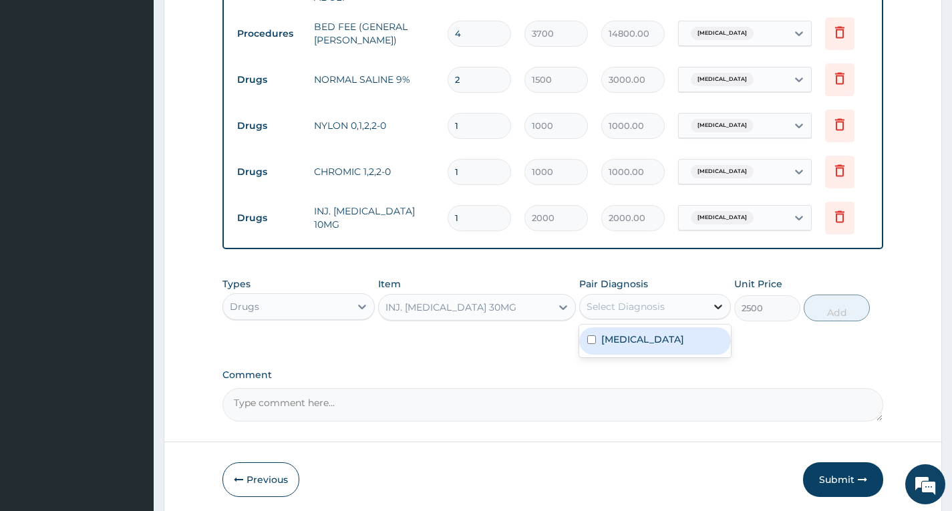
click at [707, 304] on div at bounding box center [719, 307] width 24 height 24
click at [648, 342] on div "[MEDICAL_DATA]" at bounding box center [656, 341] width 152 height 27
checkbox input "true"
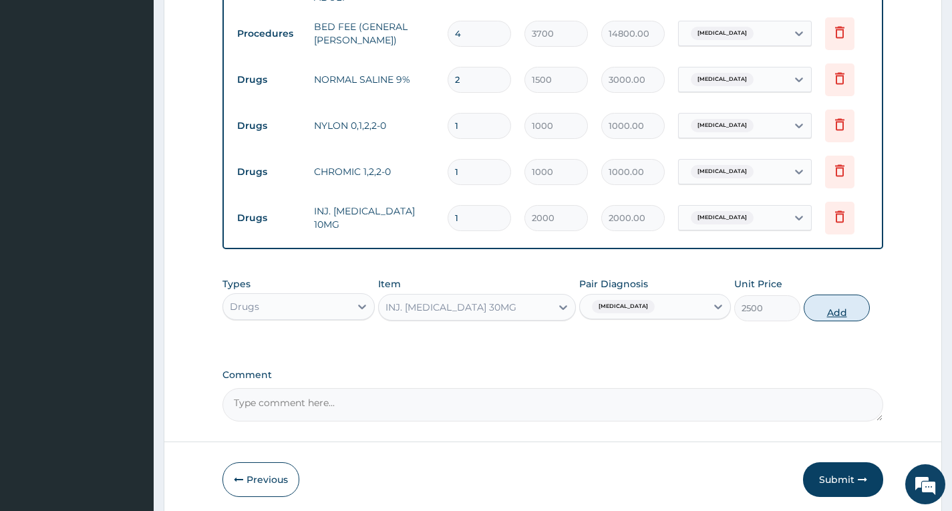
click at [840, 305] on button "Add" at bounding box center [837, 308] width 66 height 27
type input "0"
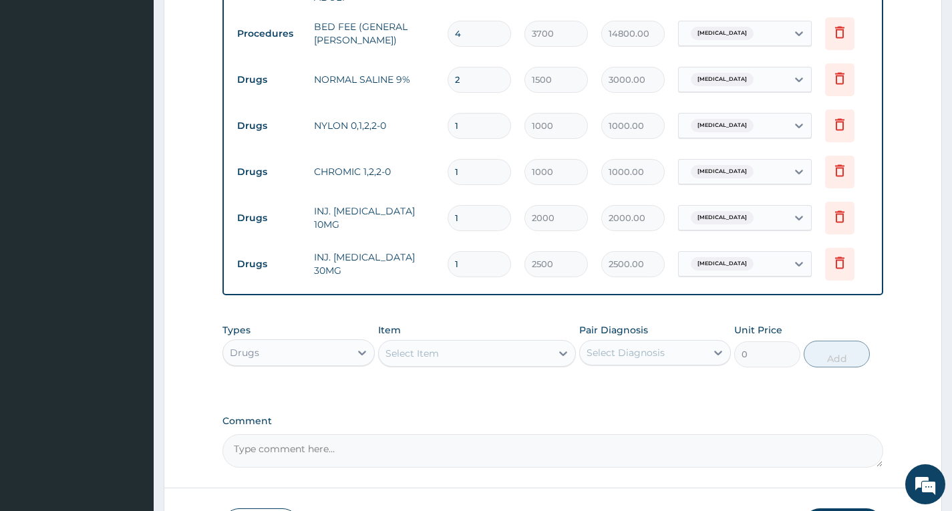
type input "0.00"
type input "2"
type input "5000.00"
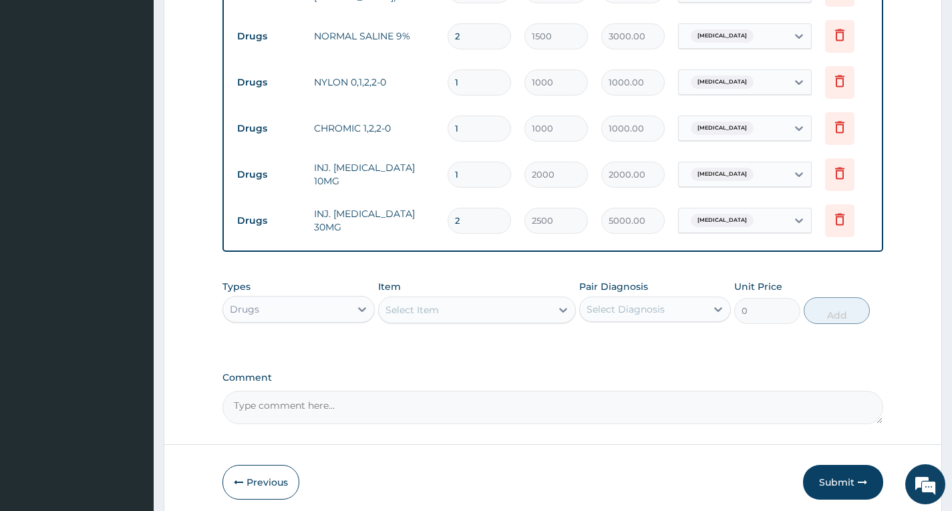
scroll to position [881, 0]
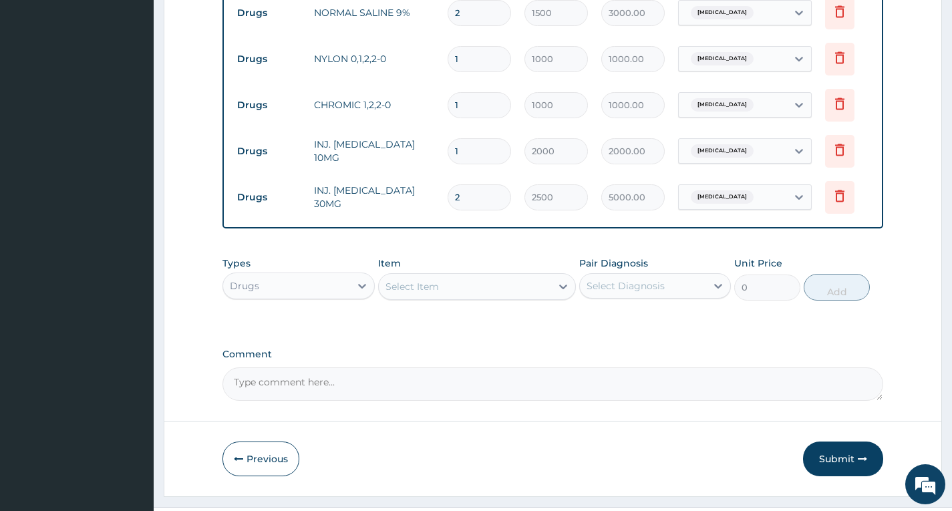
type input "2"
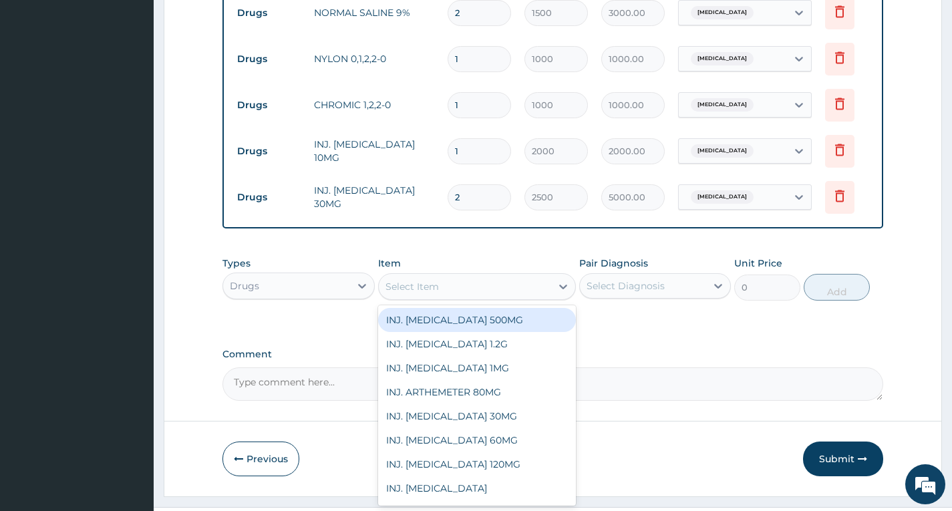
click at [471, 279] on div "Select Item" at bounding box center [465, 286] width 173 height 21
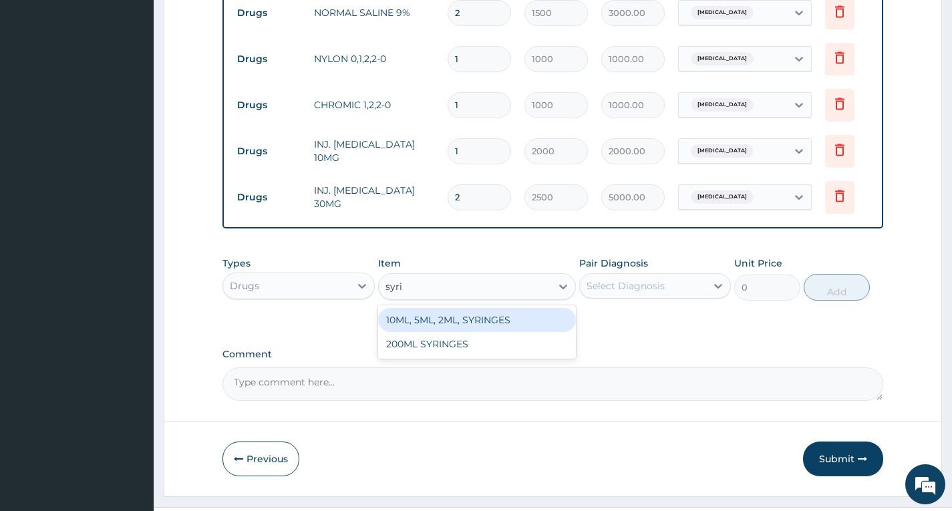
type input "syrin"
click at [478, 313] on div "10ML, 5ML, 2ML, SYRINGES" at bounding box center [477, 320] width 199 height 24
type input "100"
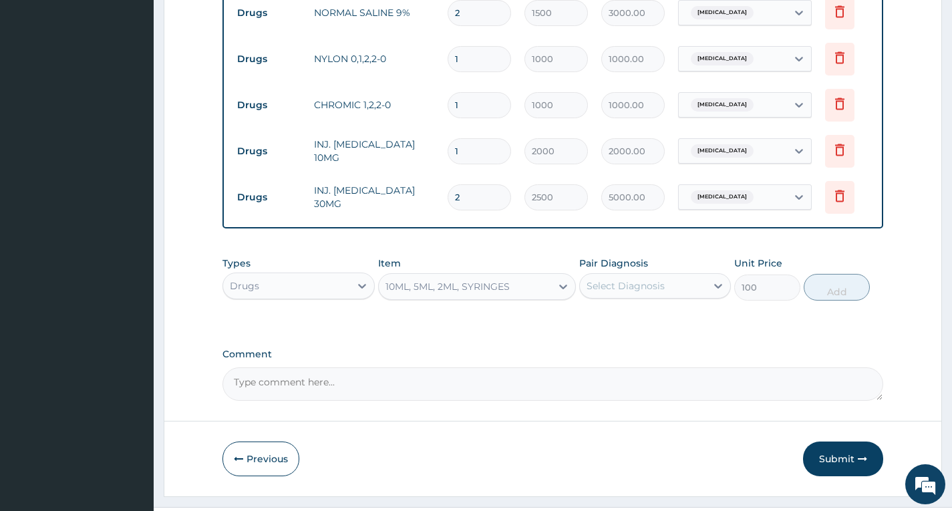
click at [467, 46] on input "1" at bounding box center [479, 59] width 63 height 26
click at [680, 277] on div "Select Diagnosis" at bounding box center [643, 285] width 126 height 21
click at [662, 311] on div "[MEDICAL_DATA]" at bounding box center [656, 320] width 152 height 27
checkbox input "true"
click at [855, 287] on button "Add" at bounding box center [837, 287] width 66 height 27
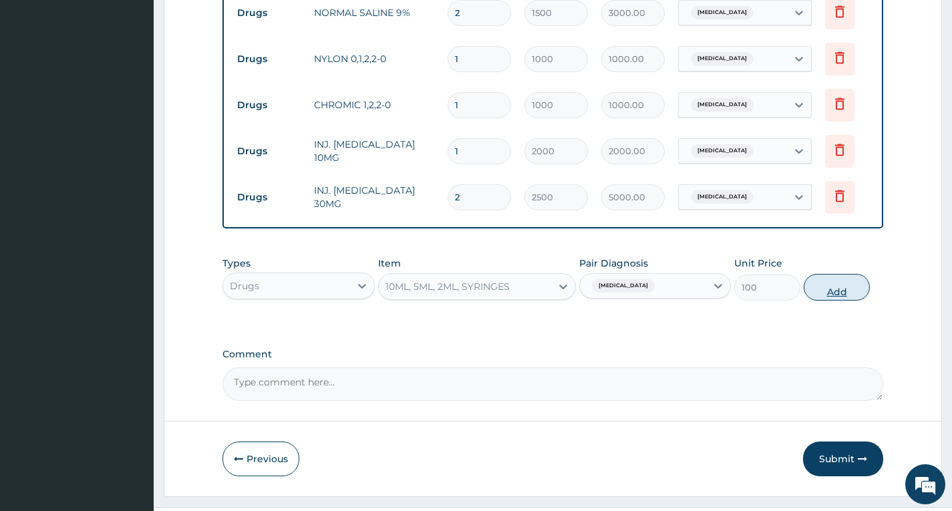
type input "0"
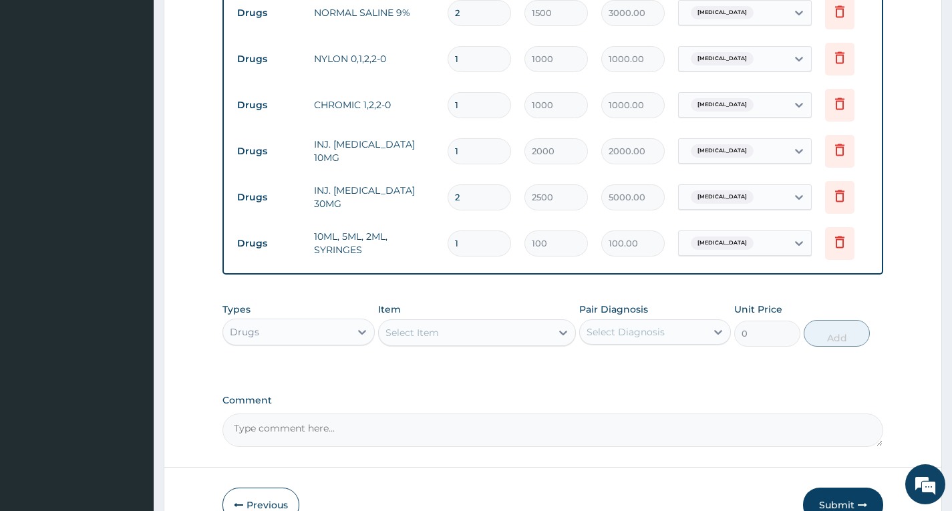
type input "0.00"
type input "5"
type input "500.00"
type input "5"
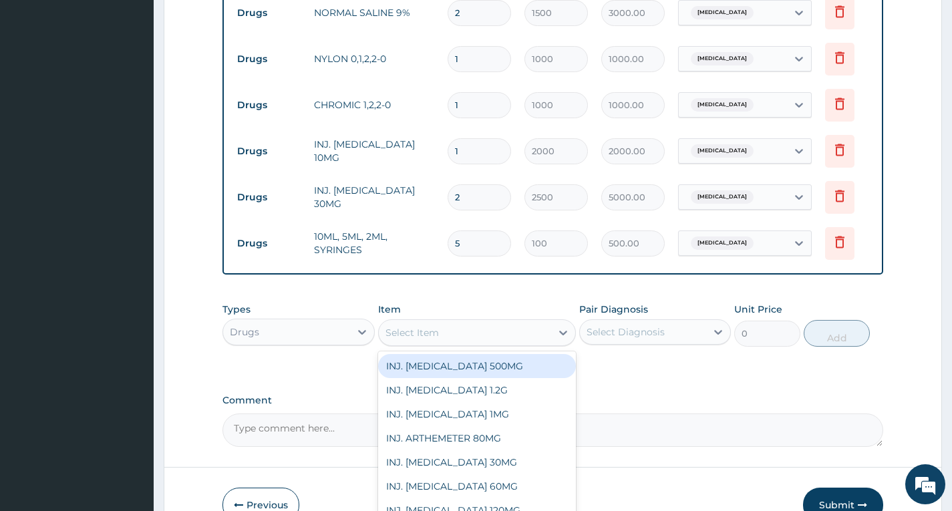
click at [461, 333] on div "Select Item" at bounding box center [465, 332] width 173 height 21
type input "cef"
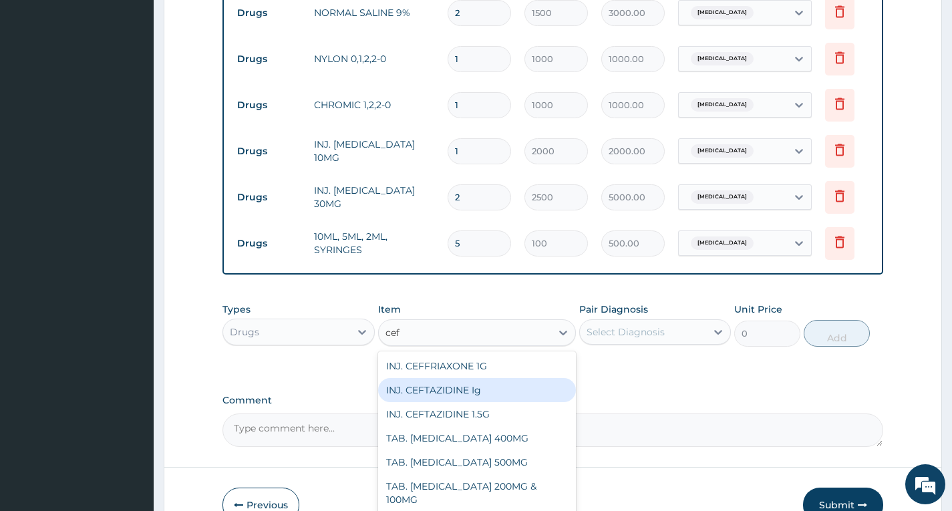
click at [445, 390] on div "INJ. CEFTAZIDINE Ig" at bounding box center [477, 390] width 199 height 24
type input "3000"
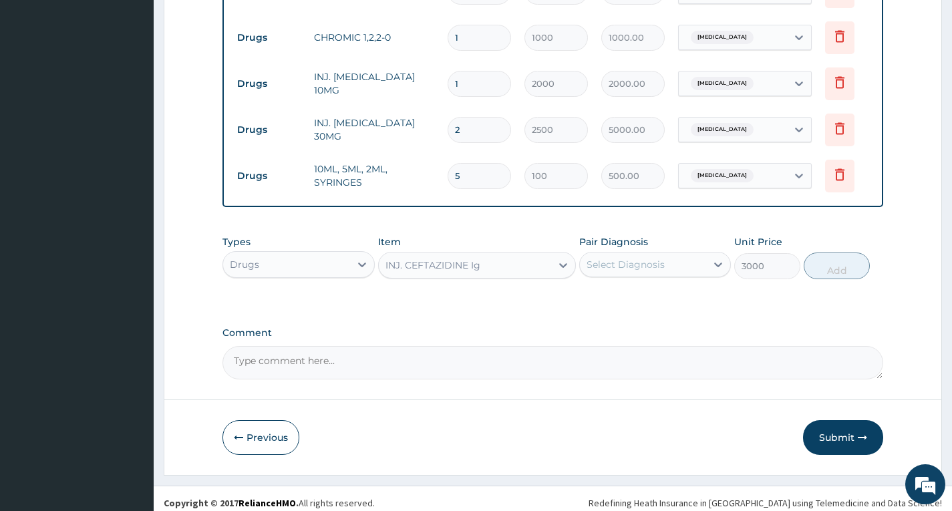
scroll to position [952, 0]
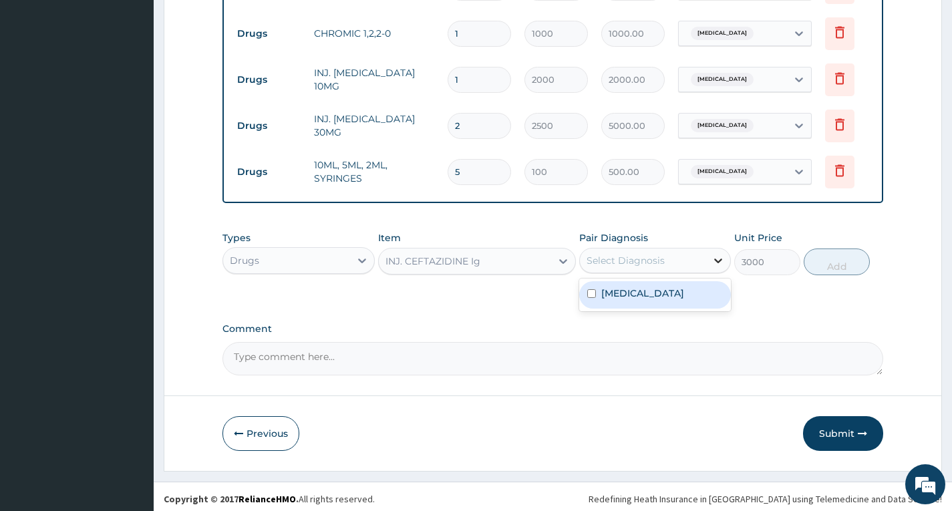
click at [715, 255] on icon at bounding box center [718, 260] width 13 height 13
click at [646, 295] on div "[MEDICAL_DATA]" at bounding box center [656, 294] width 152 height 27
checkbox input "true"
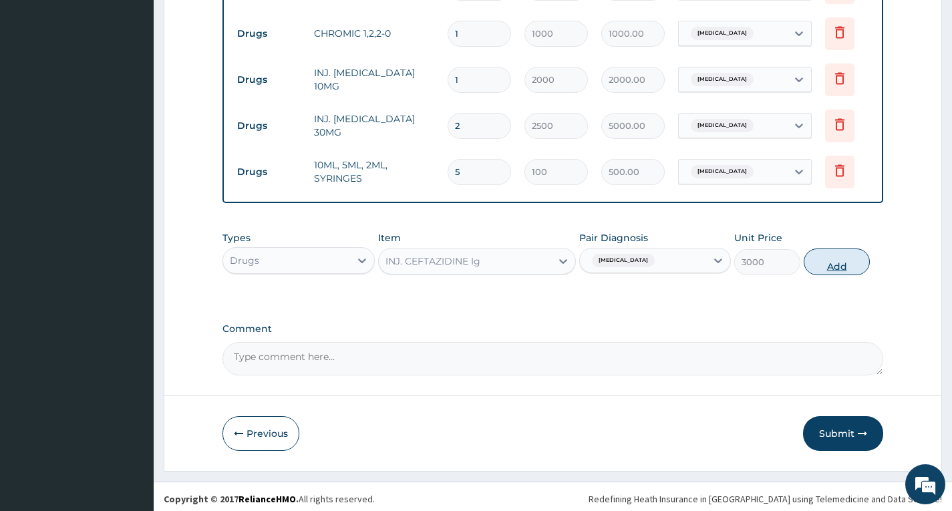
click at [843, 260] on button "Add" at bounding box center [837, 262] width 66 height 27
type input "0"
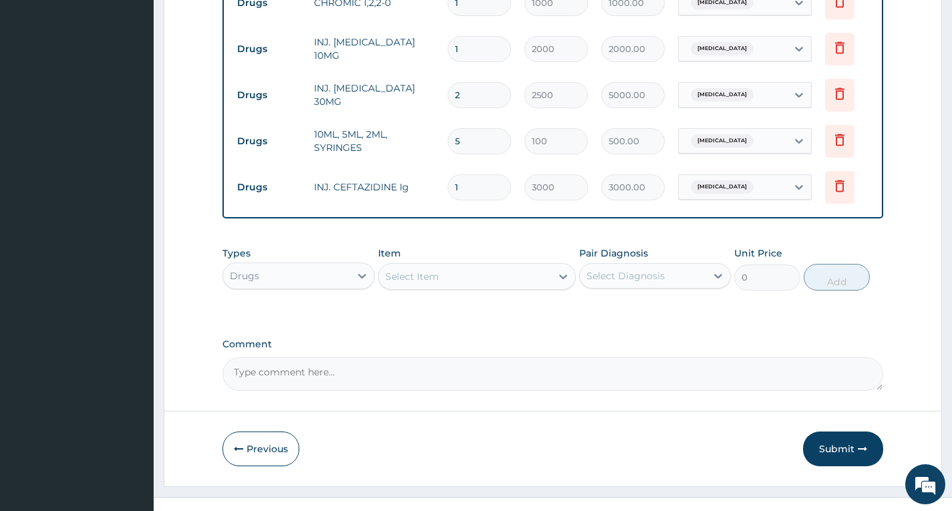
scroll to position [999, 0]
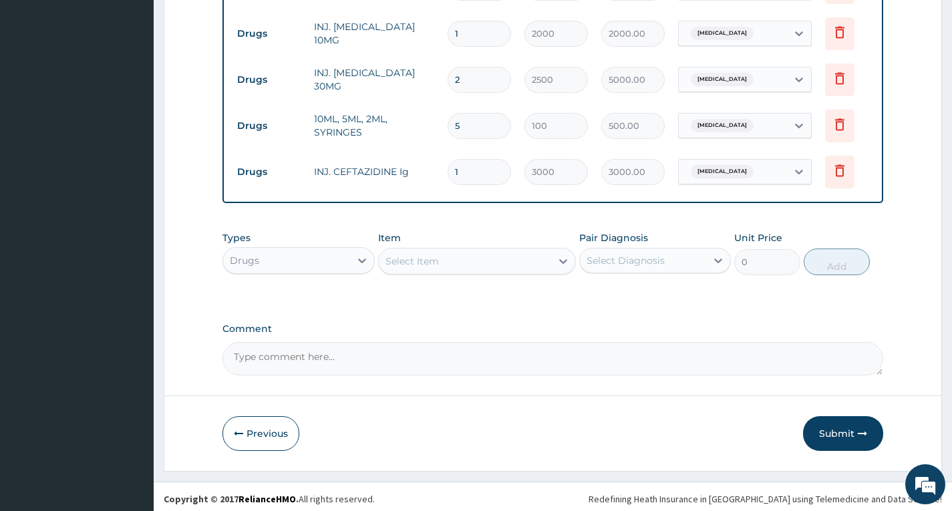
click at [476, 261] on div "Select Item" at bounding box center [465, 261] width 173 height 21
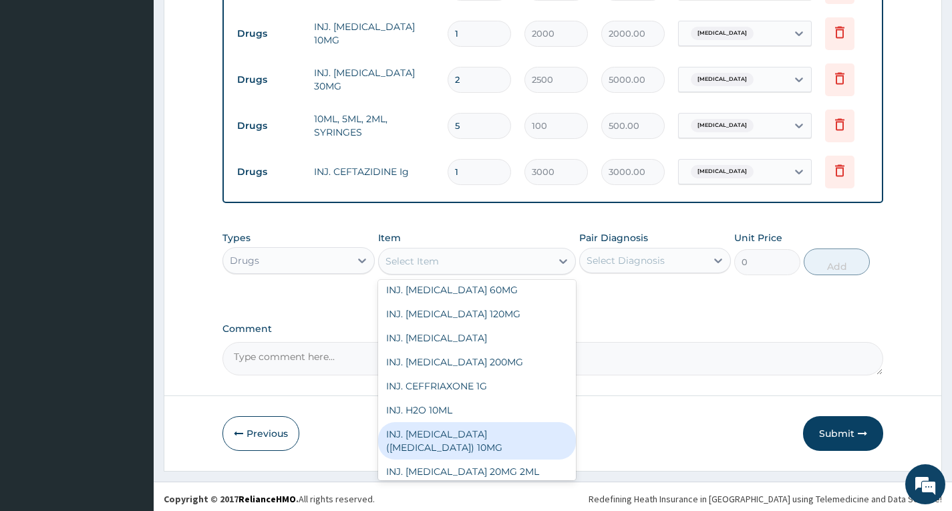
scroll to position [67, 0]
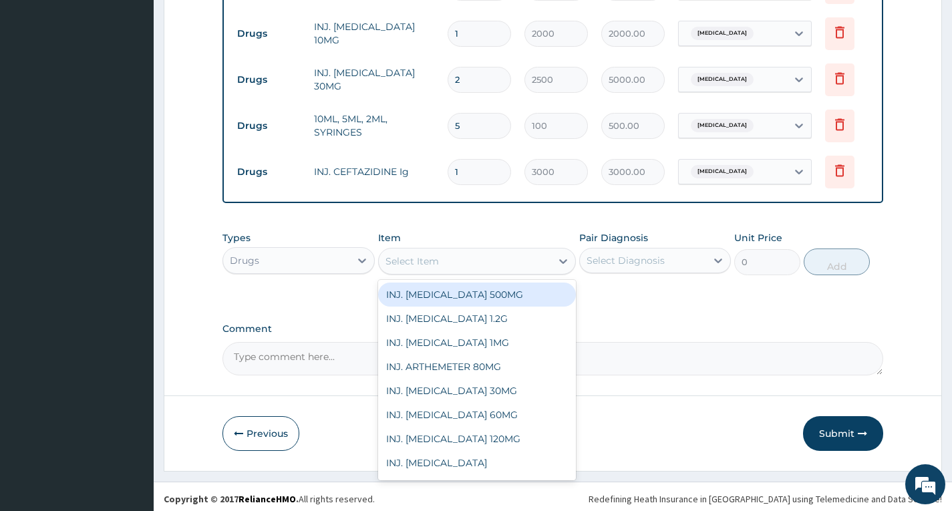
click at [479, 254] on div "Select Item" at bounding box center [465, 261] width 173 height 21
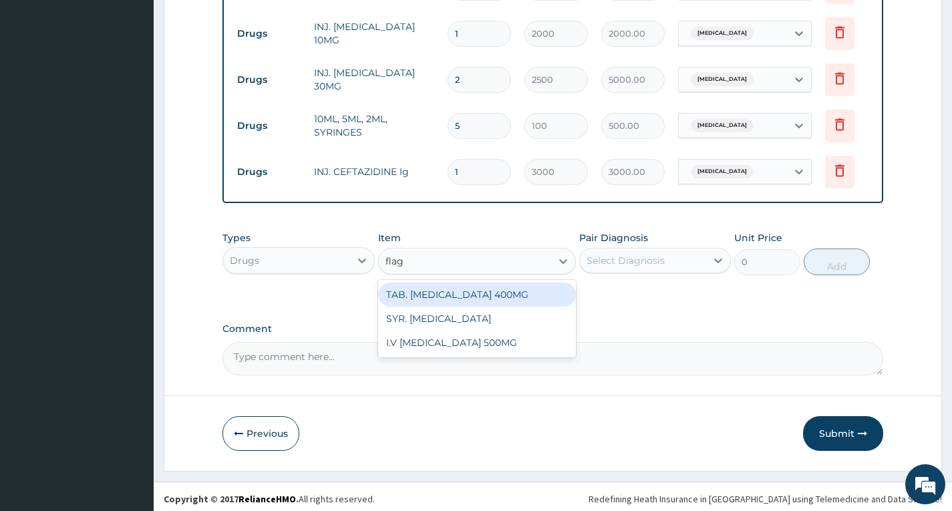
type input "flagy"
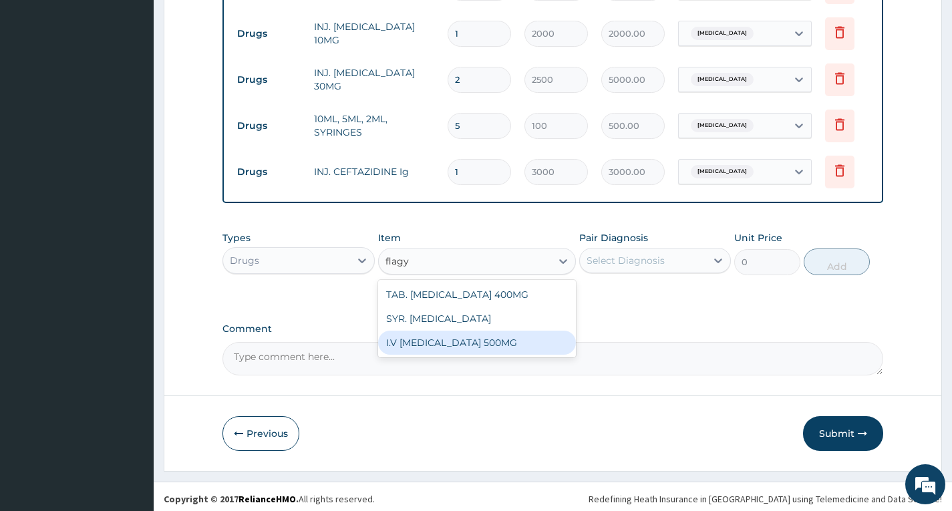
click at [459, 346] on div "I.V FLAGYL 500MG" at bounding box center [477, 343] width 199 height 24
type input "1000"
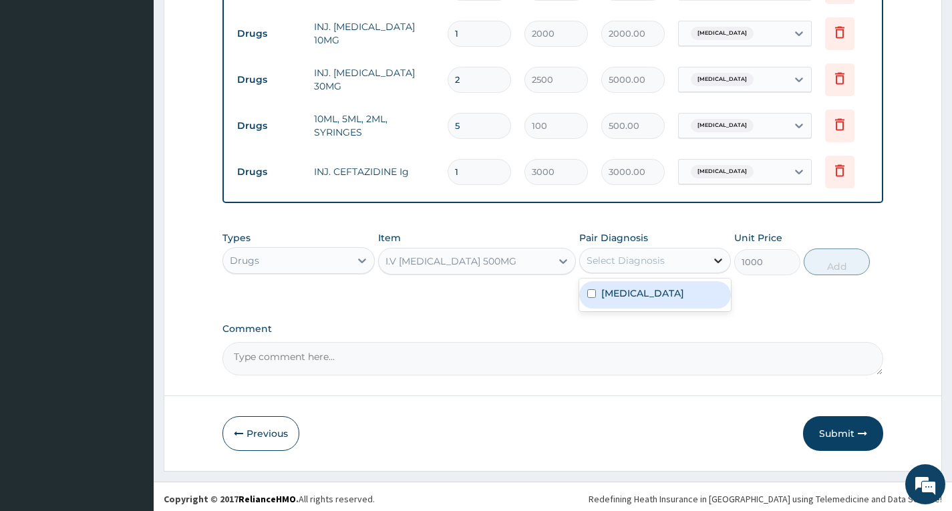
click at [709, 259] on div at bounding box center [719, 261] width 24 height 24
click at [687, 291] on div "[MEDICAL_DATA]" at bounding box center [656, 294] width 152 height 27
checkbox input "true"
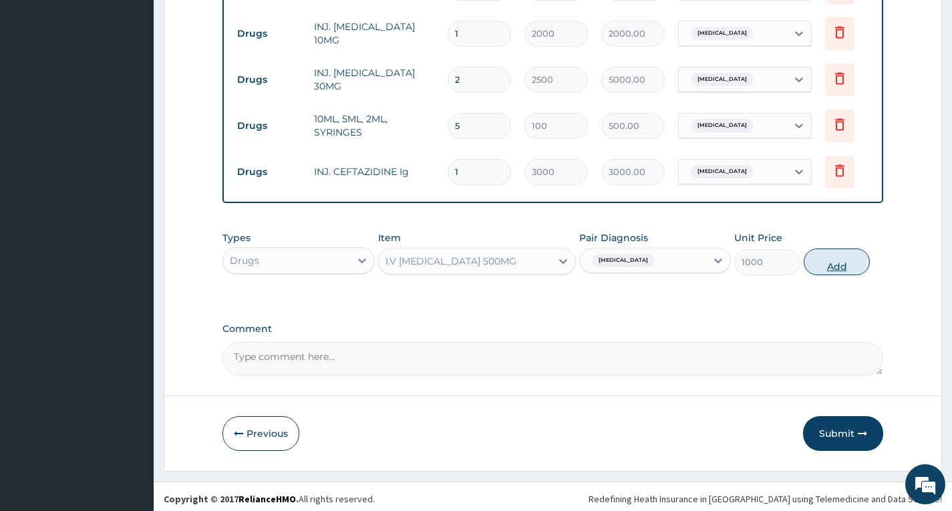
click at [838, 263] on button "Add" at bounding box center [837, 262] width 66 height 27
type input "0"
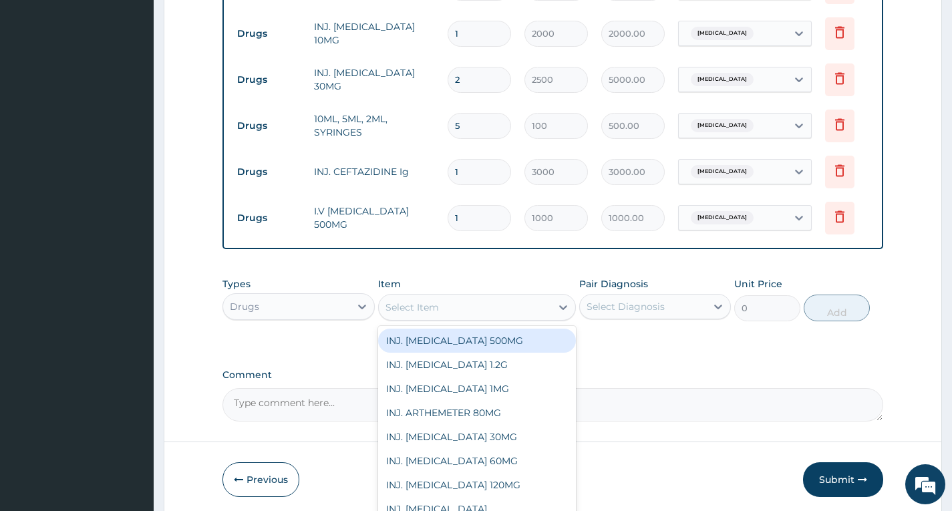
click at [435, 309] on div "Select Item" at bounding box center [412, 307] width 53 height 13
type input "bag"
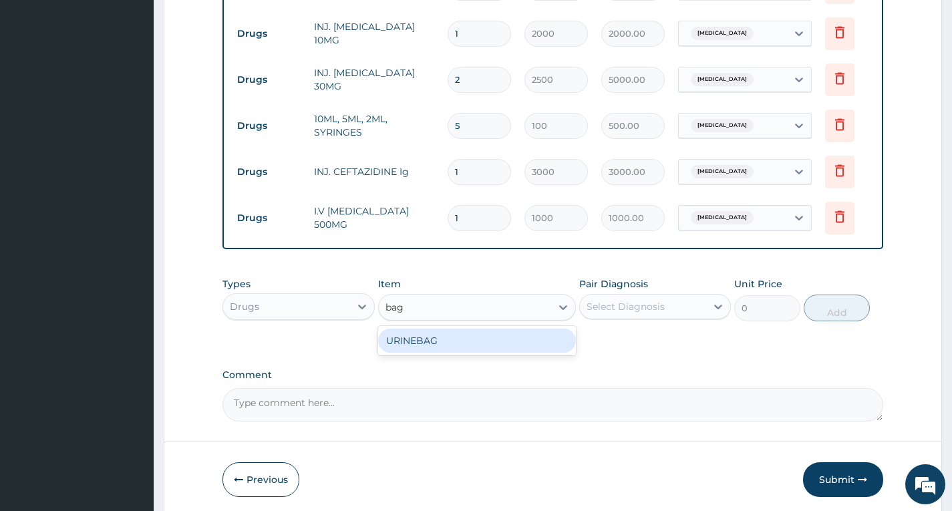
click at [444, 334] on div "URINEBAG" at bounding box center [477, 341] width 199 height 24
type input "1000"
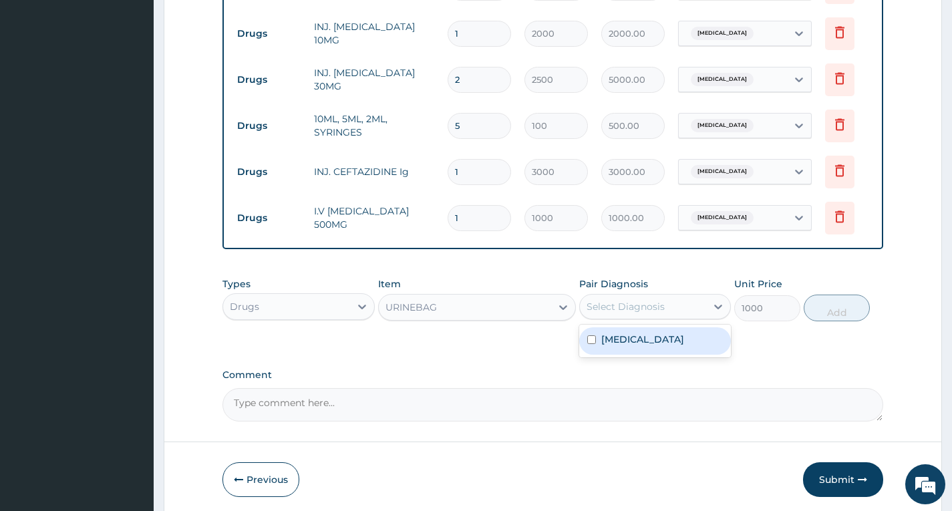
click at [706, 305] on div "Select Diagnosis" at bounding box center [643, 306] width 126 height 21
click at [687, 337] on div "[MEDICAL_DATA]" at bounding box center [656, 341] width 152 height 27
checkbox input "true"
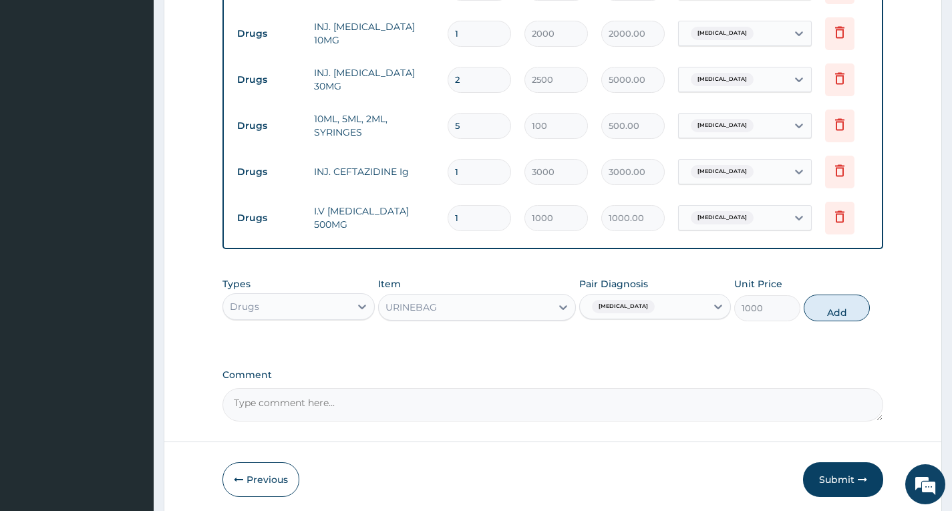
drag, startPoint x: 828, startPoint y: 302, endPoint x: 752, endPoint y: 320, distance: 78.3
click at [825, 307] on button "Add" at bounding box center [837, 308] width 66 height 27
type input "0"
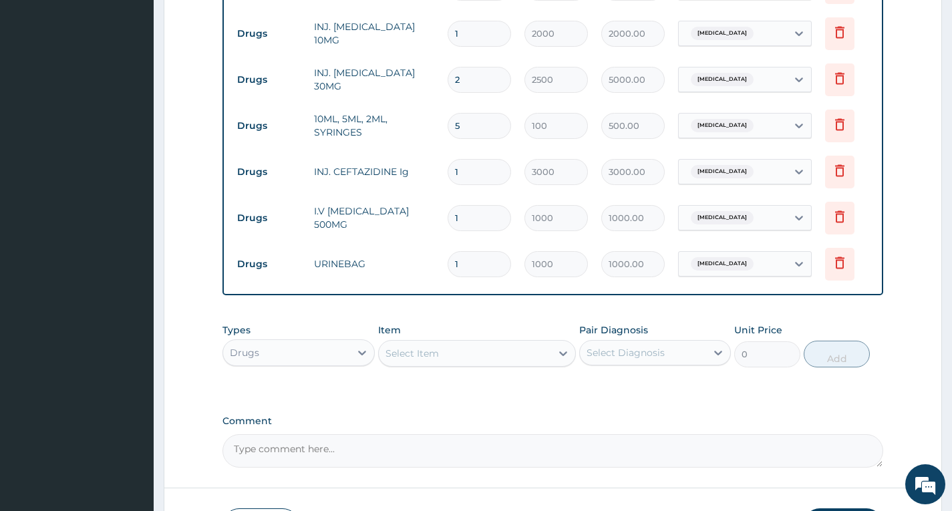
scroll to position [1065, 0]
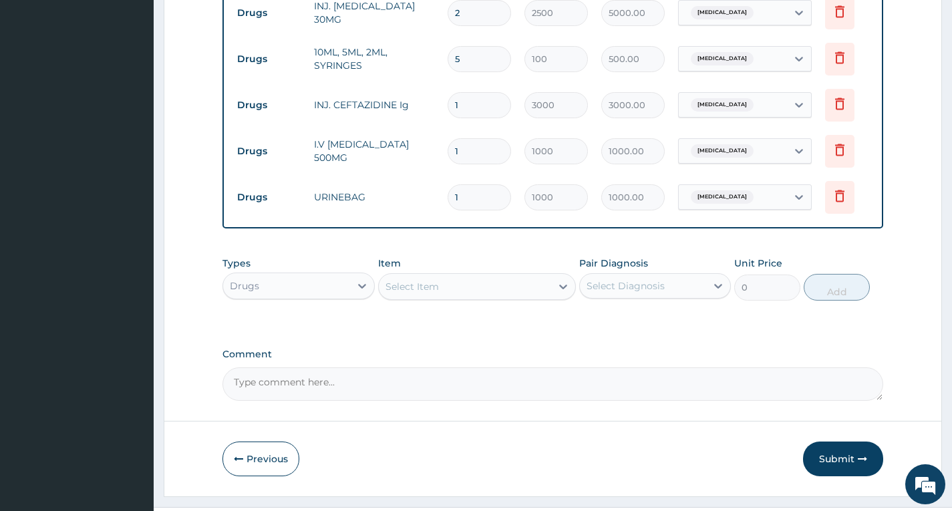
click at [472, 289] on div "Select Item" at bounding box center [465, 286] width 173 height 21
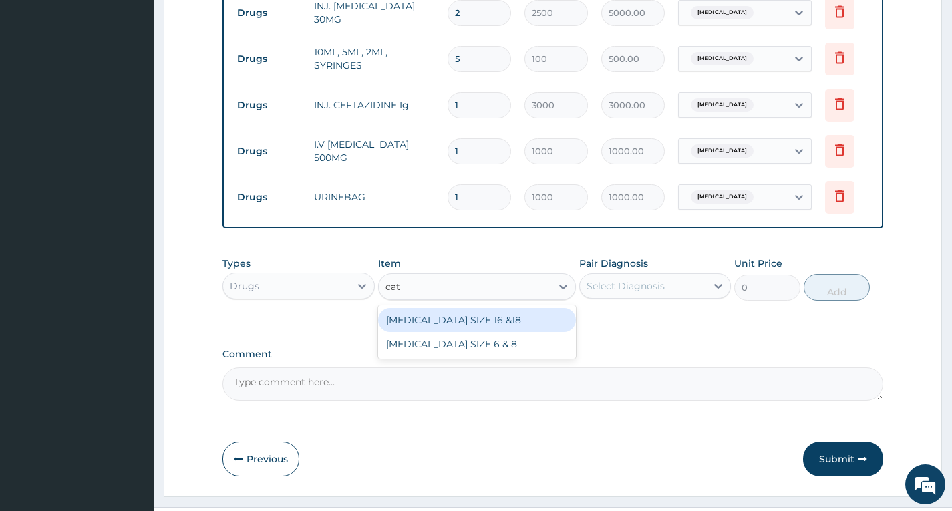
type input "cath"
click at [474, 320] on div "CATHETER SIZE 16 &18" at bounding box center [477, 320] width 199 height 24
type input "1000"
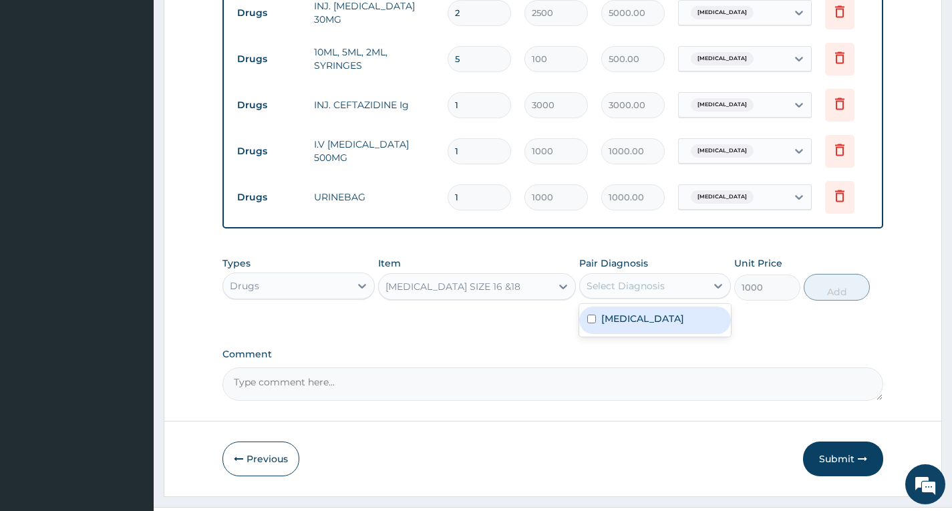
click at [618, 285] on div "Select Diagnosis" at bounding box center [626, 285] width 78 height 13
click at [629, 320] on label "[MEDICAL_DATA]" at bounding box center [643, 318] width 83 height 13
checkbox input "true"
drag, startPoint x: 840, startPoint y: 285, endPoint x: 743, endPoint y: 269, distance: 98.2
click at [840, 285] on button "Add" at bounding box center [837, 287] width 66 height 27
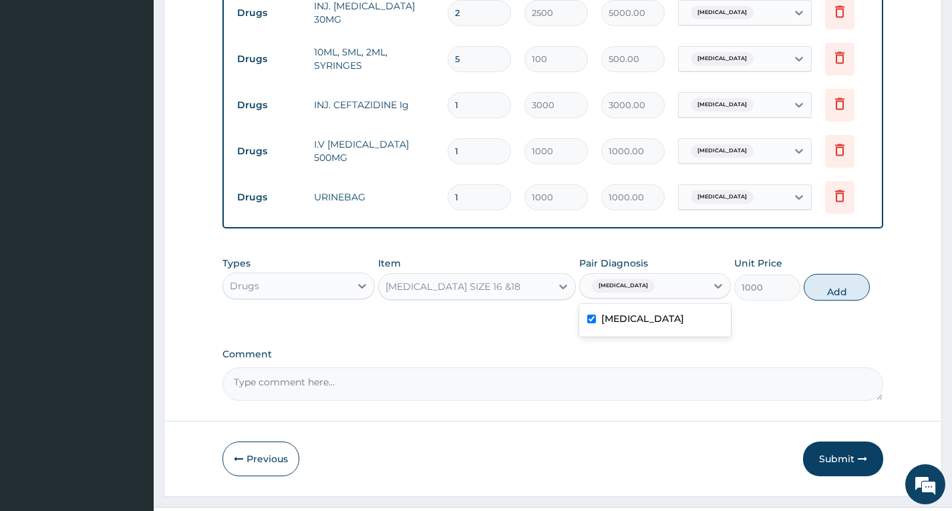
type input "0"
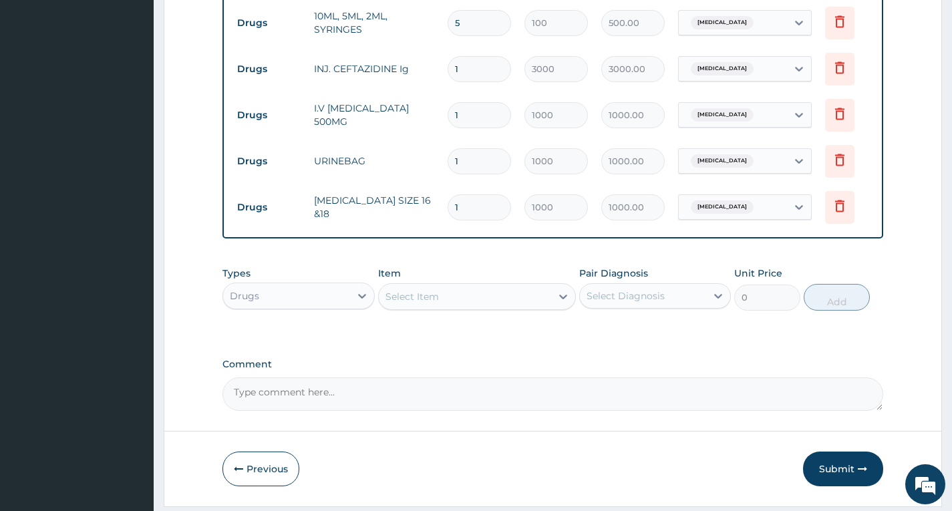
scroll to position [1137, 0]
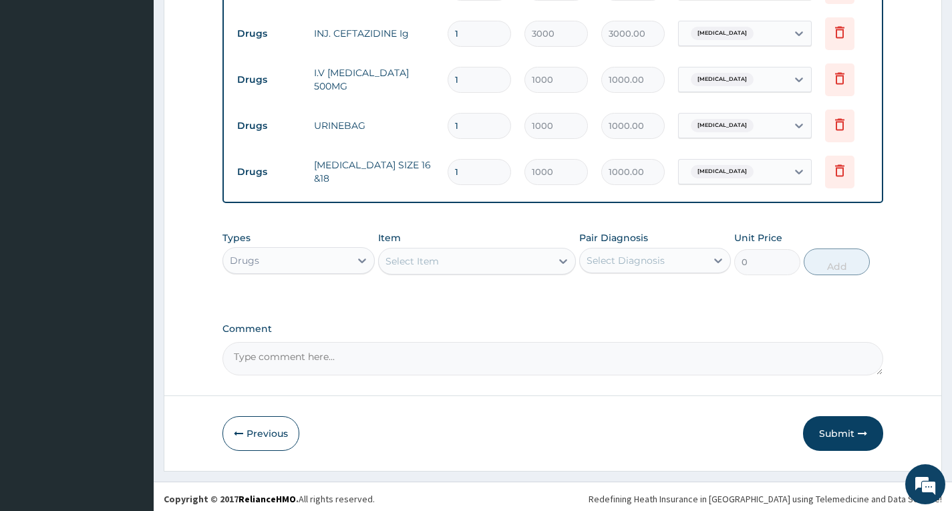
click at [449, 258] on div "Select Item" at bounding box center [465, 261] width 173 height 21
type input "g"
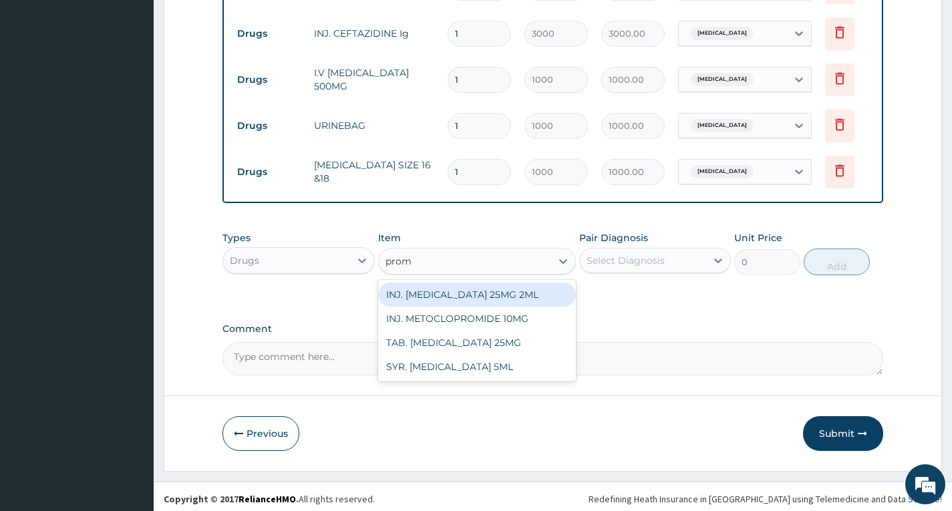
type input "prome"
click at [501, 291] on div "INJ. PROMETHAZINE 25MG 2ML" at bounding box center [477, 295] width 199 height 24
type input "500"
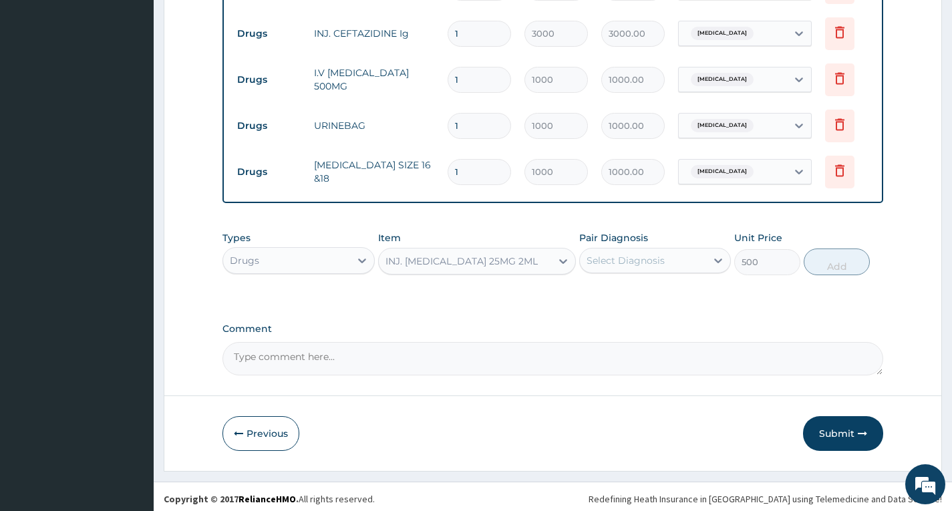
click at [644, 258] on div "Select Diagnosis" at bounding box center [626, 260] width 78 height 13
click at [645, 289] on label "[MEDICAL_DATA]" at bounding box center [643, 293] width 83 height 13
checkbox input "true"
click at [838, 257] on button "Add" at bounding box center [837, 262] width 66 height 27
type input "0"
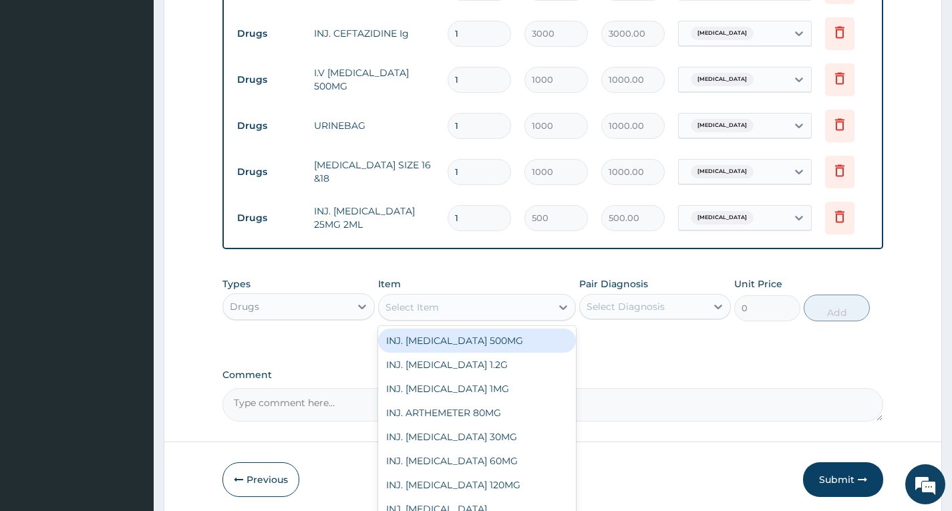
click at [539, 302] on div "Select Item" at bounding box center [465, 307] width 173 height 21
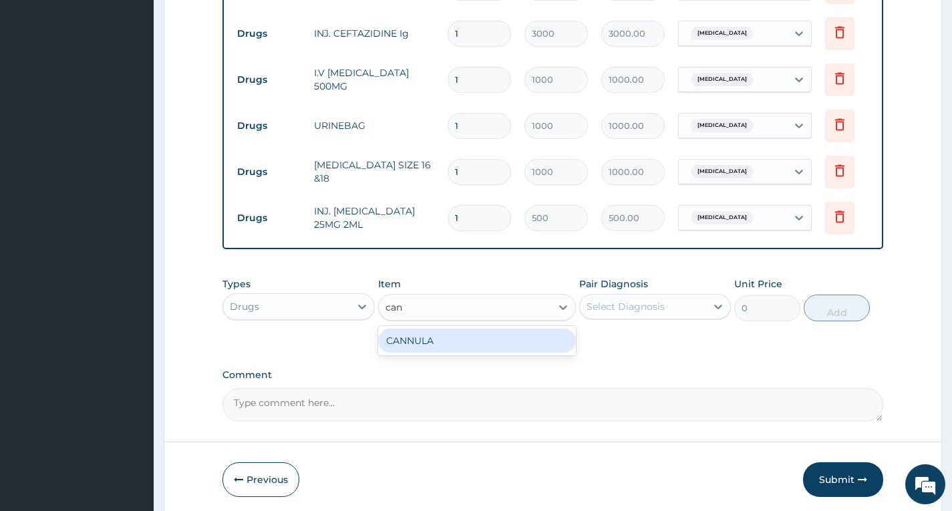
type input "cann"
click at [519, 338] on div "CANNULA" at bounding box center [477, 341] width 199 height 24
type input "300"
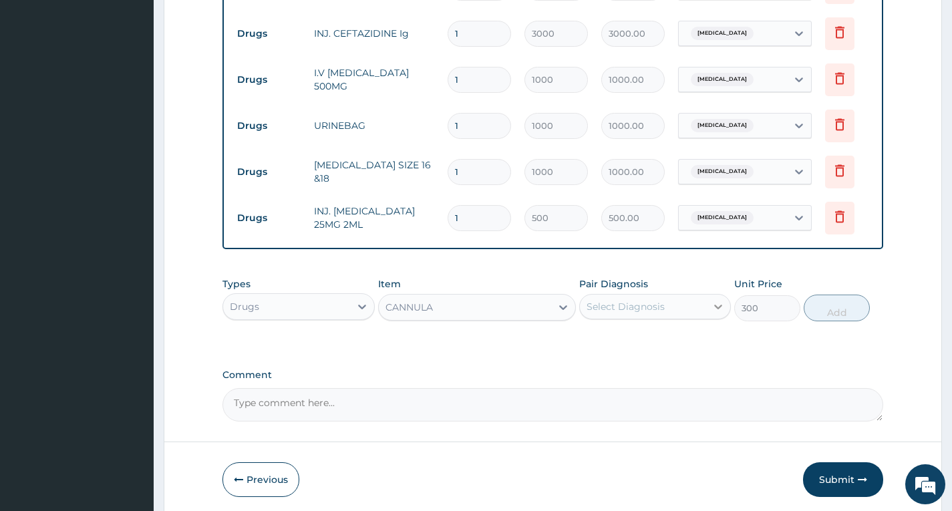
click at [714, 302] on icon at bounding box center [718, 306] width 13 height 13
click at [642, 338] on label "[MEDICAL_DATA]" at bounding box center [643, 339] width 83 height 13
checkbox input "true"
click at [844, 303] on button "Add" at bounding box center [837, 308] width 66 height 27
type input "0"
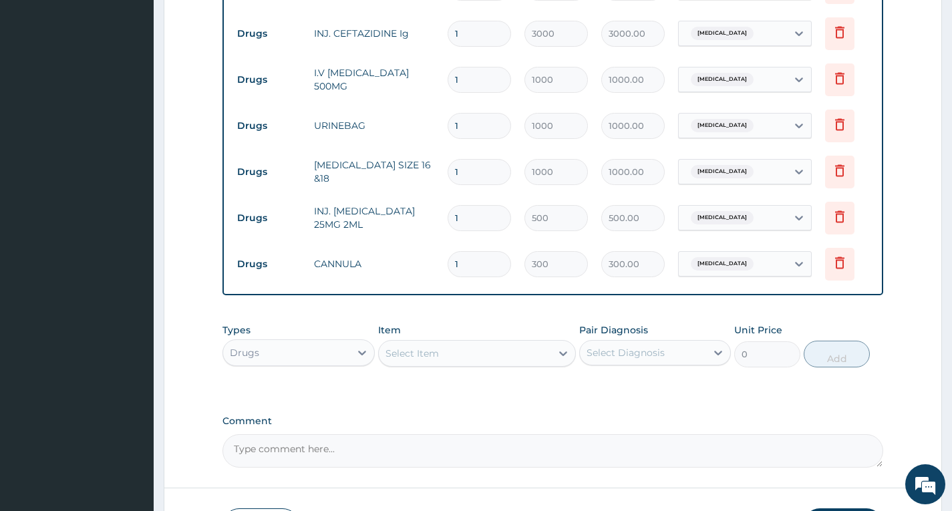
type input "0.00"
type input "2"
type input "600.00"
type input "2"
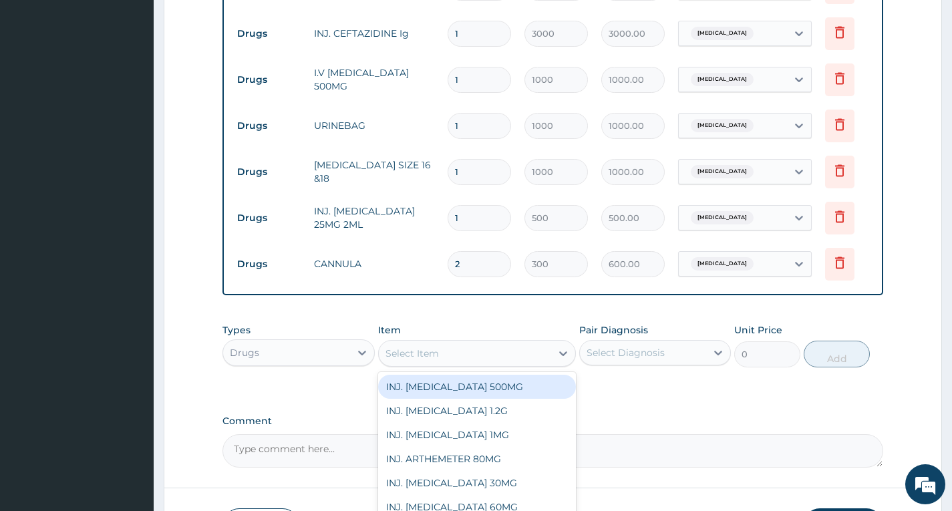
click at [482, 350] on div "Select Item" at bounding box center [465, 353] width 173 height 21
type input "fla"
click at [421, 390] on div "TAB. FLAGYL 400MG" at bounding box center [477, 387] width 199 height 24
type input "80"
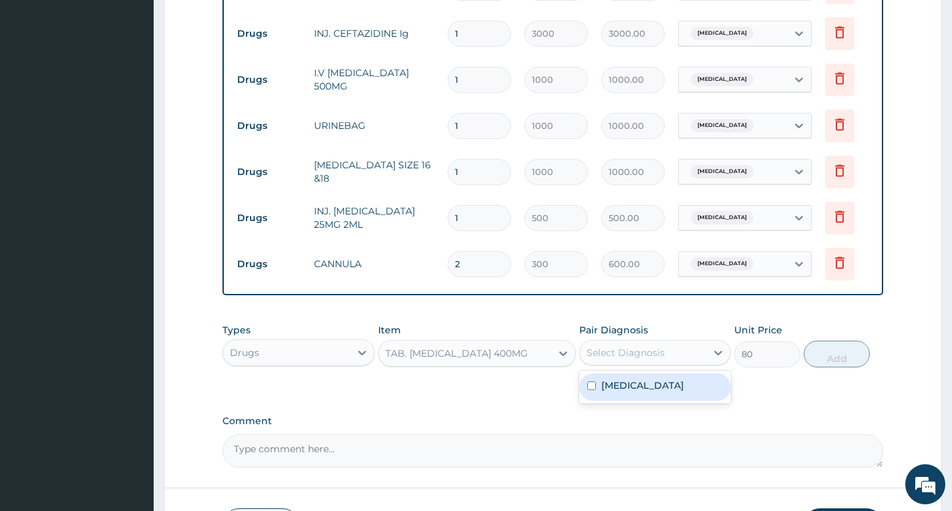
click at [690, 351] on div "Select Diagnosis" at bounding box center [643, 352] width 126 height 21
click at [662, 387] on div "[MEDICAL_DATA]" at bounding box center [656, 387] width 152 height 27
checkbox input "true"
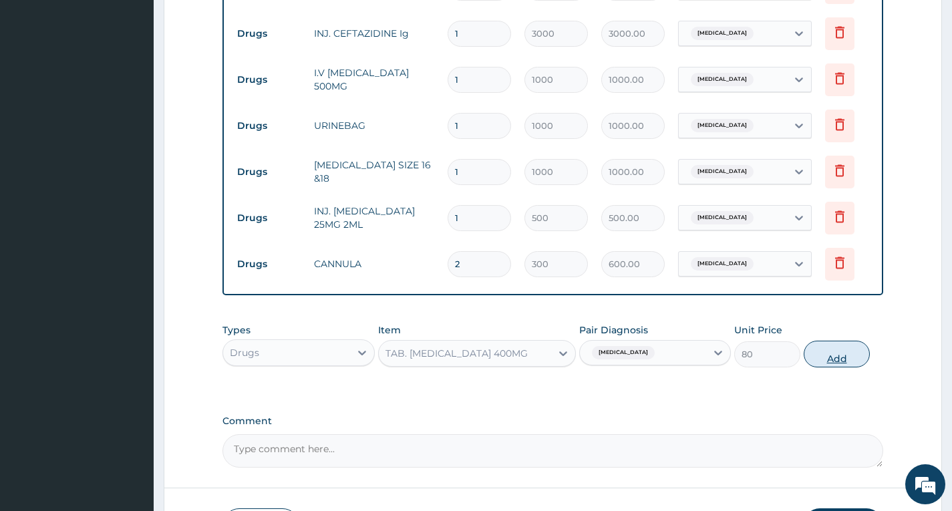
click at [838, 352] on button "Add" at bounding box center [837, 354] width 66 height 27
type input "0"
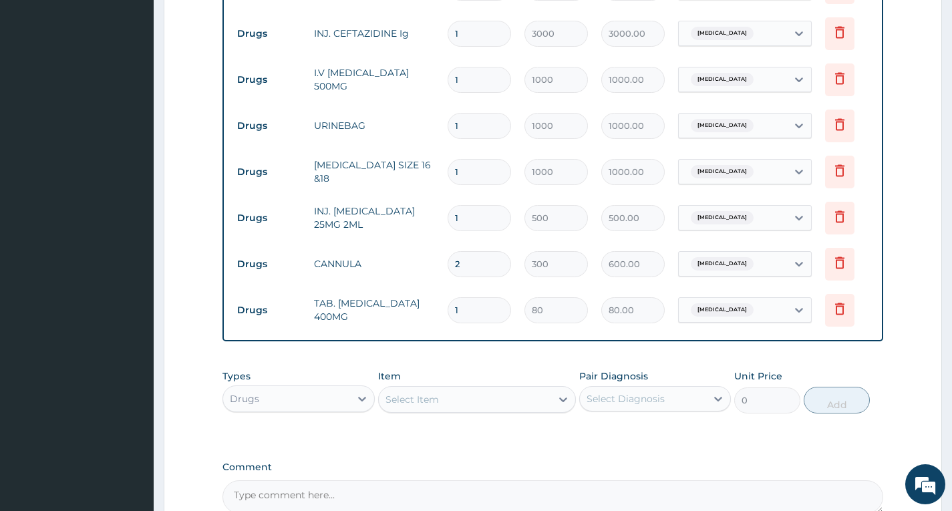
type input "0.00"
type input "2"
type input "160.00"
type input "21"
type input "1680.00"
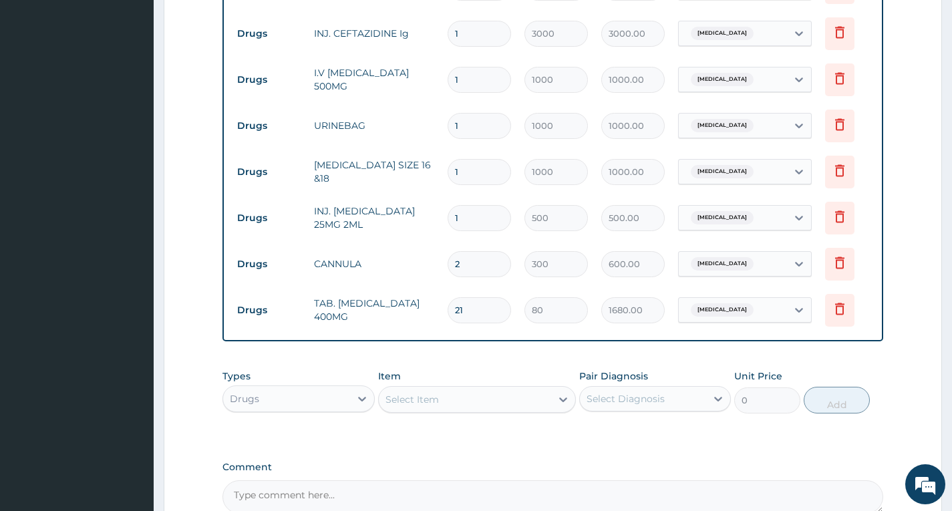
type input "21"
click at [467, 399] on div "Select Item" at bounding box center [465, 399] width 173 height 21
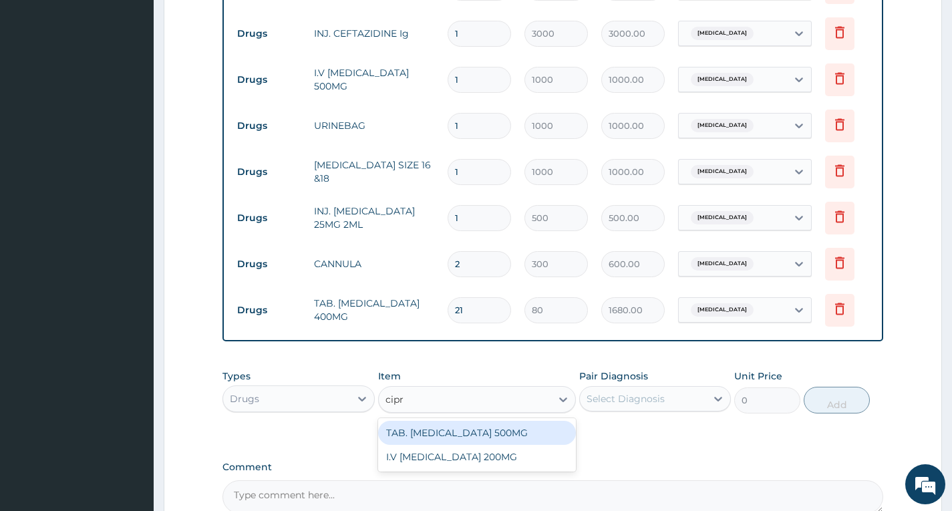
type input "cipro"
click at [487, 432] on div "TAB. CIPROFLOXACIN 500MG" at bounding box center [477, 433] width 199 height 24
type input "2000"
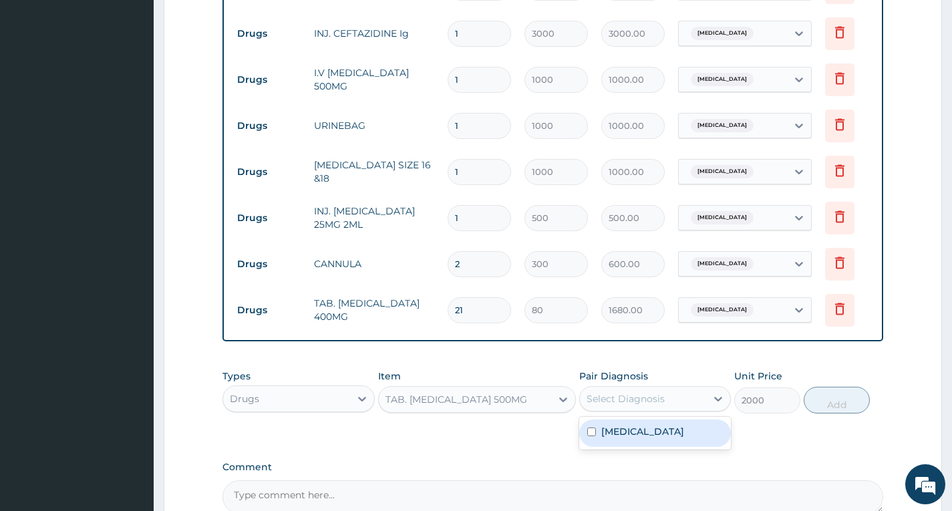
click at [646, 396] on div "Select Diagnosis" at bounding box center [626, 398] width 78 height 13
click at [635, 433] on label "[MEDICAL_DATA]" at bounding box center [643, 431] width 83 height 13
checkbox input "true"
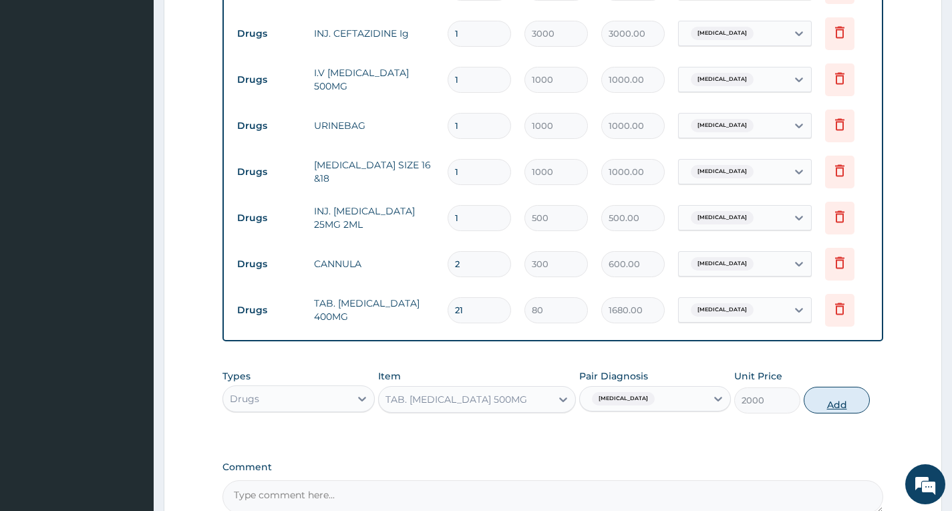
click at [840, 397] on button "Add" at bounding box center [837, 400] width 66 height 27
type input "0"
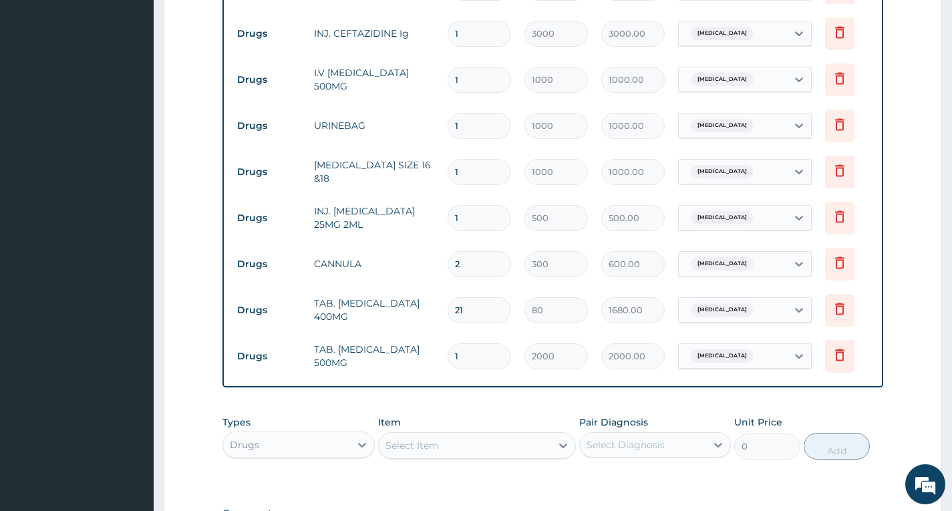
type input "0.00"
type input "2"
type input "4000.00"
type input "2"
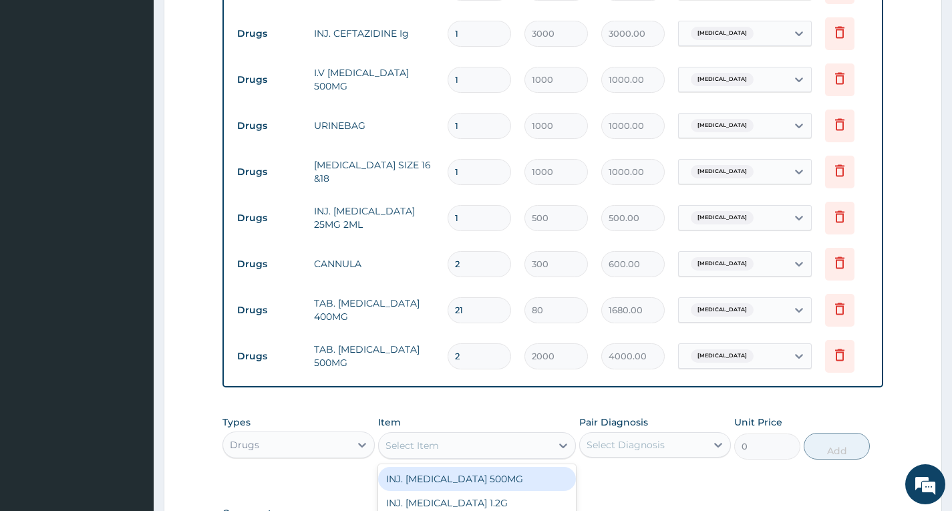
click at [437, 439] on div "Select Item" at bounding box center [412, 445] width 53 height 13
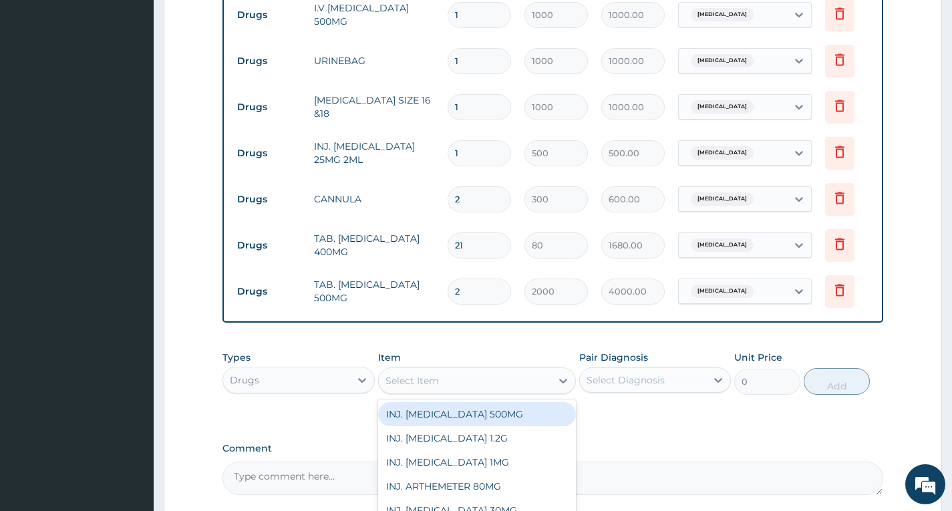
scroll to position [1204, 0]
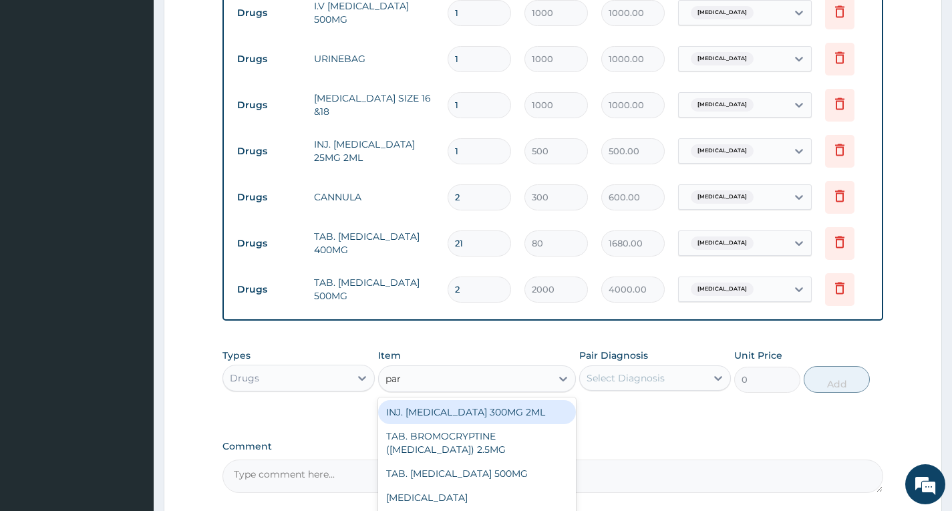
type input "para"
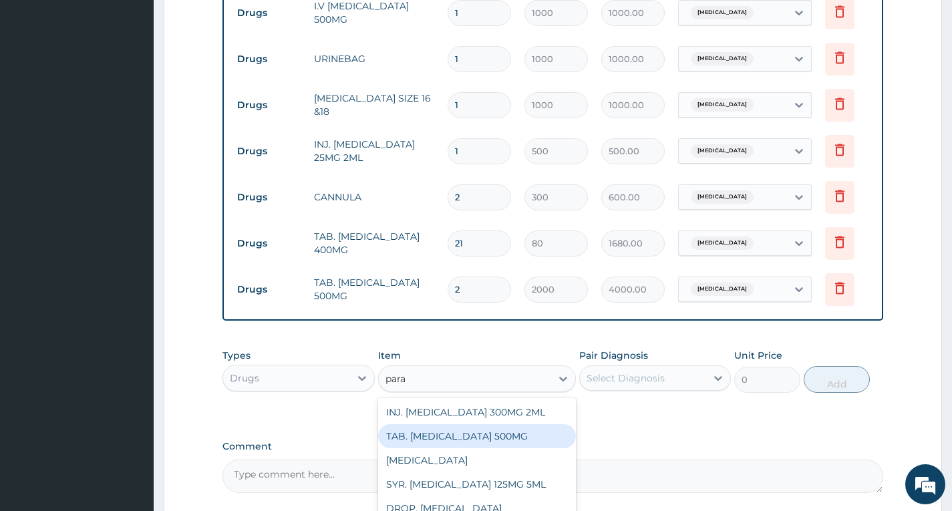
click at [500, 430] on div "TAB. PARACETAMOL 500MG" at bounding box center [477, 436] width 199 height 24
type input "500"
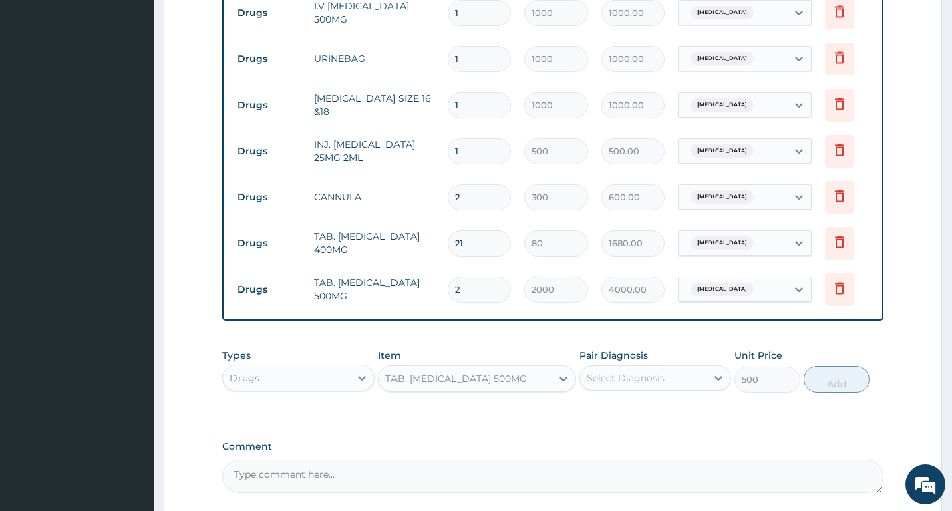
click at [694, 374] on div "Select Diagnosis" at bounding box center [643, 378] width 126 height 21
drag, startPoint x: 678, startPoint y: 407, endPoint x: 702, endPoint y: 401, distance: 25.5
click at [677, 407] on div "[MEDICAL_DATA]" at bounding box center [656, 412] width 152 height 27
checkbox input "true"
click at [840, 374] on button "Add" at bounding box center [837, 379] width 66 height 27
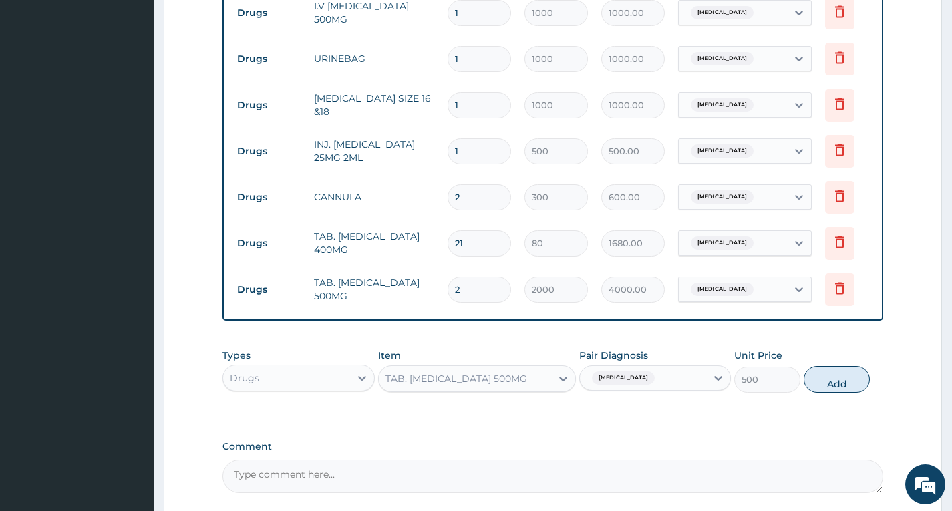
type input "0"
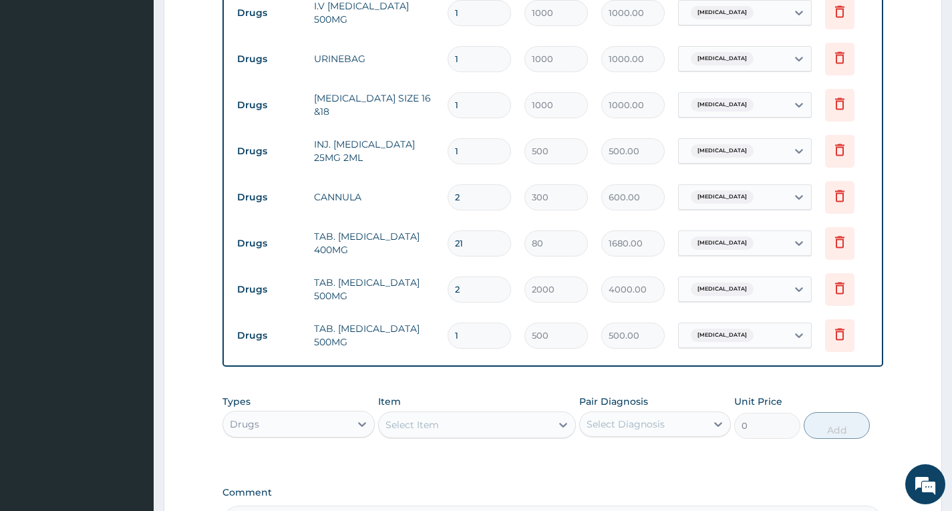
type input "0.00"
type input "2"
type input "1000.00"
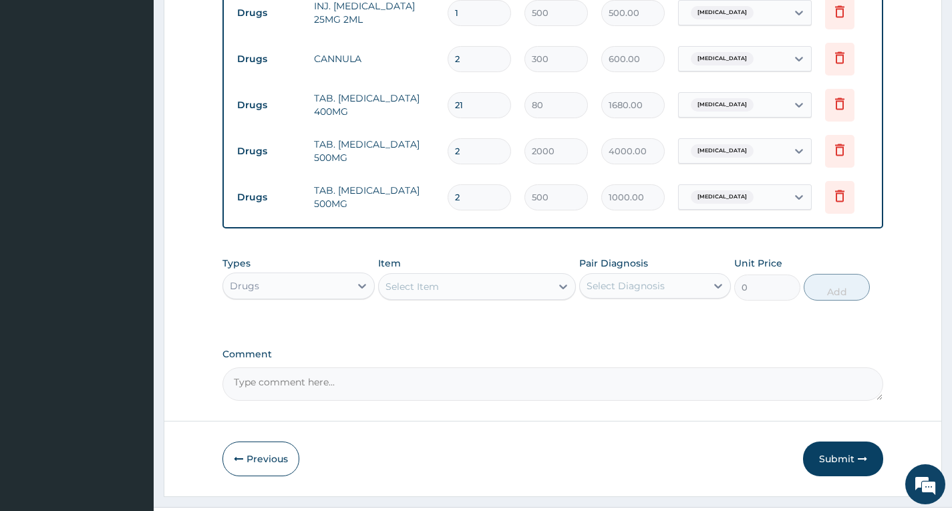
scroll to position [1368, 0]
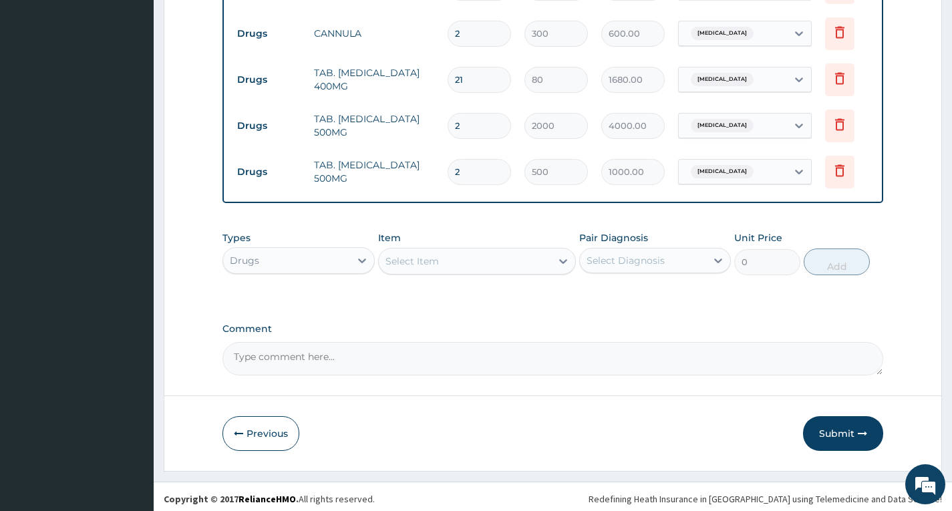
type input "2"
click at [451, 257] on div "Select Item" at bounding box center [465, 261] width 173 height 21
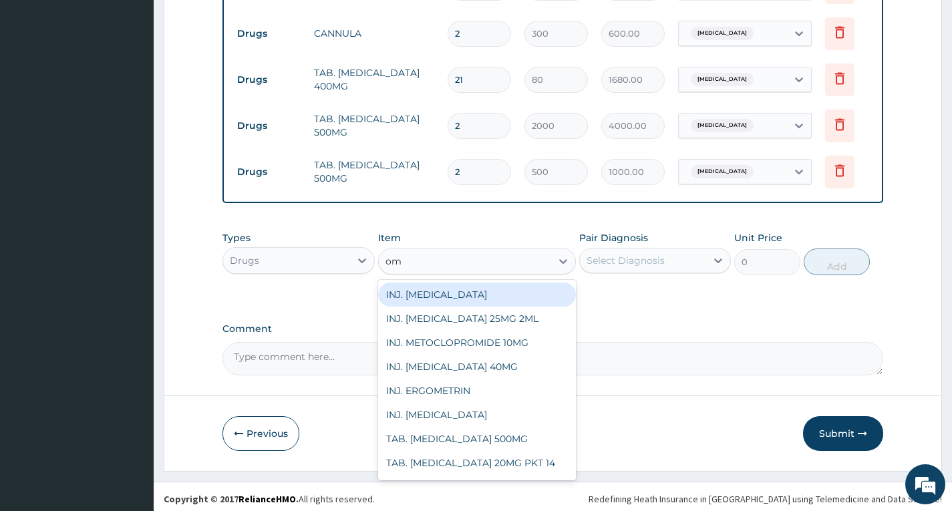
type input "ome"
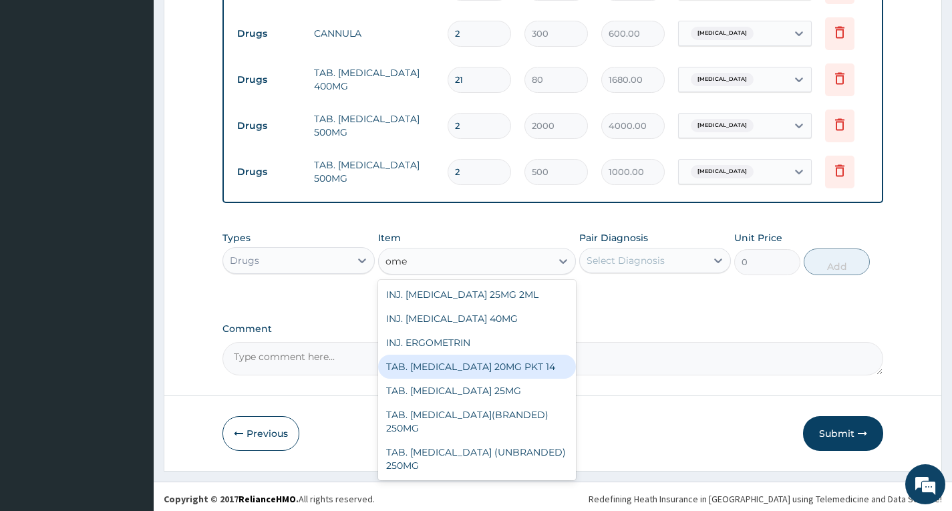
scroll to position [35, 0]
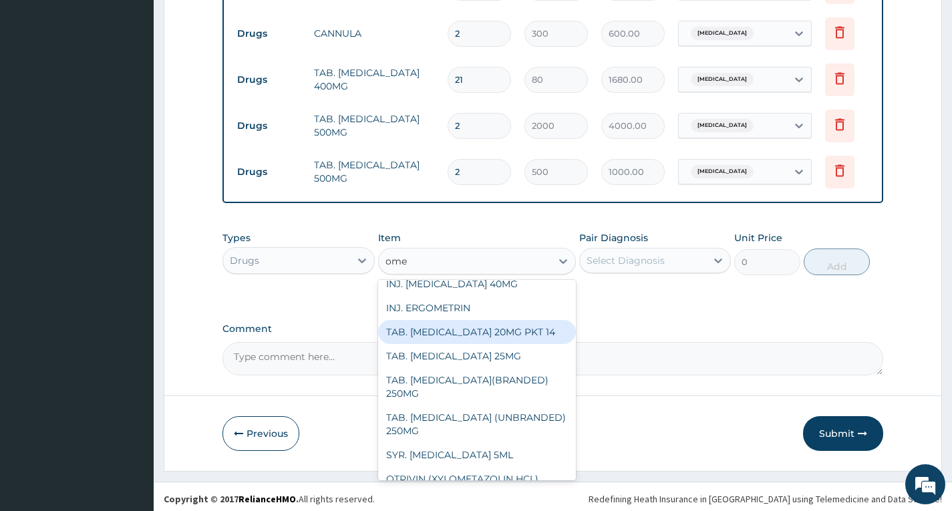
click at [463, 326] on div "TAB. OMEPRAZOLE 20MG PKT 14" at bounding box center [477, 332] width 199 height 24
type input "1000"
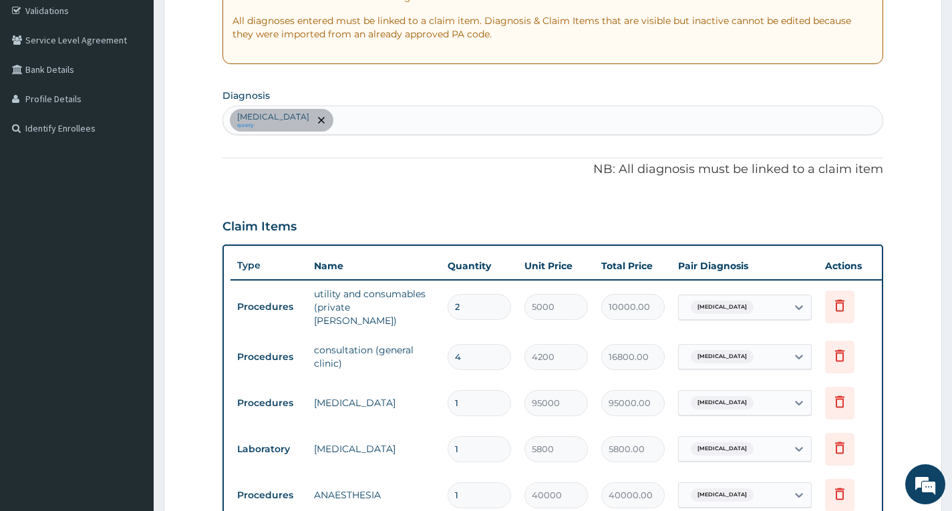
scroll to position [164, 0]
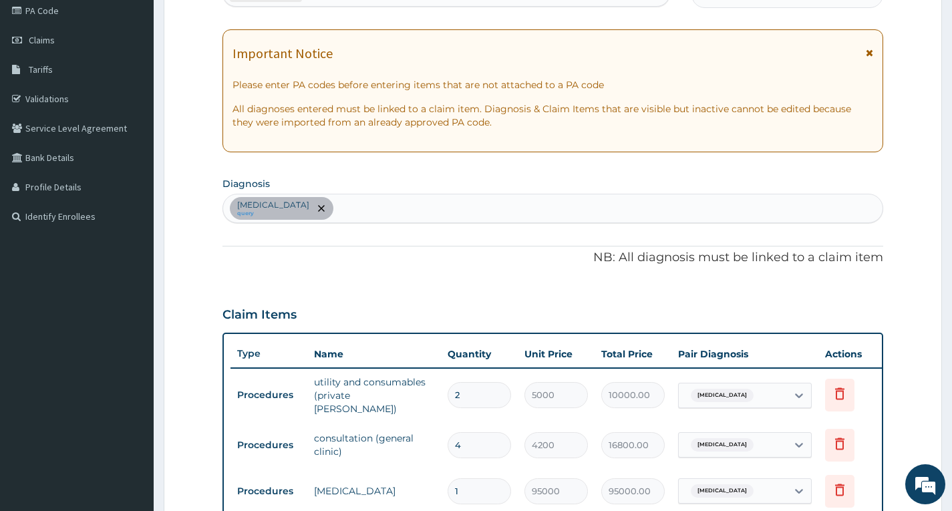
click at [403, 205] on div "Appendicitis query" at bounding box center [553, 209] width 660 height 28
type input "p"
type input "P"
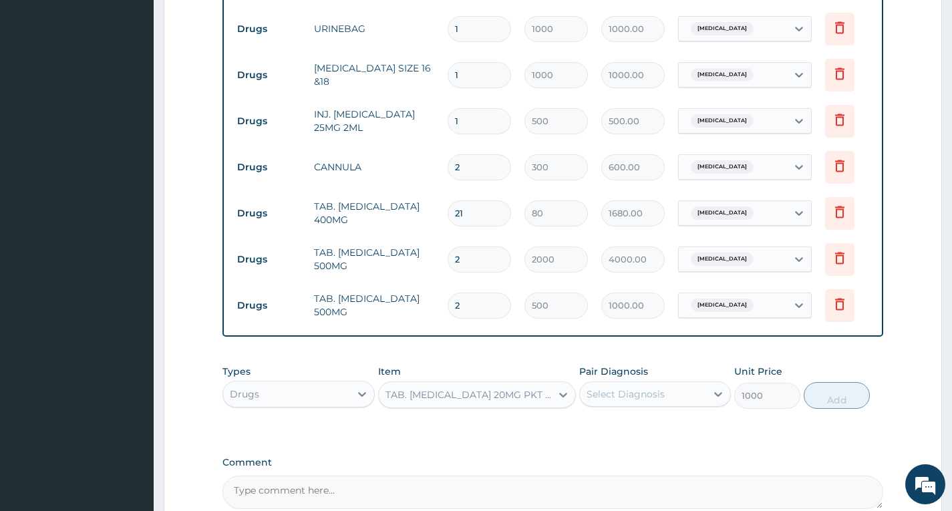
scroll to position [1368, 0]
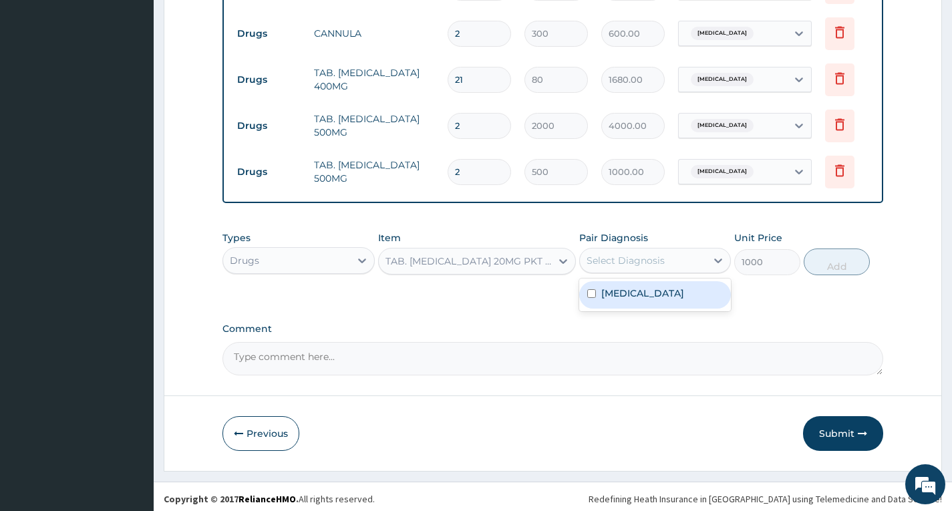
click at [705, 257] on div "Select Diagnosis" at bounding box center [643, 260] width 126 height 21
click at [691, 289] on div "[MEDICAL_DATA]" at bounding box center [656, 294] width 152 height 27
checkbox input "true"
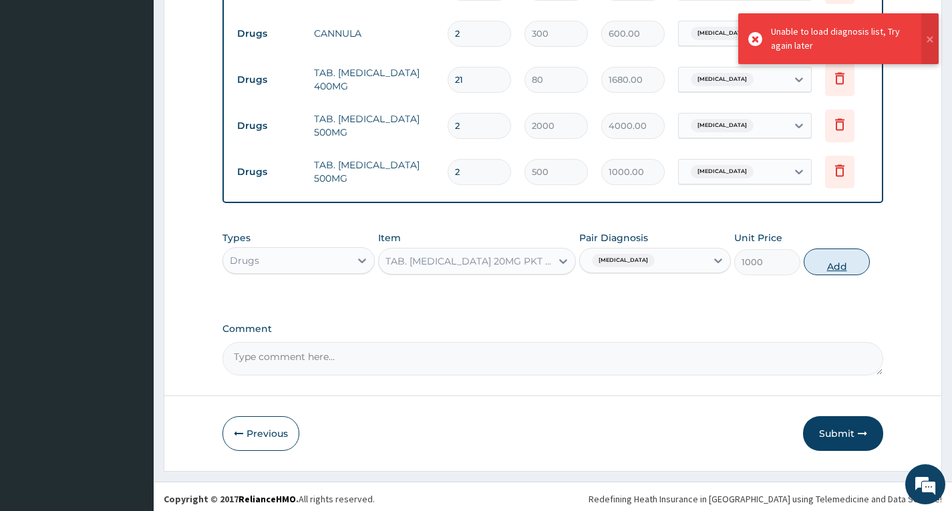
click at [826, 260] on button "Add" at bounding box center [837, 262] width 66 height 27
type input "0"
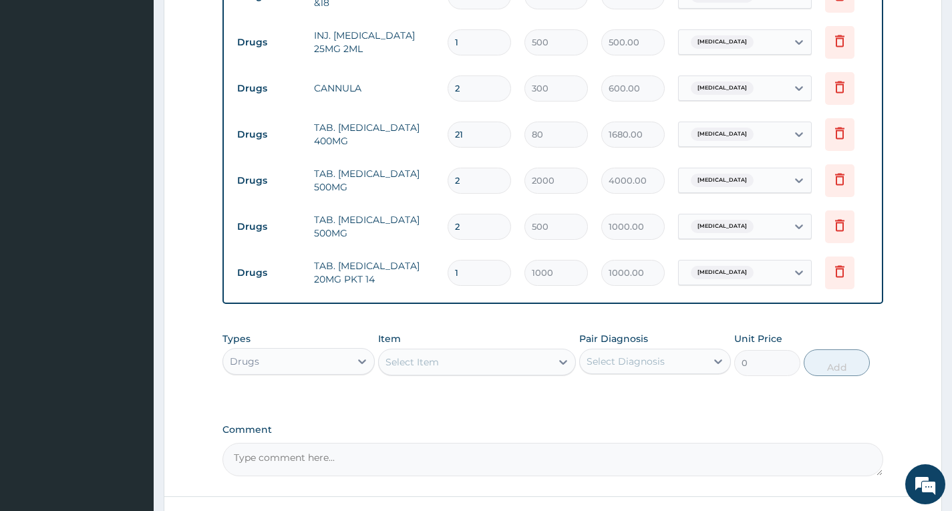
scroll to position [1414, 0]
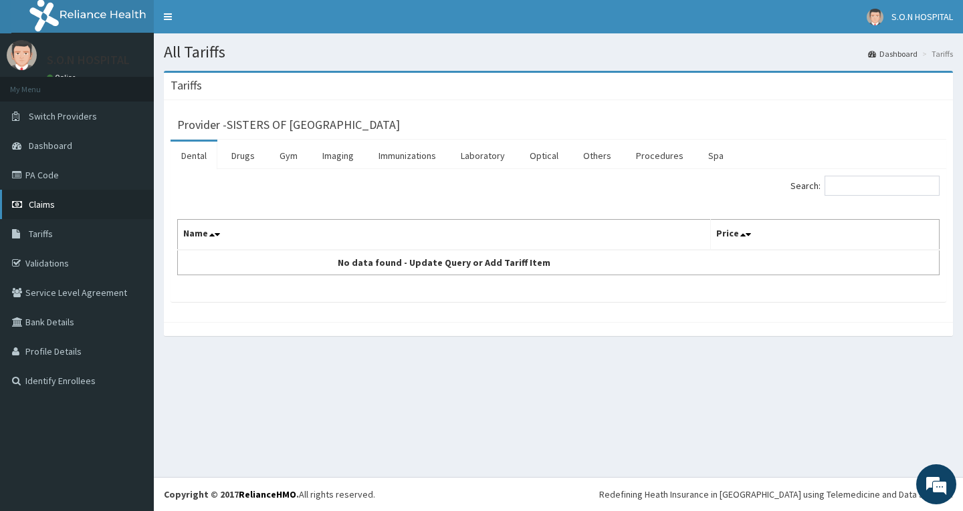
click at [32, 205] on span "Claims" at bounding box center [42, 205] width 26 height 12
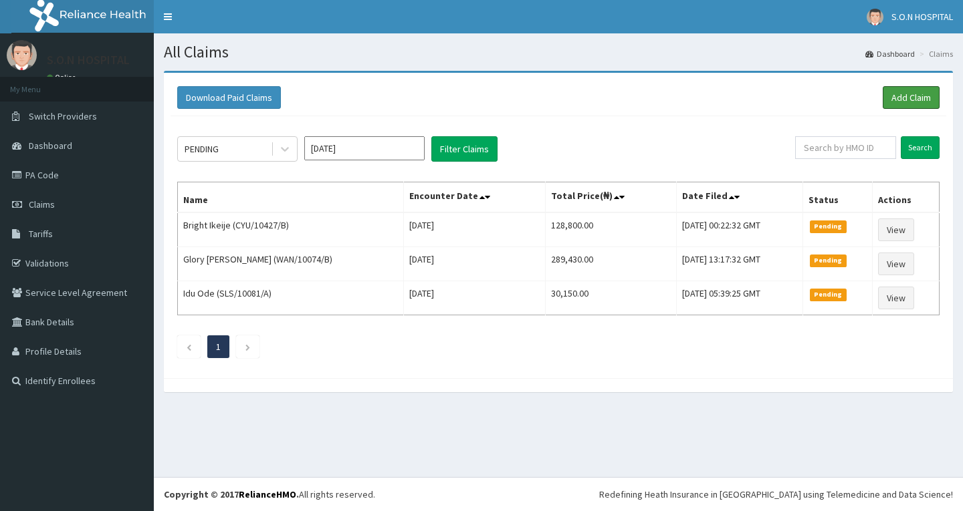
click at [910, 98] on link "Add Claim" at bounding box center [910, 97] width 57 height 23
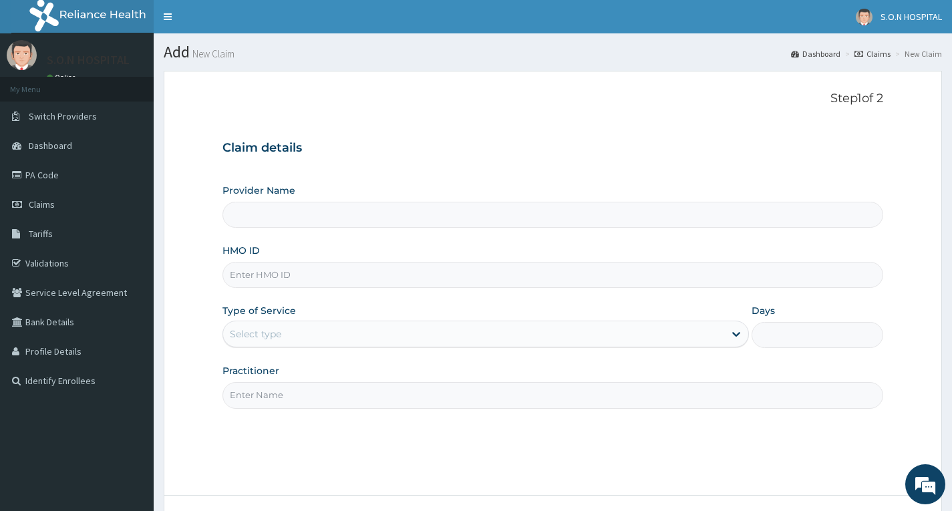
type input "SISTERS OF [GEOGRAPHIC_DATA]"
paste input "ICA/10033/A"
type input "ICA/10033/A"
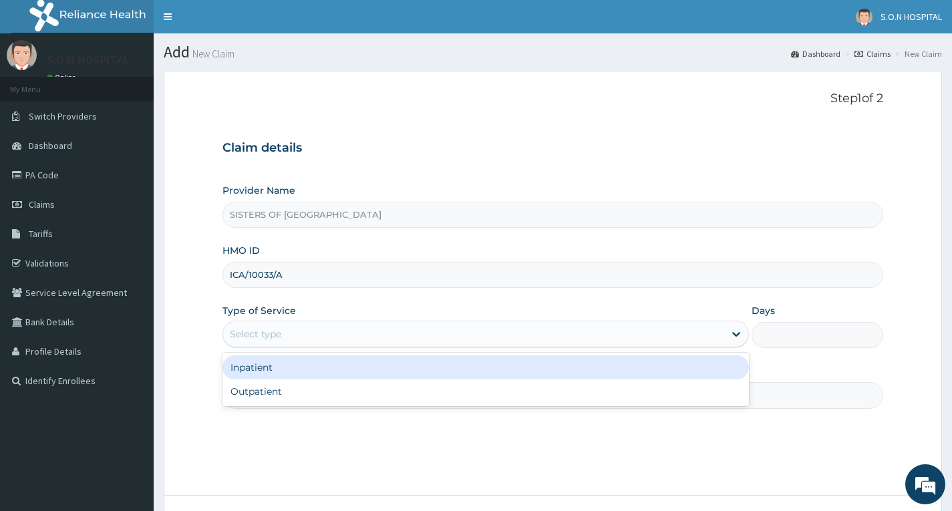
click at [333, 334] on div "Select type" at bounding box center [473, 334] width 501 height 21
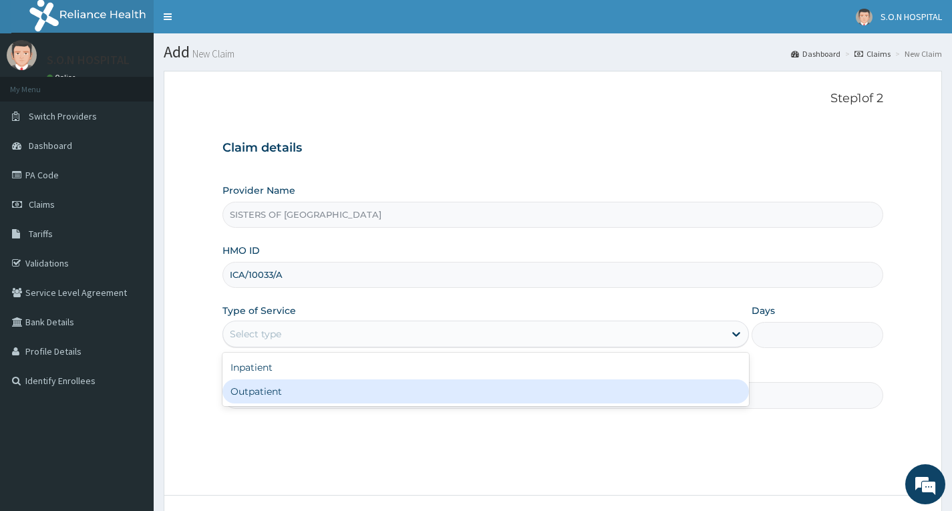
click at [340, 397] on div "Outpatient" at bounding box center [486, 392] width 527 height 24
type input "1"
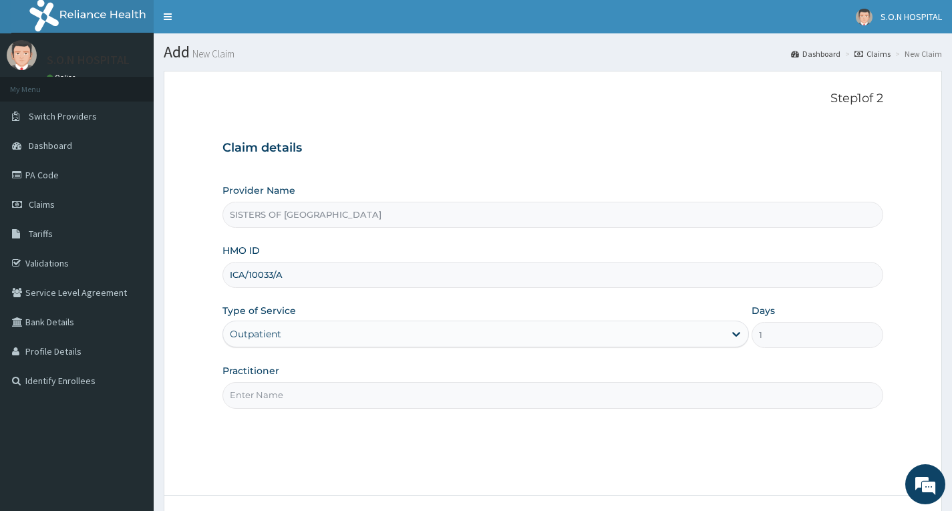
click at [331, 394] on input "Practitioner" at bounding box center [553, 395] width 661 height 26
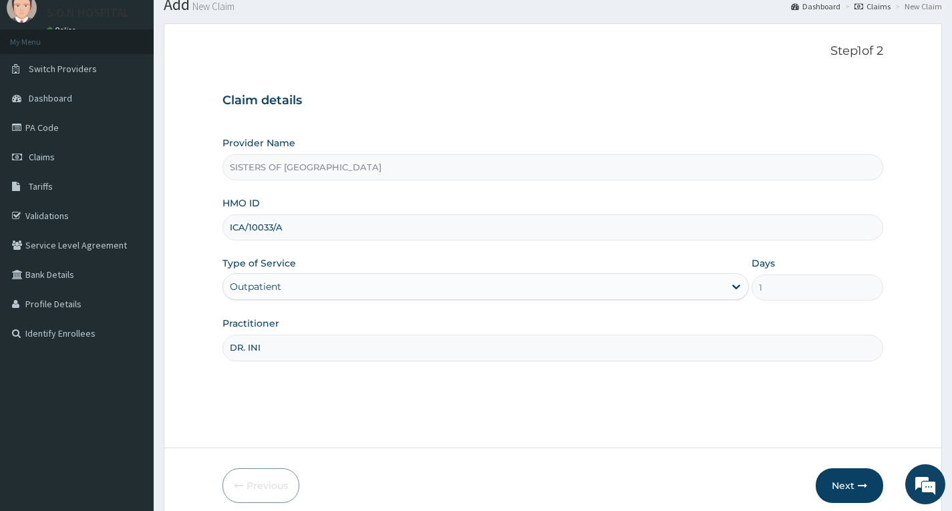
scroll to position [104, 0]
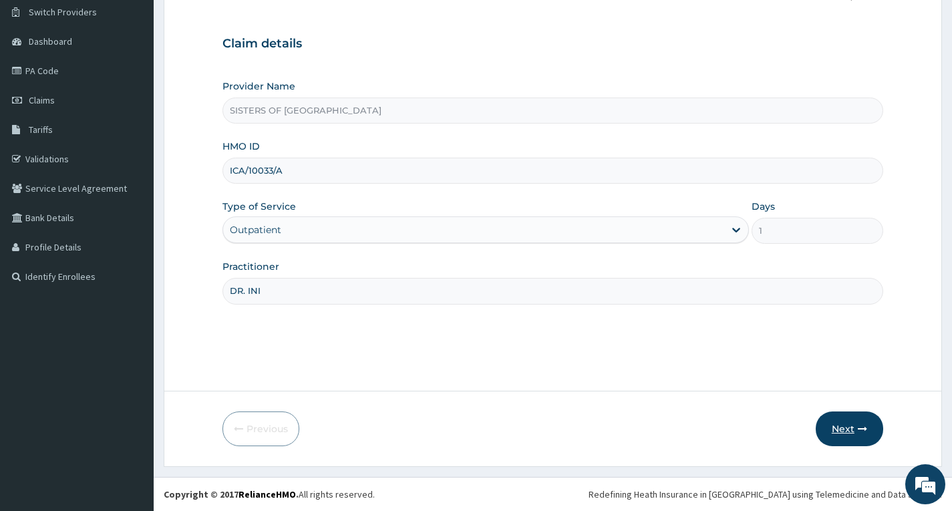
type input "DR. INI"
click at [827, 428] on button "Next" at bounding box center [850, 429] width 68 height 35
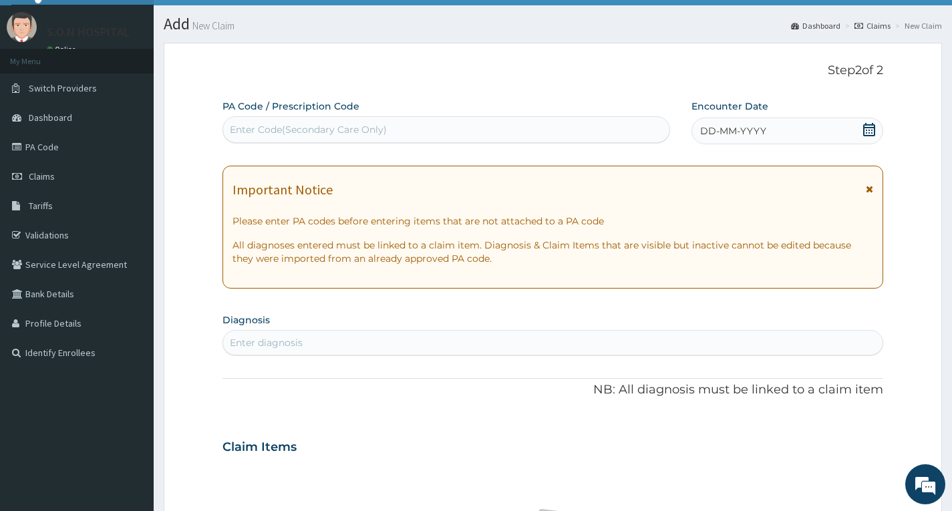
scroll to position [0, 0]
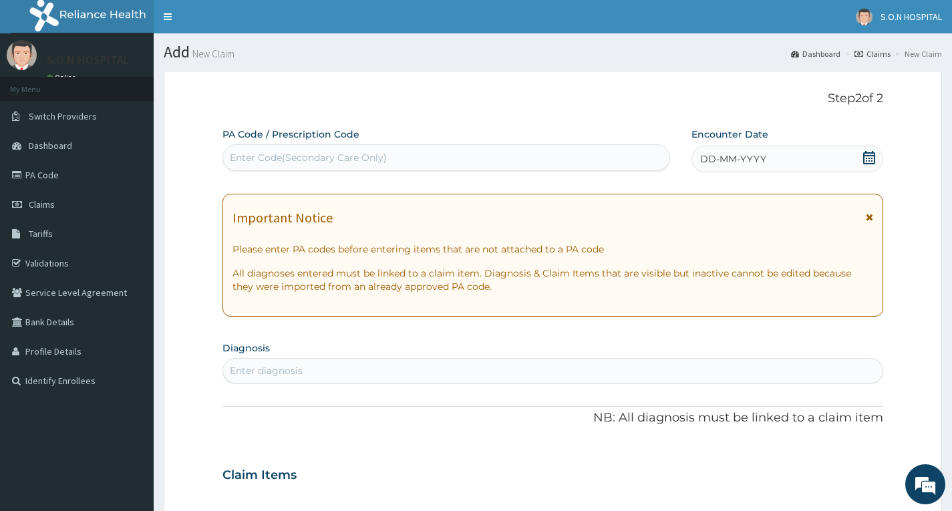
click at [359, 155] on div "Enter Code(Secondary Care Only)" at bounding box center [308, 157] width 157 height 13
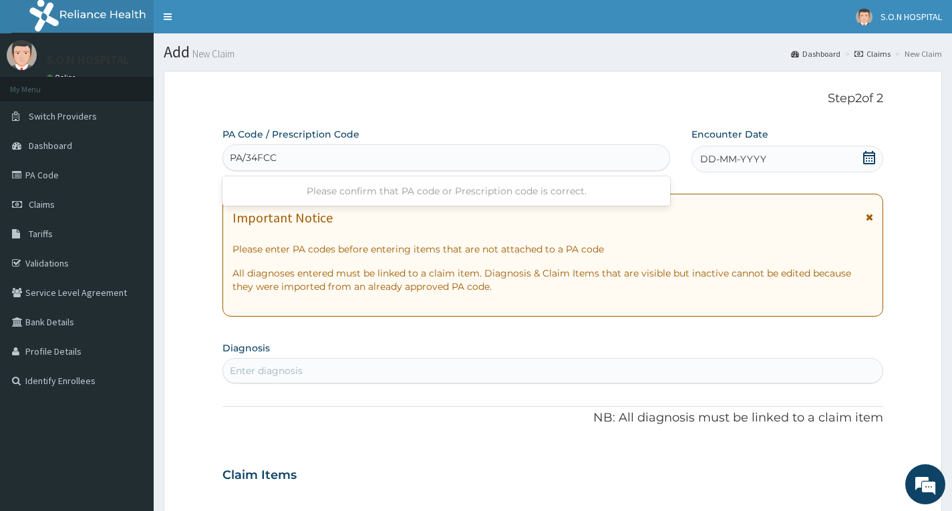
type input "PA/34FCC2"
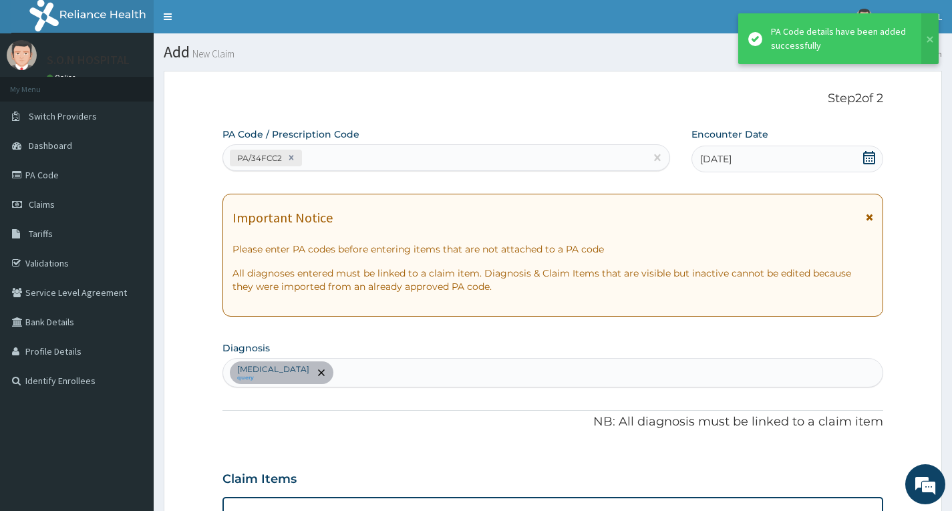
scroll to position [393, 0]
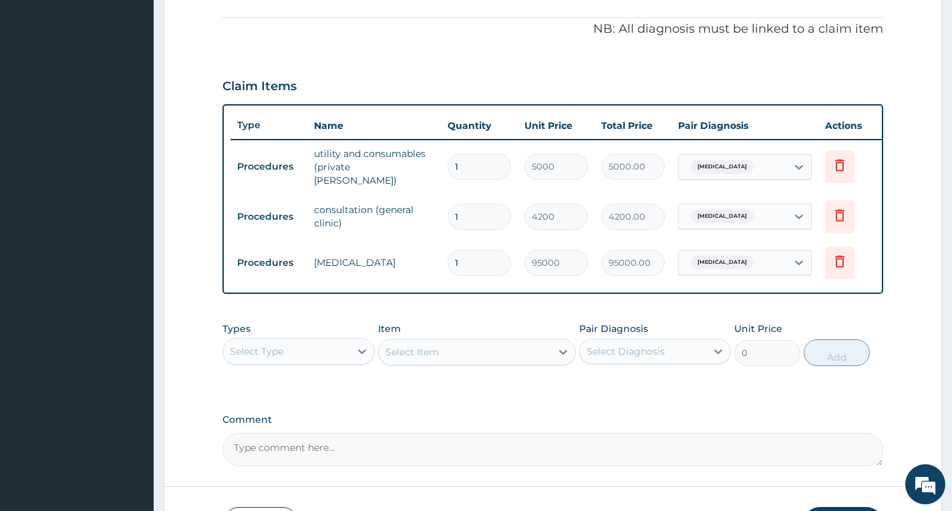
click at [671, 340] on div "Pair Diagnosis Select Diagnosis" at bounding box center [656, 344] width 152 height 44
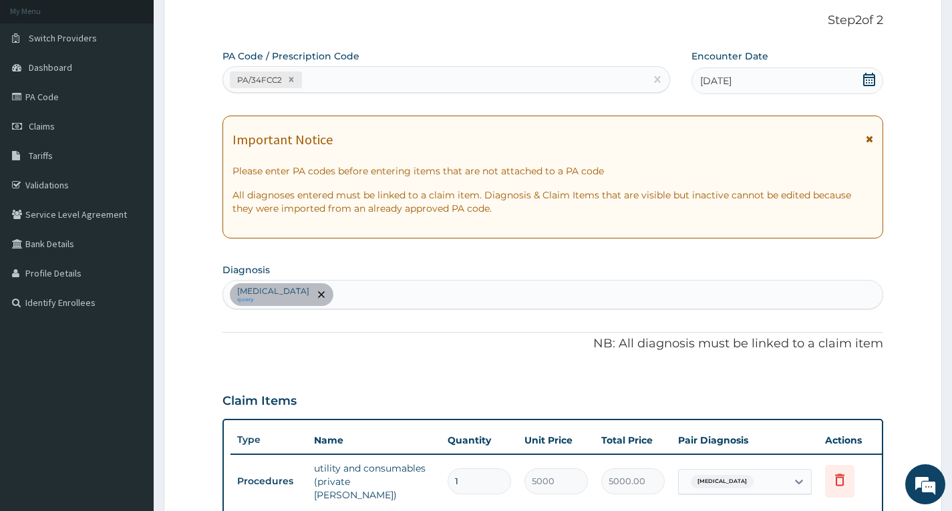
scroll to position [0, 0]
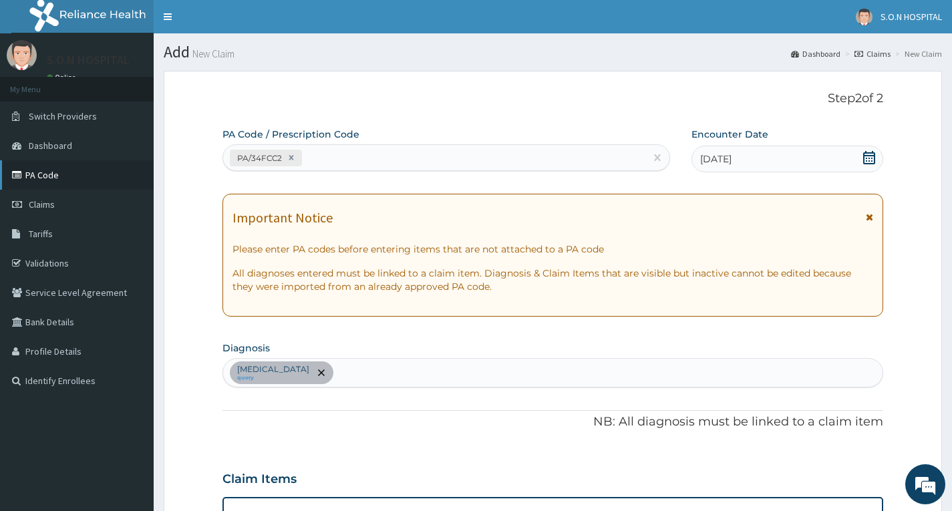
click at [46, 170] on link "PA Code" at bounding box center [77, 174] width 154 height 29
